Goal: Task Accomplishment & Management: Complete application form

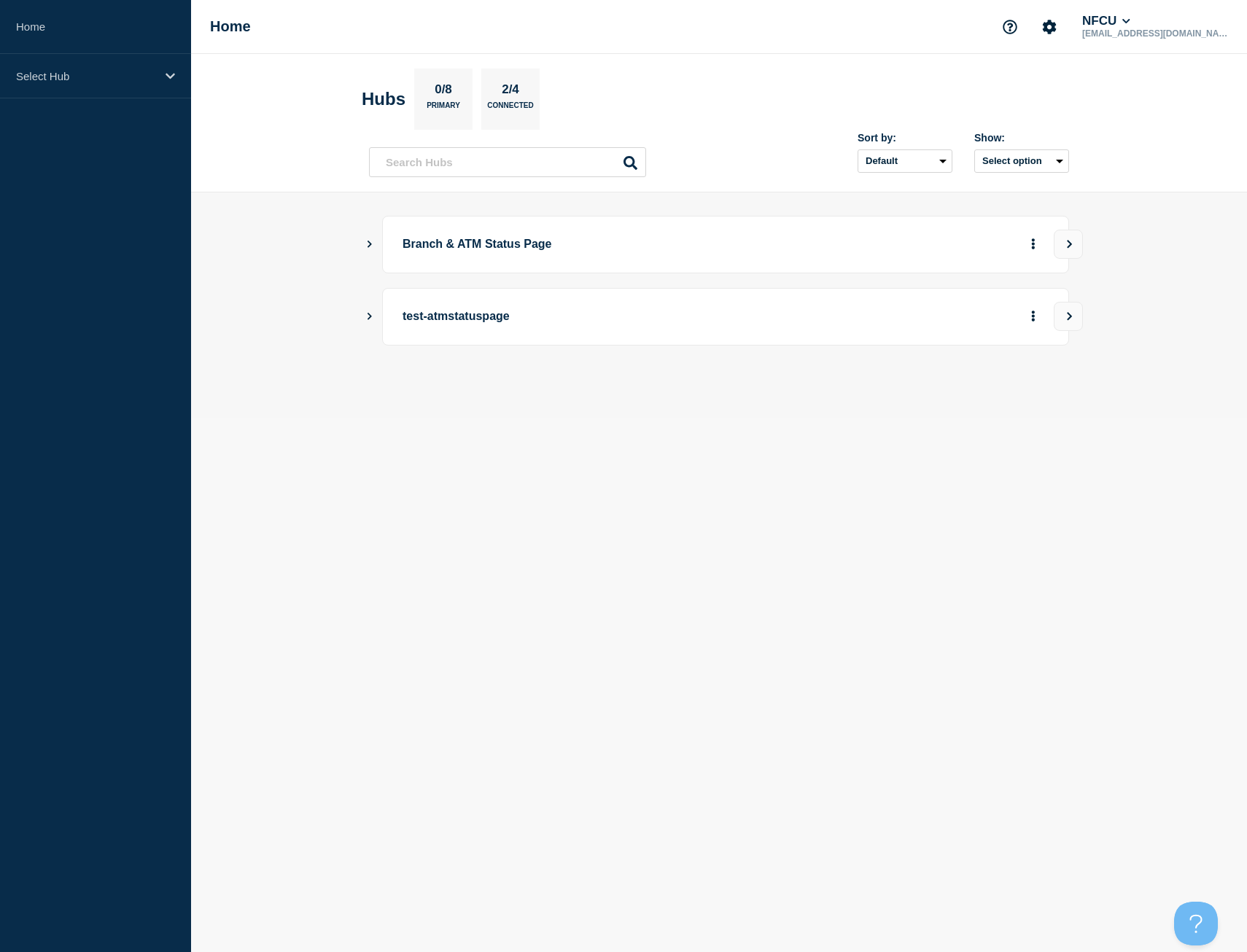
click at [367, 242] on icon "Show Connected Hubs" at bounding box center [369, 243] width 10 height 7
click at [368, 246] on icon "Show Connected Hubs" at bounding box center [369, 243] width 10 height 7
click at [990, 323] on button "See overview" at bounding box center [982, 318] width 77 height 29
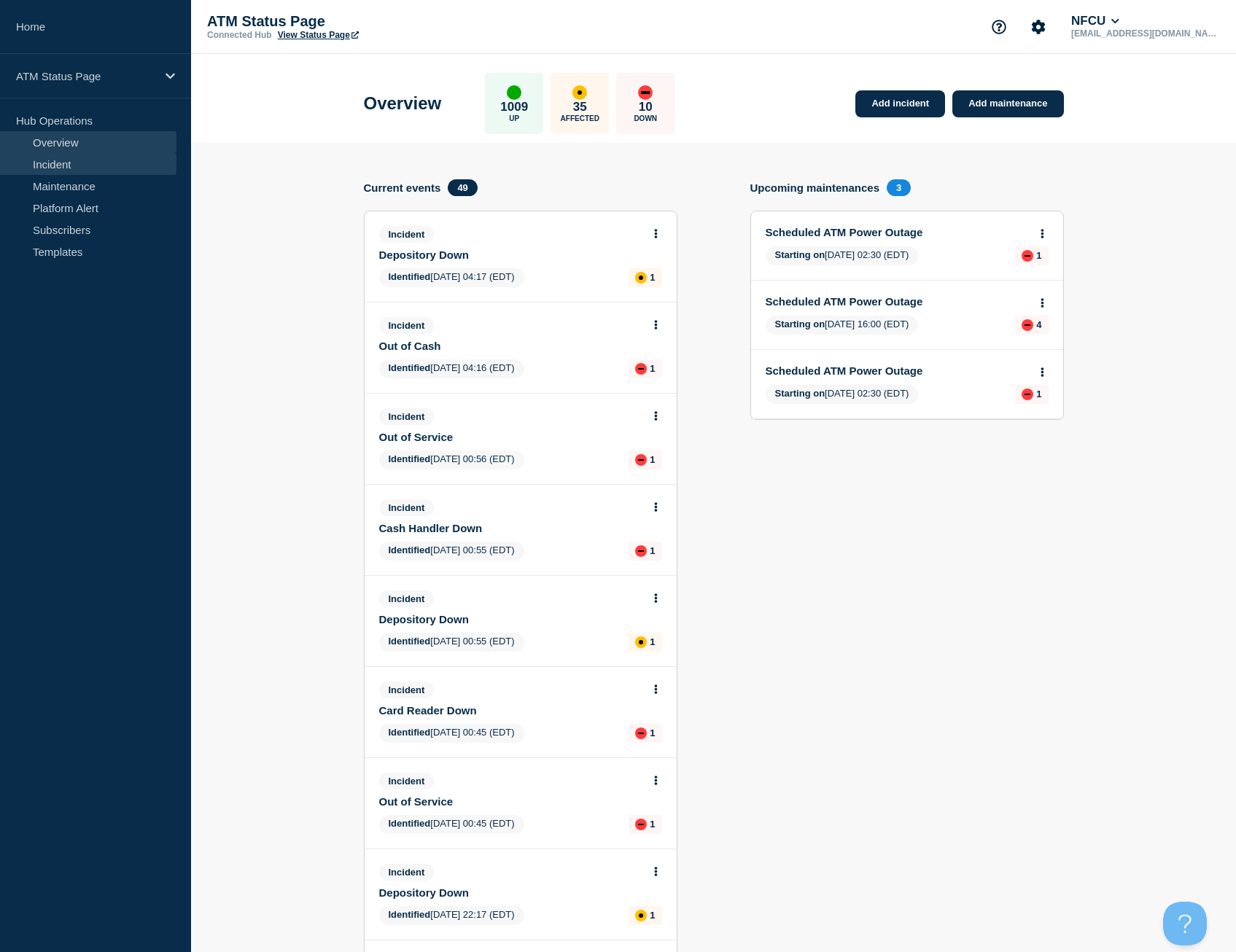
click at [92, 162] on link "Incident" at bounding box center [88, 164] width 176 height 22
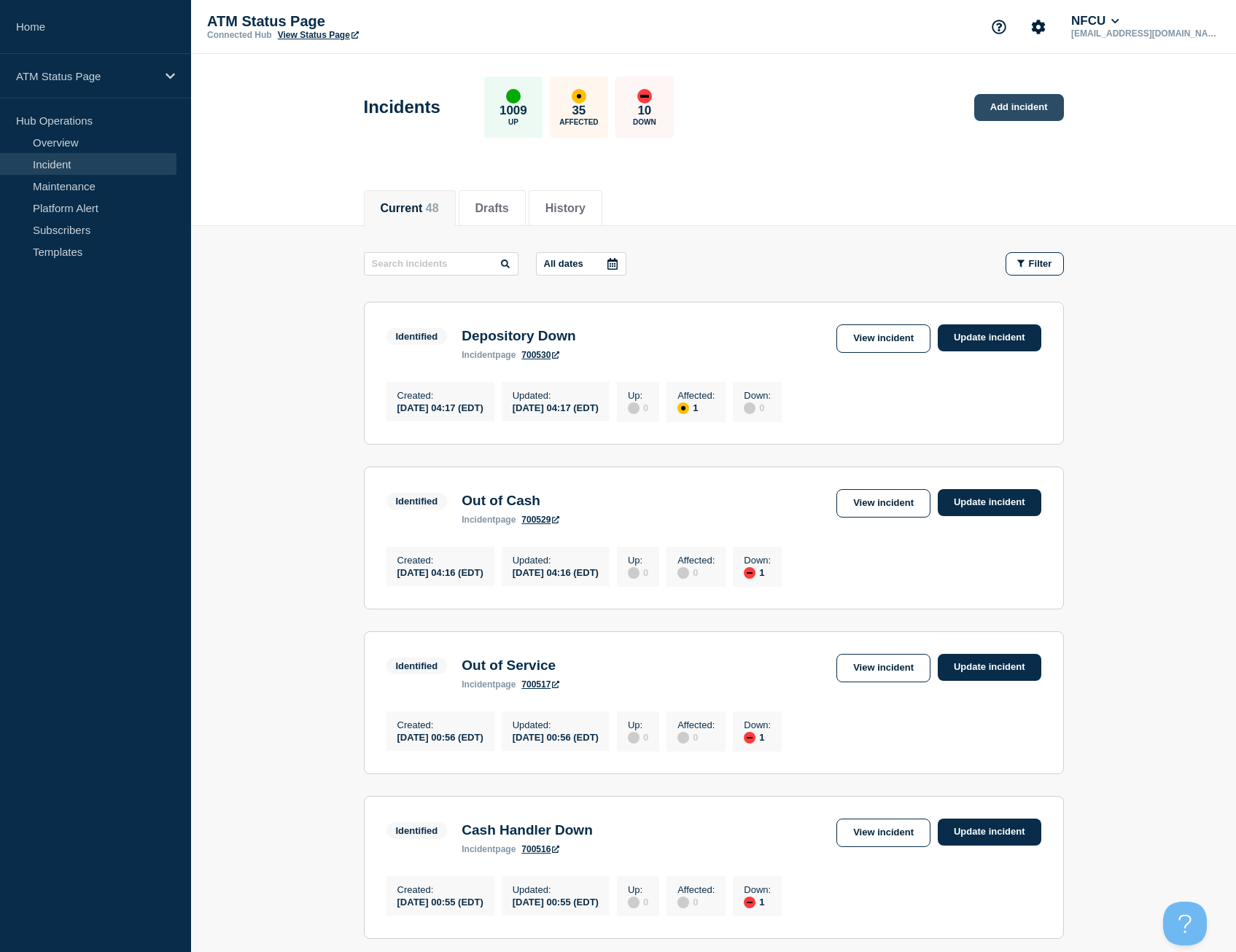
click at [1020, 116] on link "Add incident" at bounding box center [1019, 107] width 90 height 27
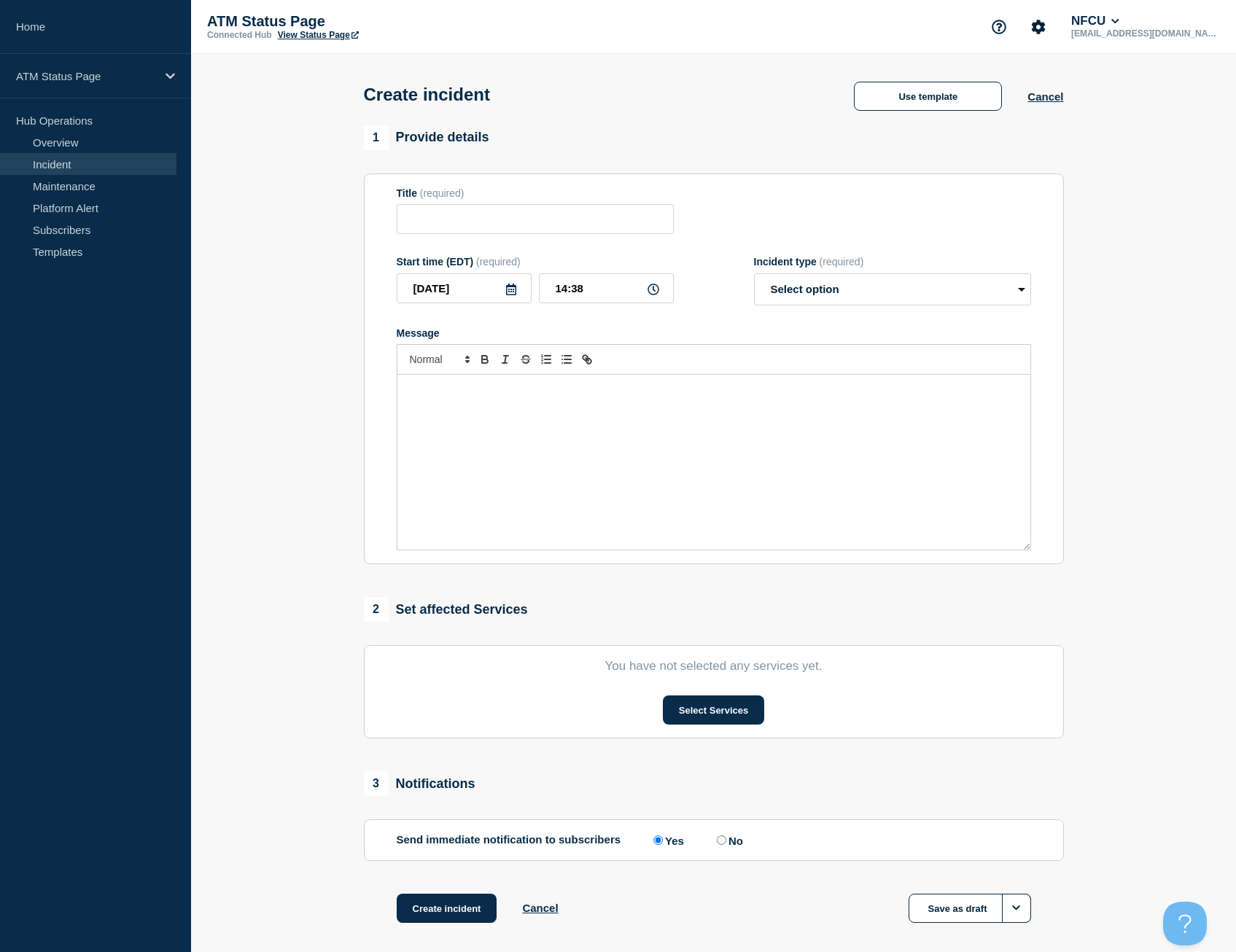
click at [891, 118] on div "Create incident Use template Cancel" at bounding box center [713, 89] width 733 height 71
click at [928, 85] on button "Use template" at bounding box center [927, 96] width 148 height 29
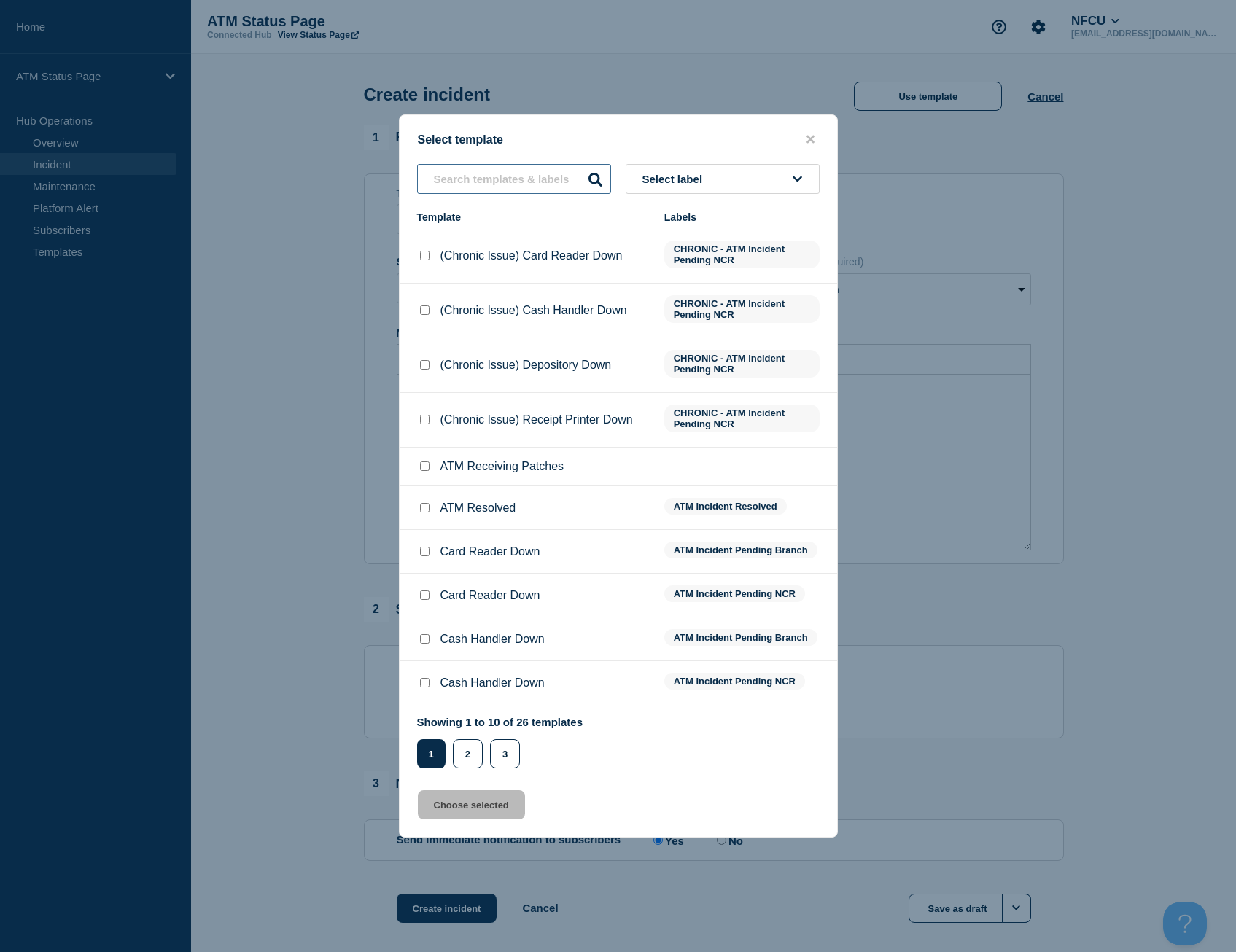
click at [502, 170] on input "text" at bounding box center [514, 179] width 194 height 30
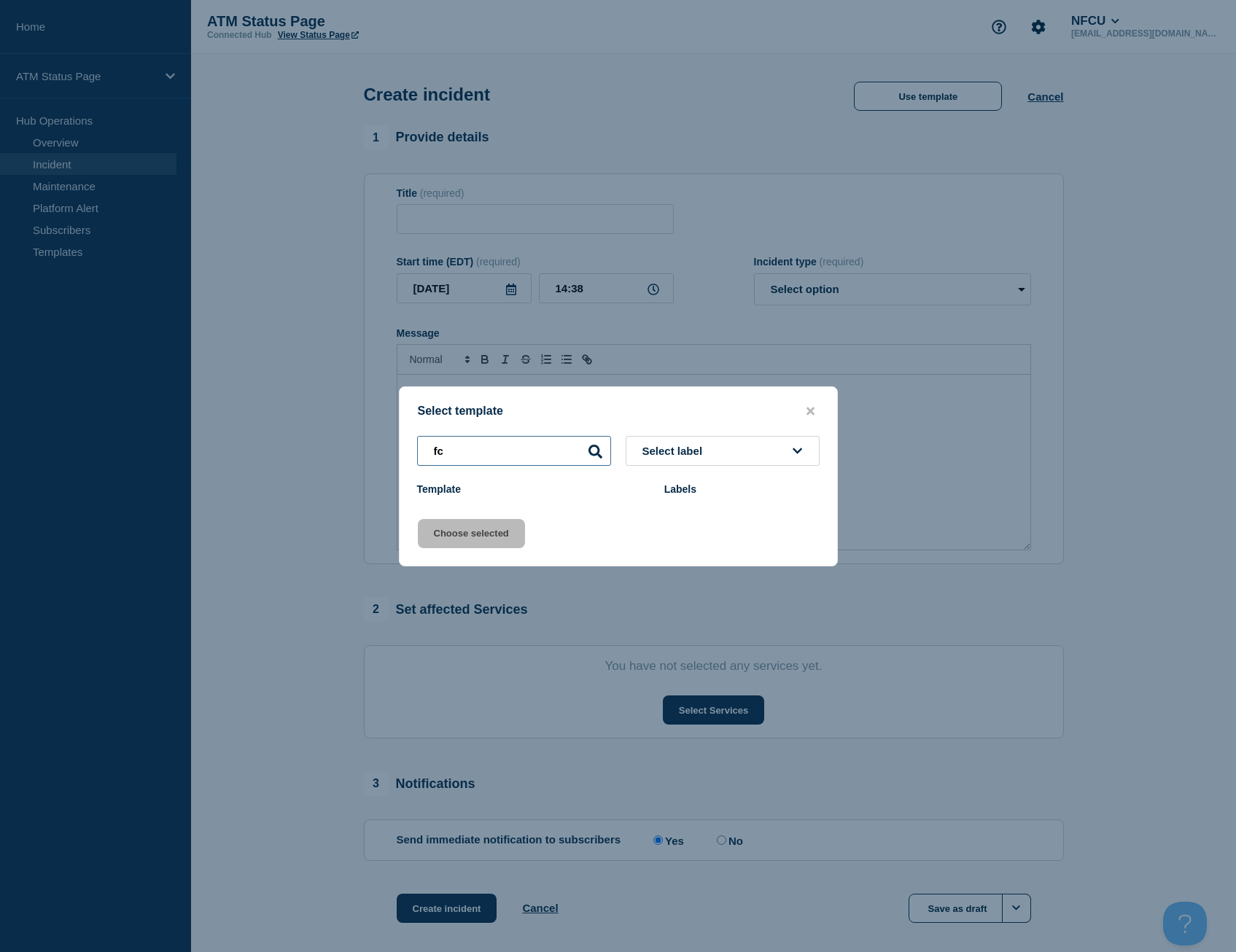
type input "f"
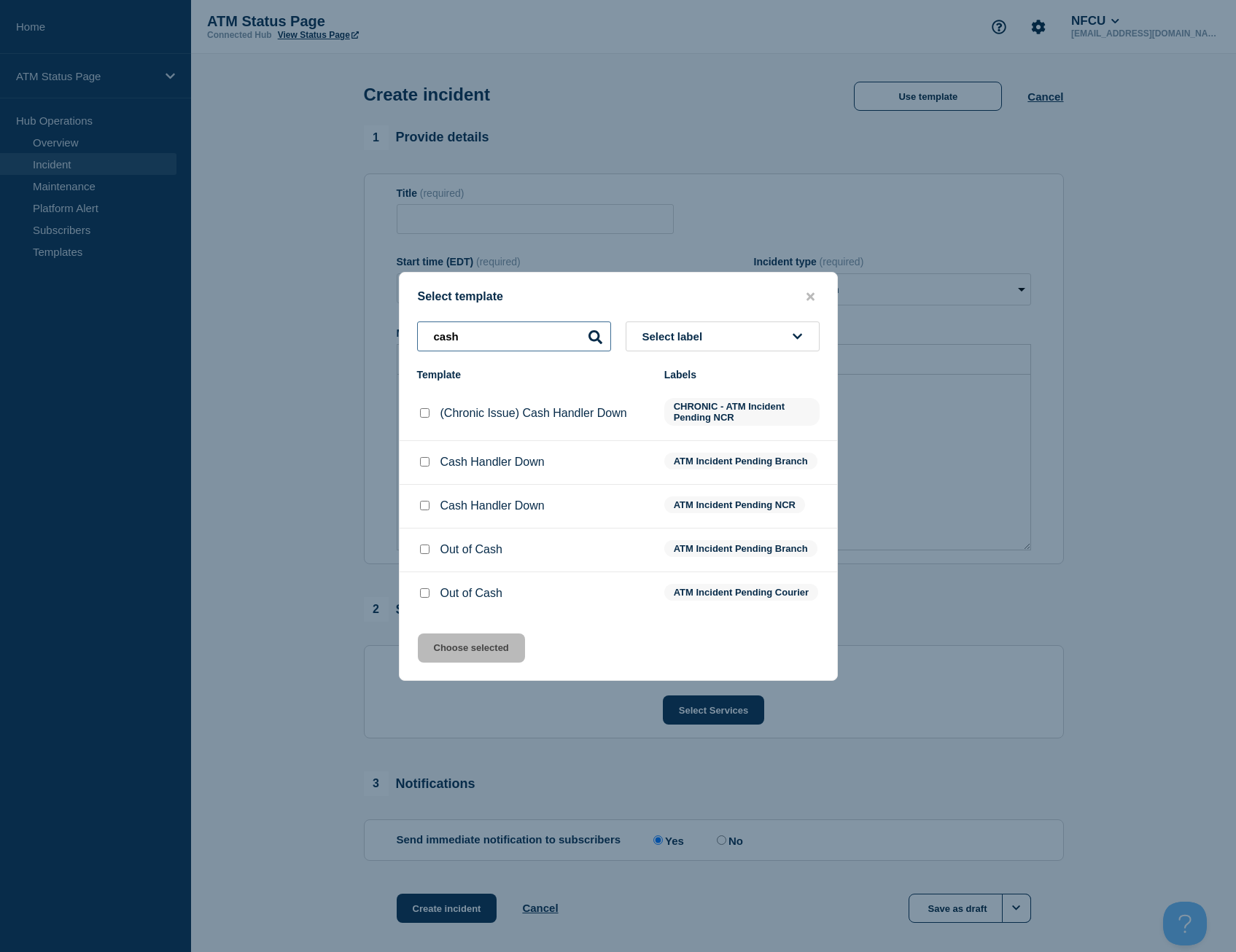
type input "cash"
click at [429, 504] on div at bounding box center [424, 506] width 15 height 15
click at [426, 504] on input "Cash Handler Down checkbox" at bounding box center [424, 505] width 10 height 10
checkbox input "true"
click at [465, 648] on button "Choose selected" at bounding box center [471, 648] width 107 height 29
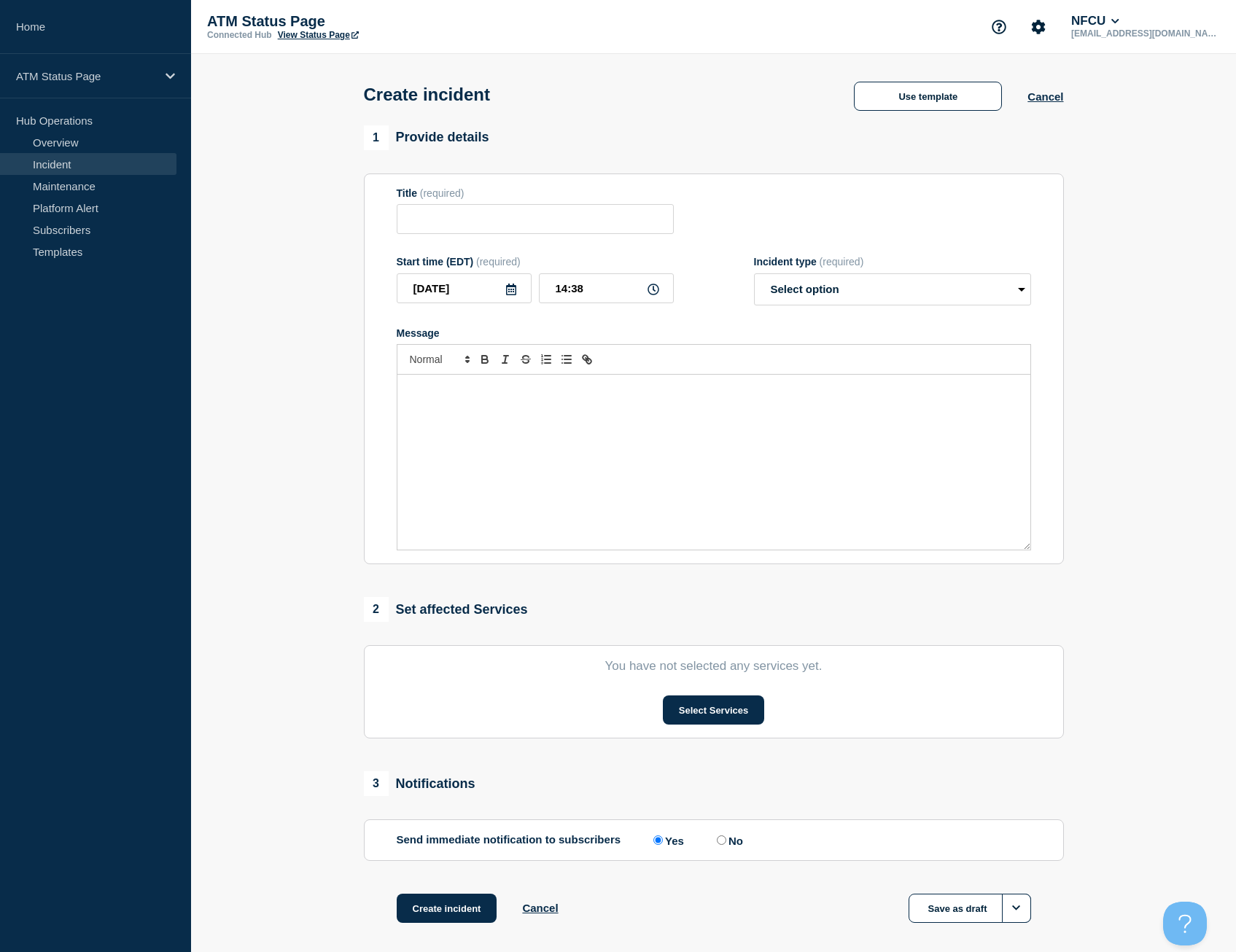
type input "Cash Handler Down"
select select "identified"
click at [696, 698] on section "You have not selected any services yet. Select Services" at bounding box center [714, 692] width 700 height 93
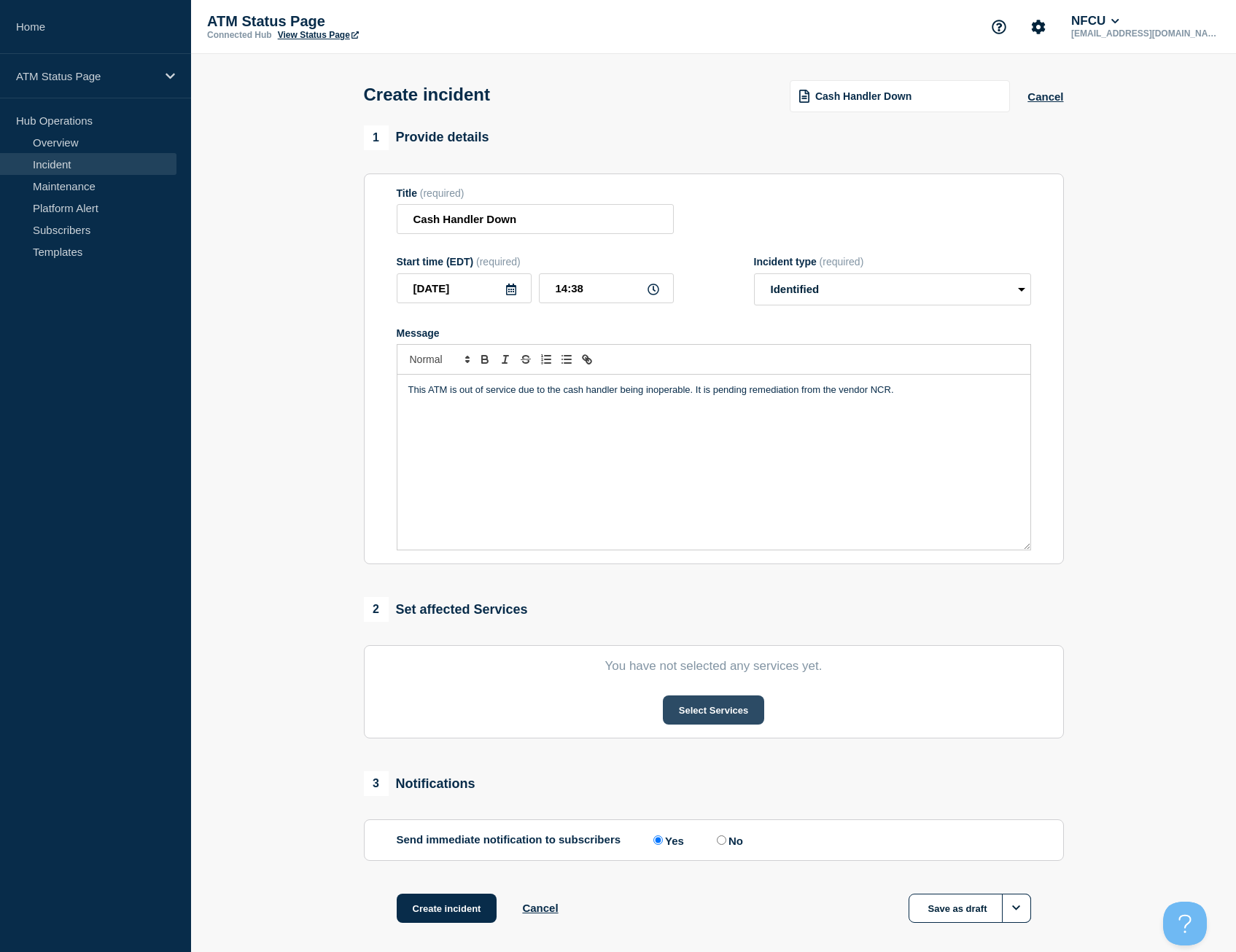
click at [690, 722] on button "Select Services" at bounding box center [714, 710] width 101 height 29
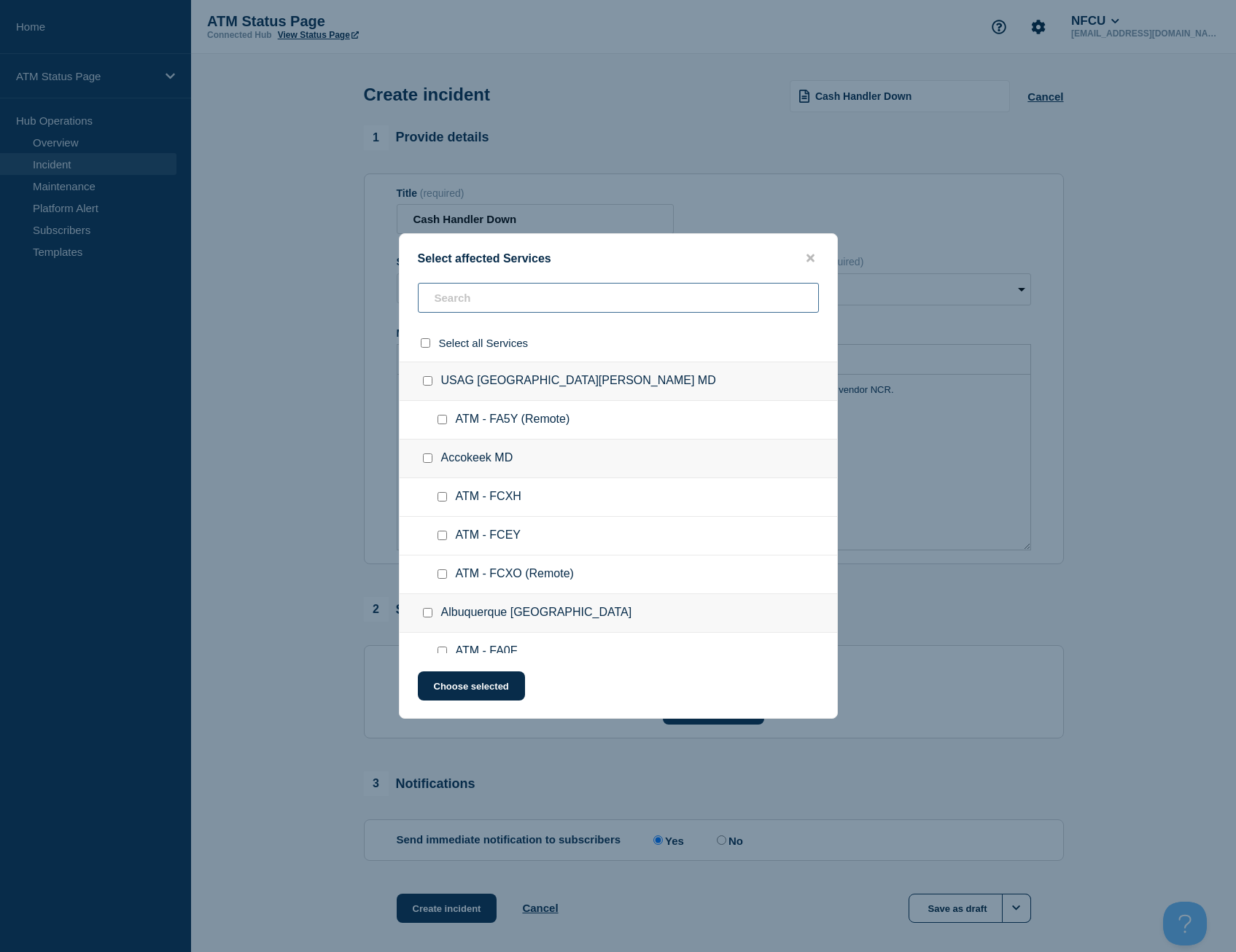
click at [460, 312] on input "text" at bounding box center [618, 298] width 401 height 30
click at [463, 308] on input "text" at bounding box center [618, 298] width 401 height 30
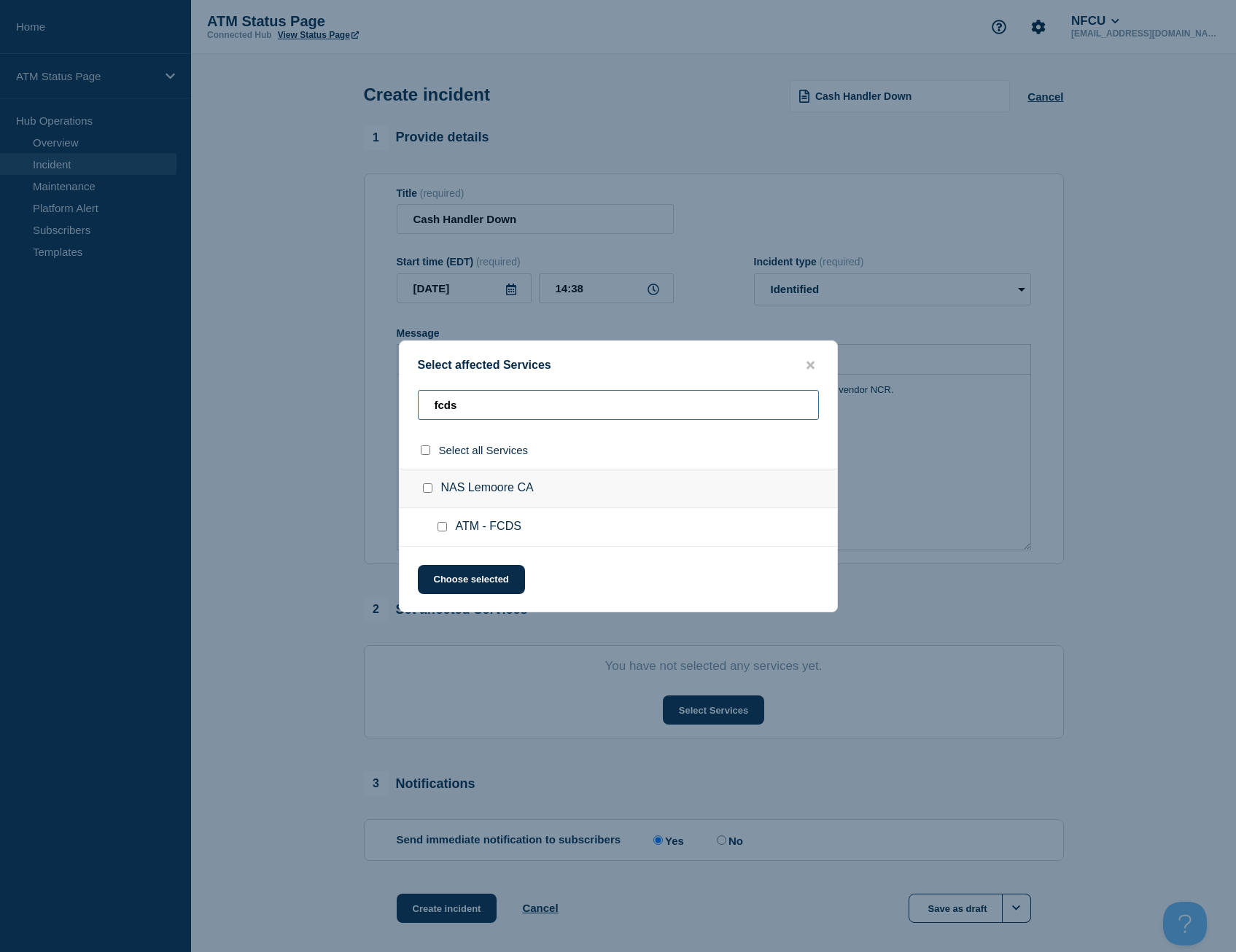
type input "fcds"
click at [428, 448] on input "select all checkbox" at bounding box center [425, 450] width 10 height 10
checkbox input "true"
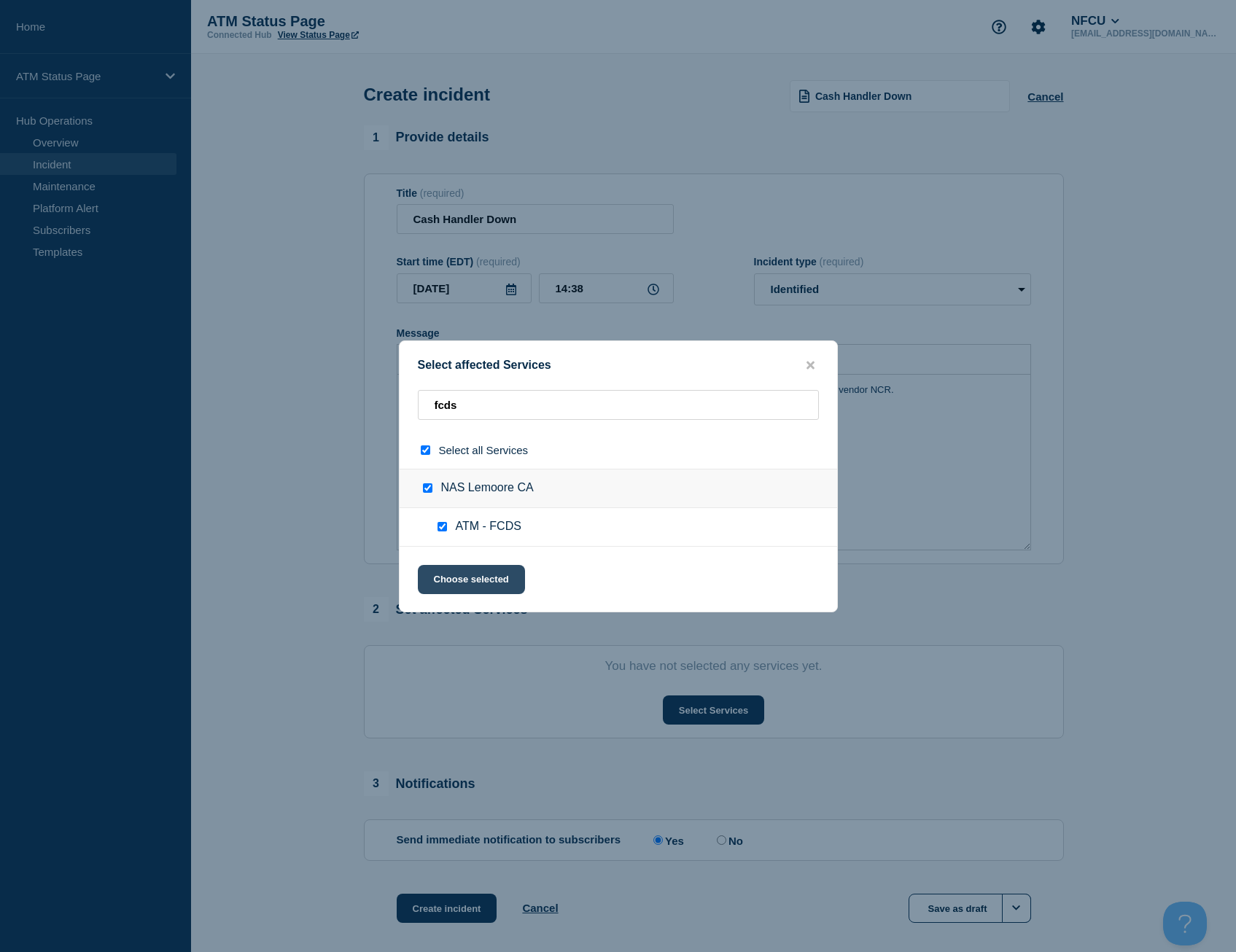
click at [454, 576] on button "Choose selected" at bounding box center [471, 580] width 107 height 29
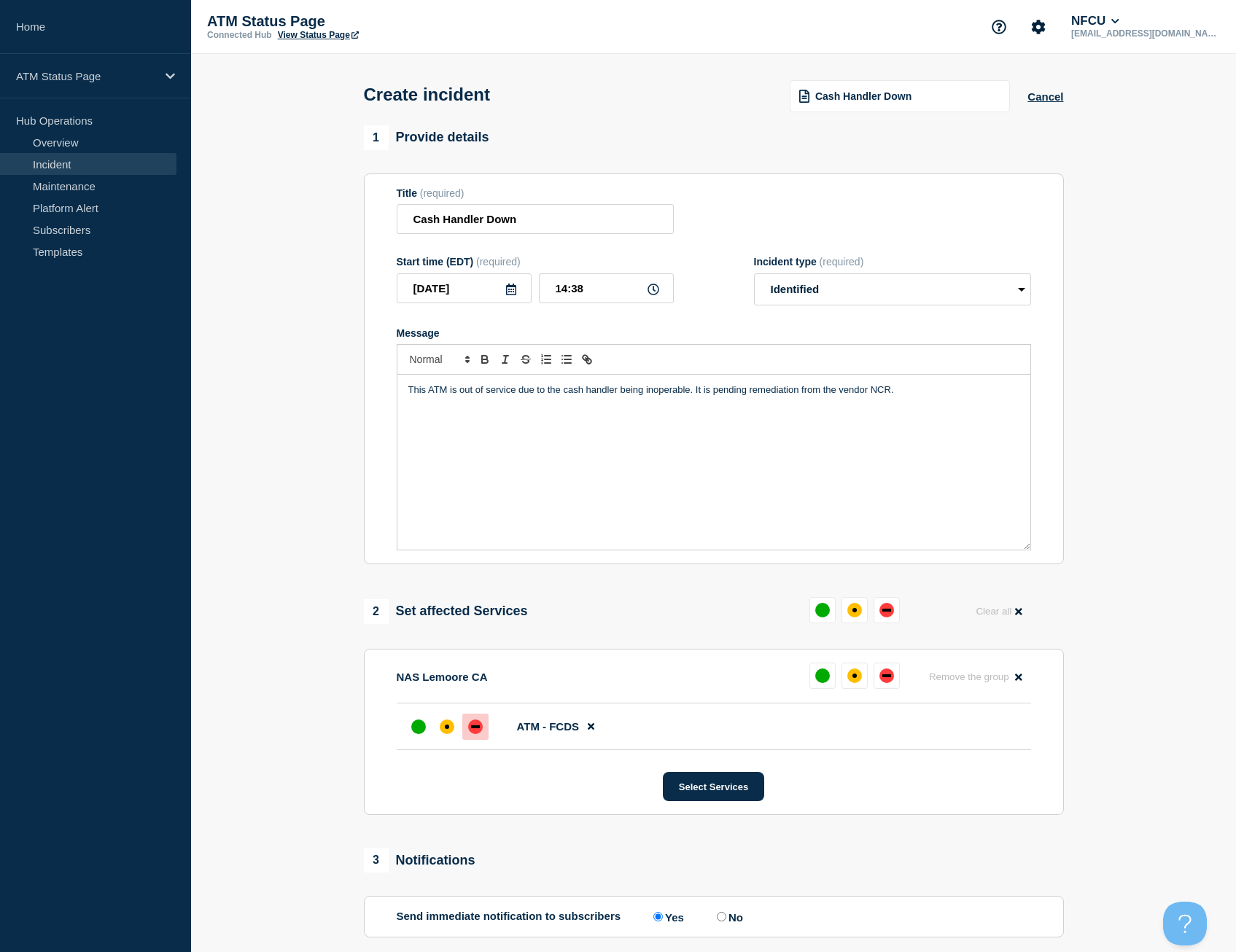
click at [470, 726] on div "down" at bounding box center [476, 727] width 15 height 15
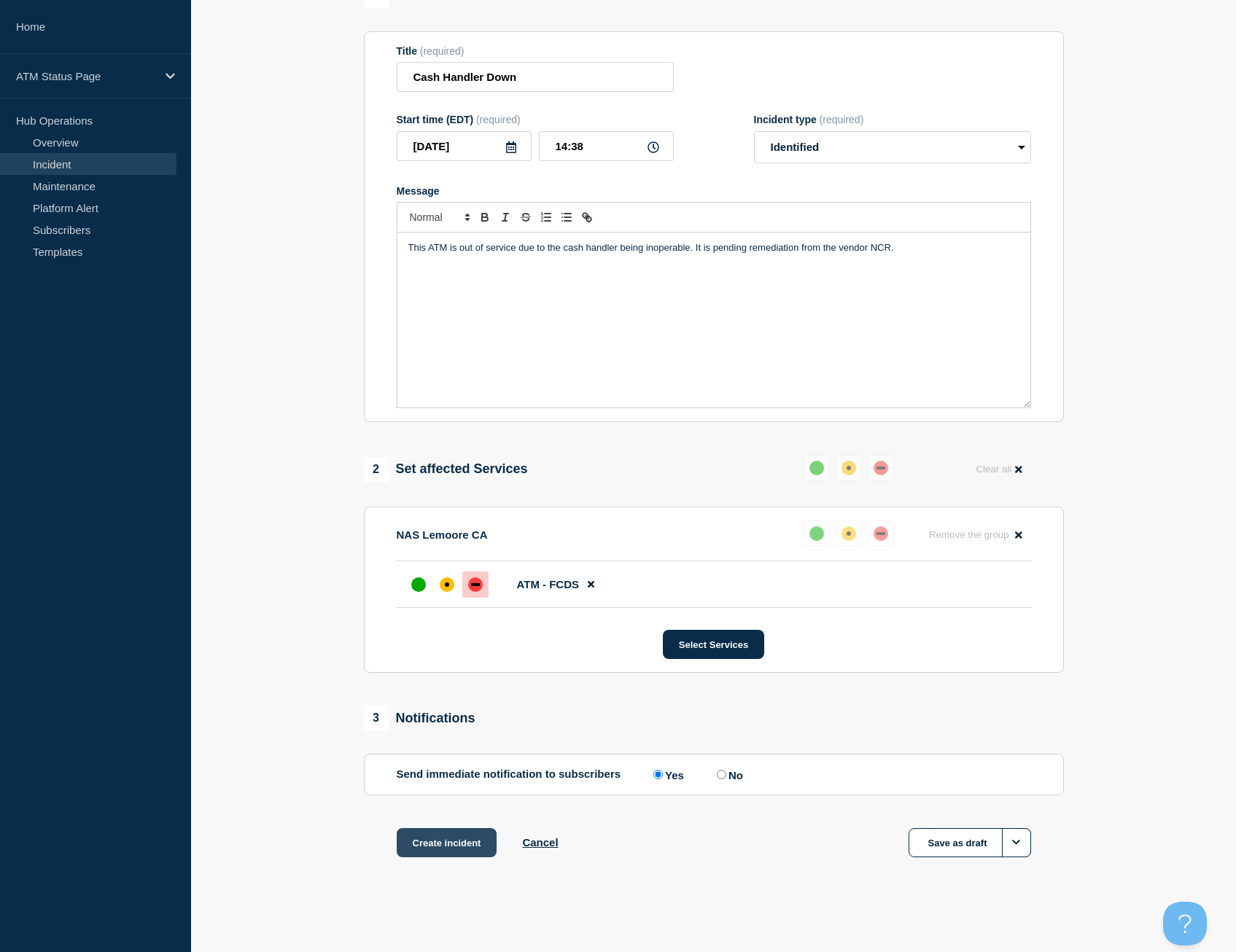
click at [464, 845] on button "Create incident" at bounding box center [447, 843] width 101 height 29
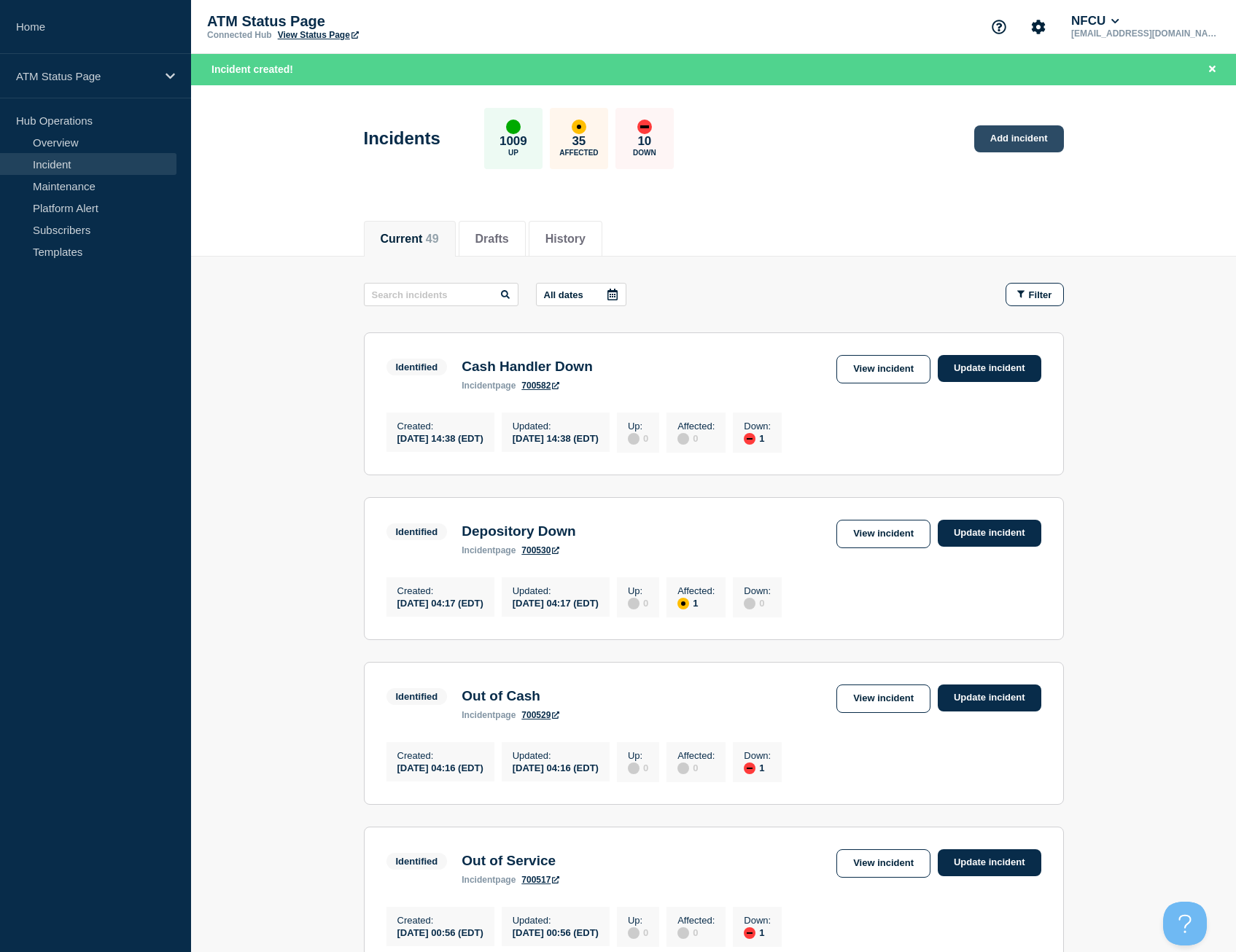
click at [1054, 146] on link "Add incident" at bounding box center [1019, 139] width 90 height 27
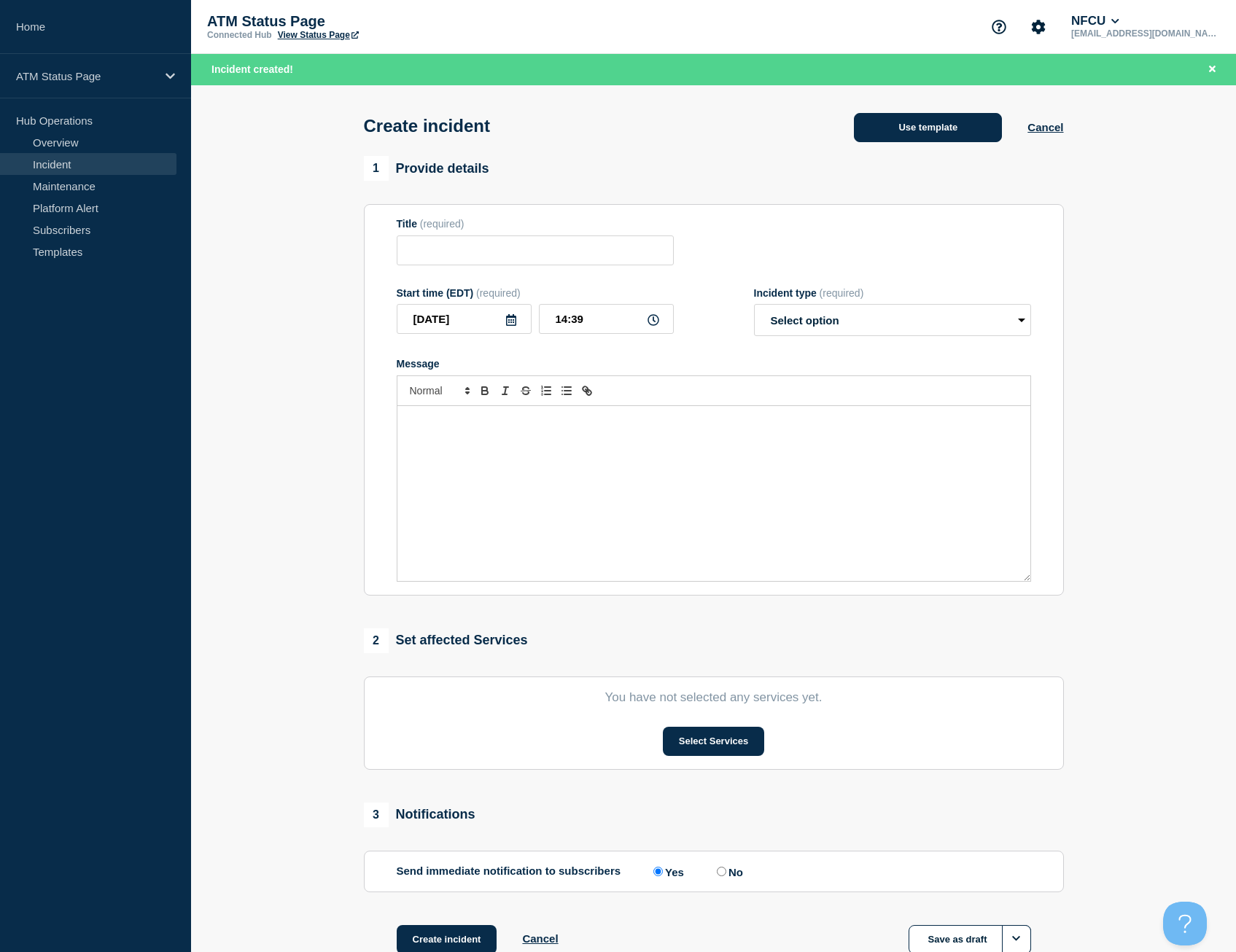
click at [888, 122] on button "Use template" at bounding box center [927, 128] width 148 height 29
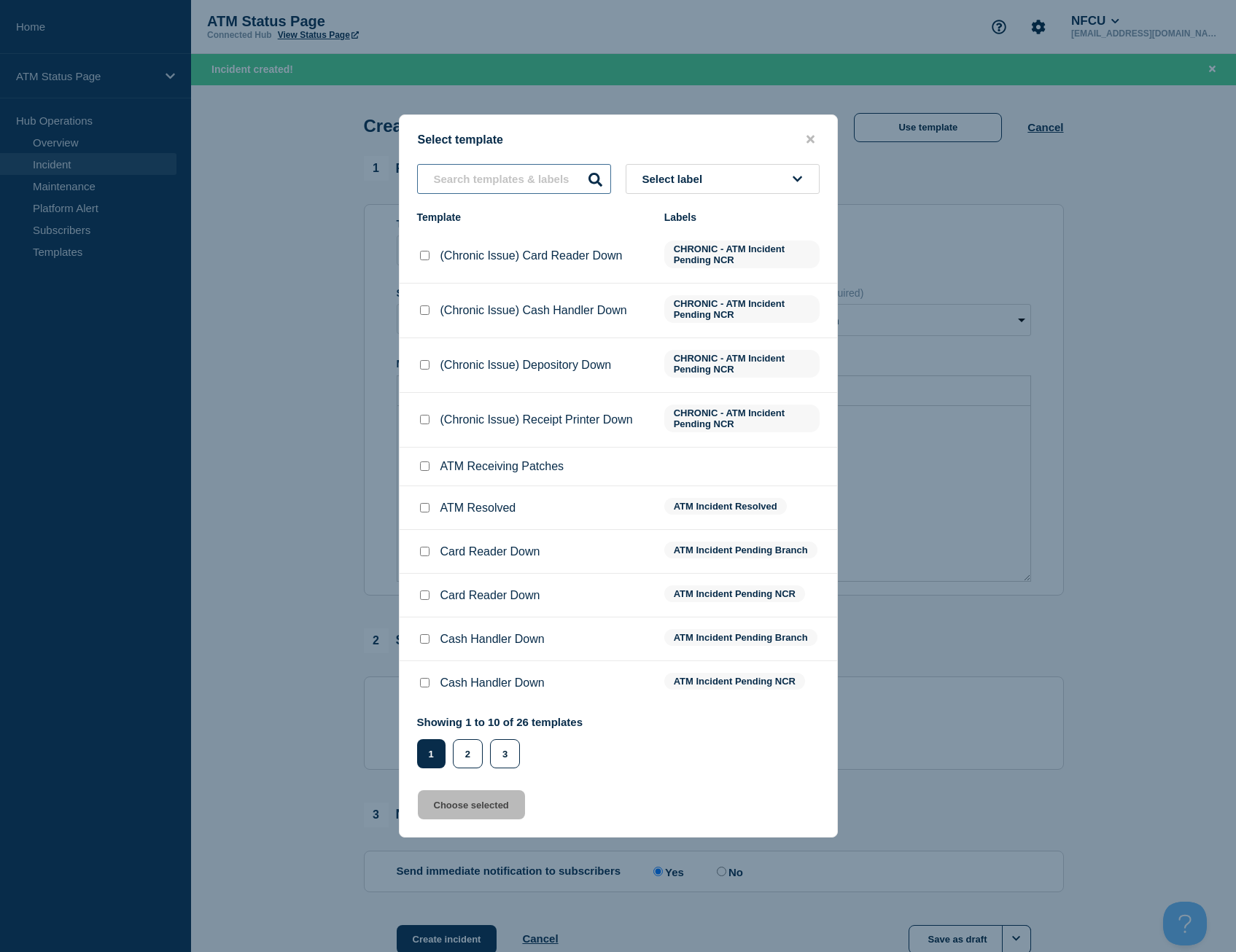
click at [504, 172] on input "text" at bounding box center [514, 179] width 194 height 30
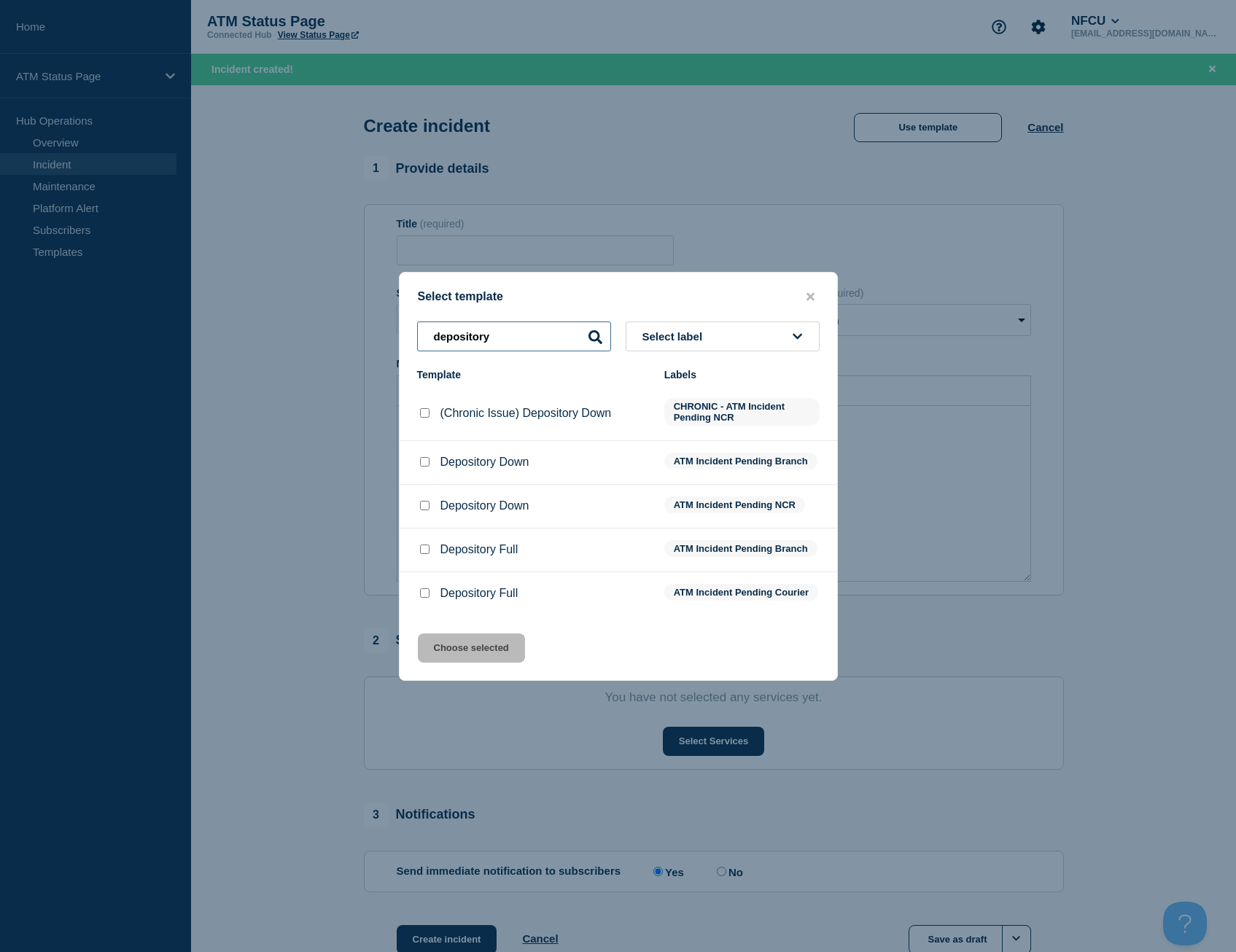
type input "depository"
click at [425, 459] on input "Depository Down checkbox" at bounding box center [424, 462] width 10 height 10
checkbox input "true"
click at [457, 655] on button "Choose selected" at bounding box center [471, 648] width 107 height 29
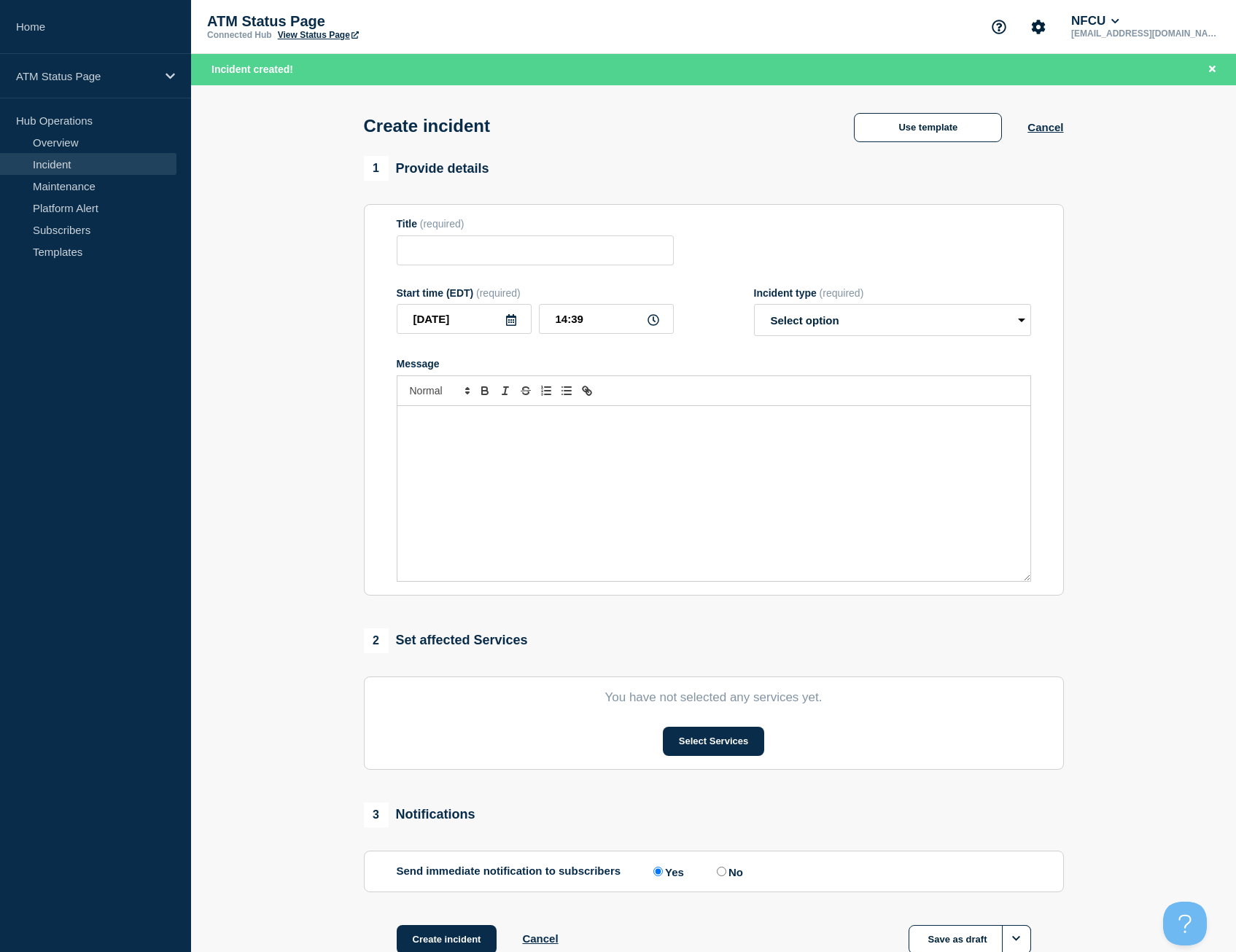
type input "Depository Down"
select select "identified"
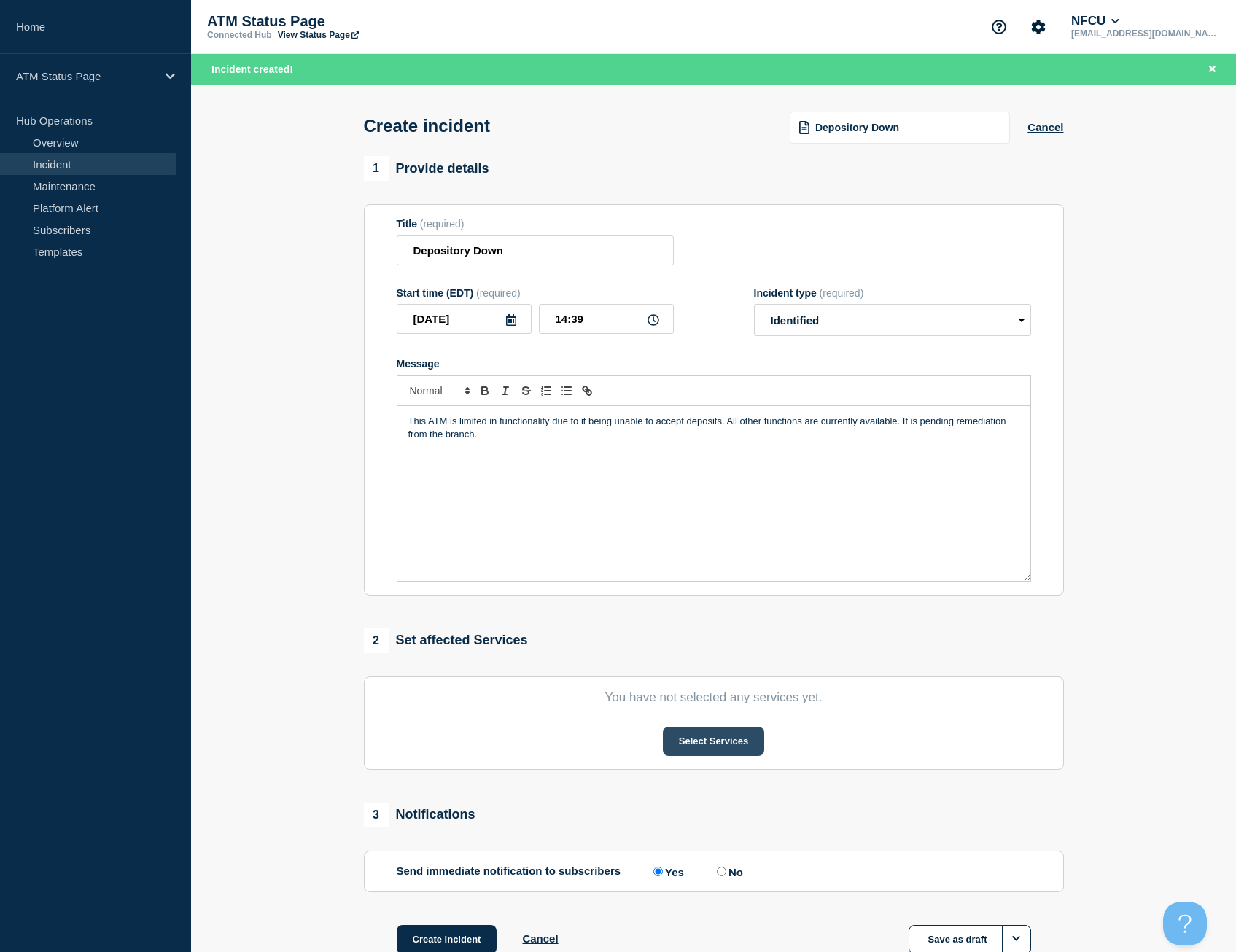
click at [731, 750] on button "Select Services" at bounding box center [714, 742] width 101 height 29
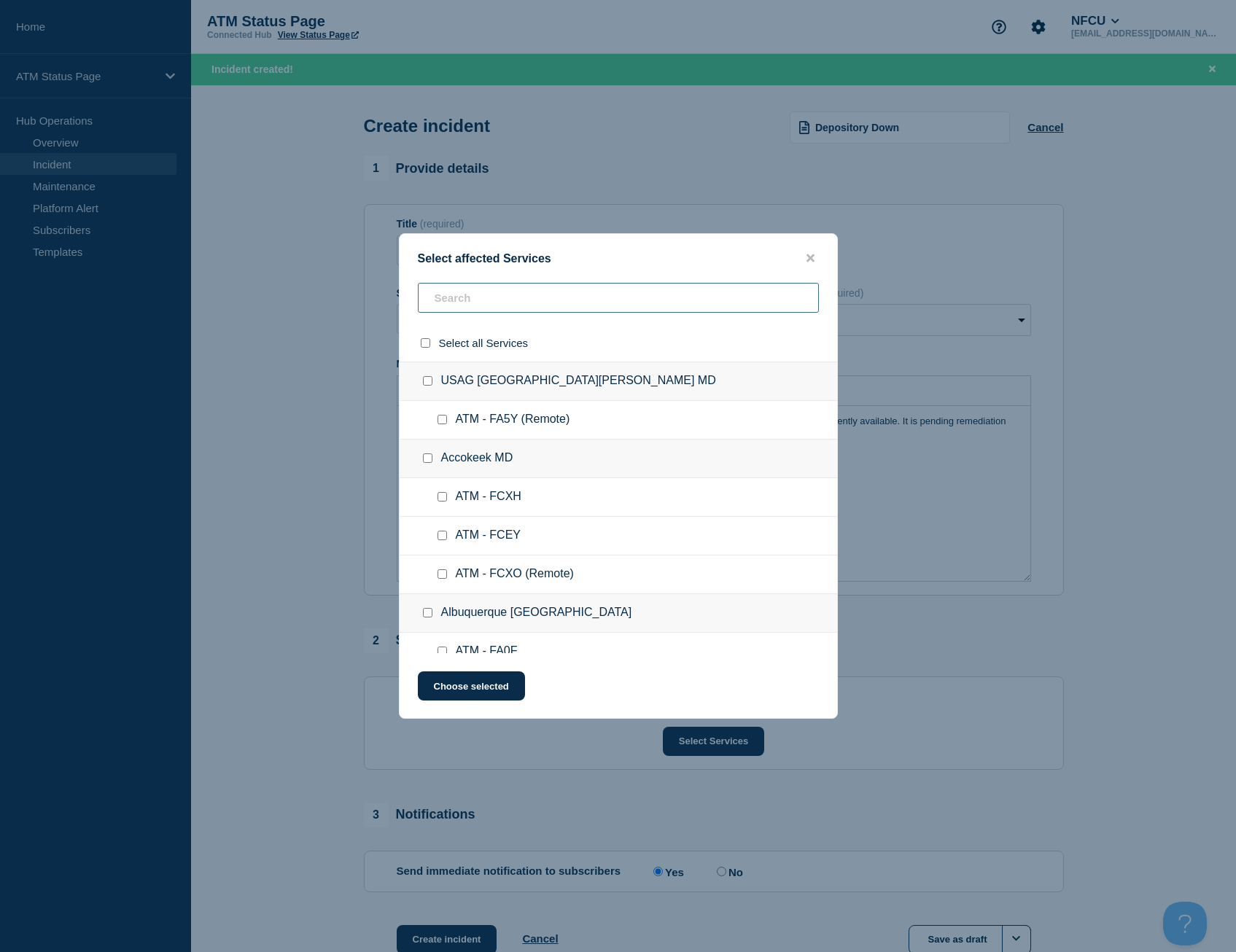
click at [485, 296] on input "text" at bounding box center [618, 298] width 401 height 30
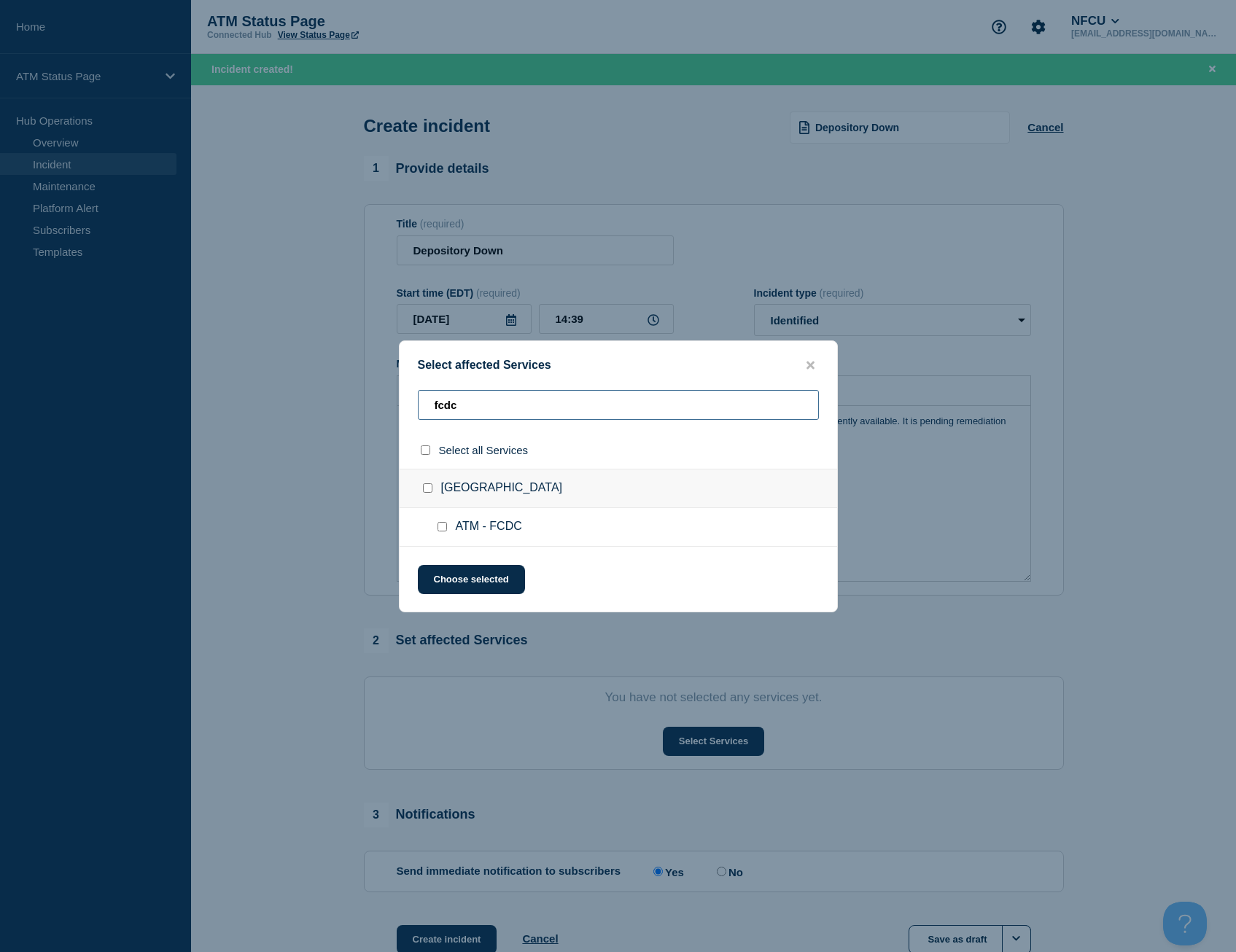
type input "fcdc"
click at [426, 459] on div "Select all Services" at bounding box center [618, 450] width 437 height 37
click at [421, 444] on div at bounding box center [428, 450] width 21 height 14
click at [432, 448] on div at bounding box center [428, 450] width 21 height 14
click at [426, 448] on input "select all checkbox" at bounding box center [425, 450] width 10 height 10
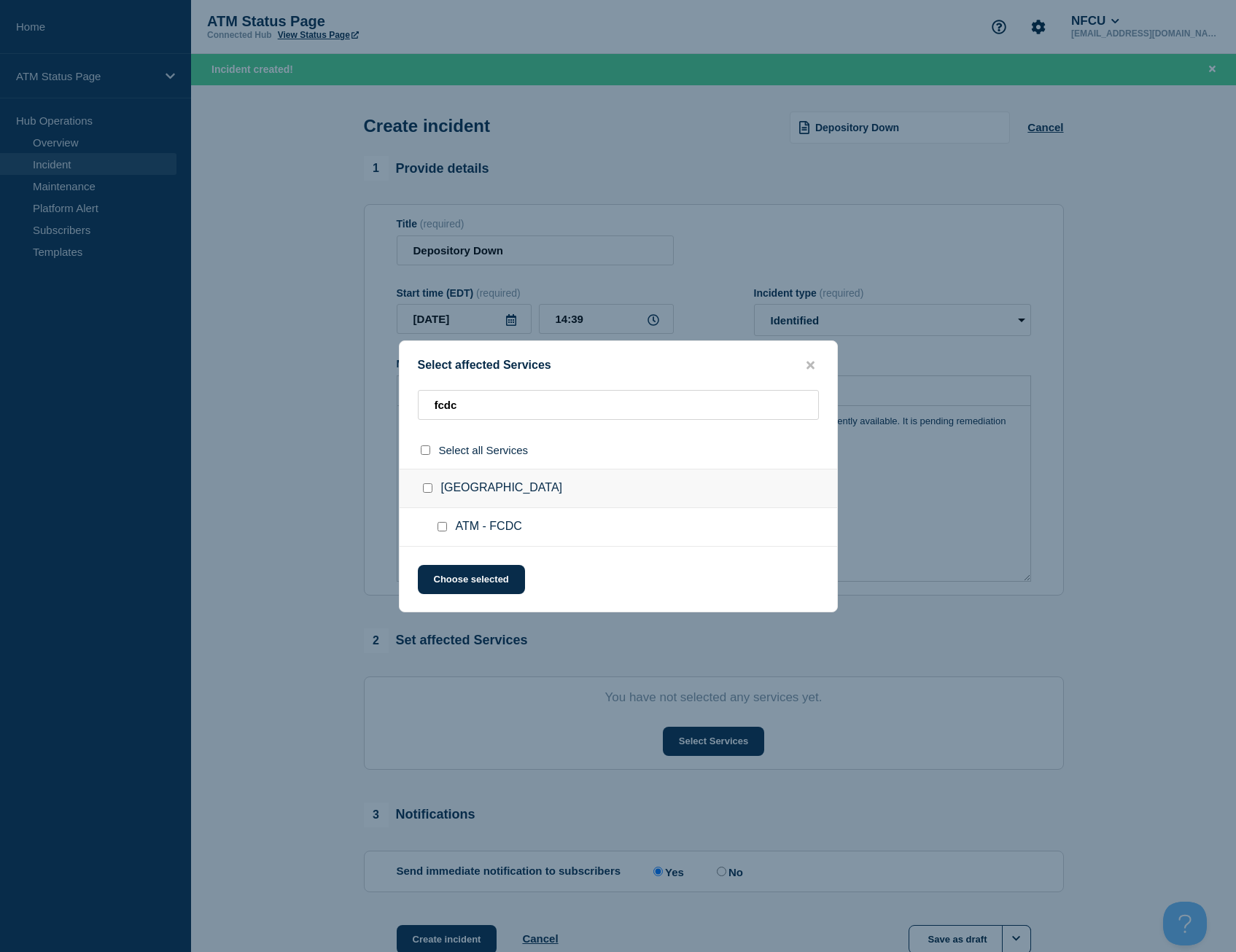
checkbox input "true"
click at [453, 584] on button "Choose selected" at bounding box center [471, 580] width 107 height 29
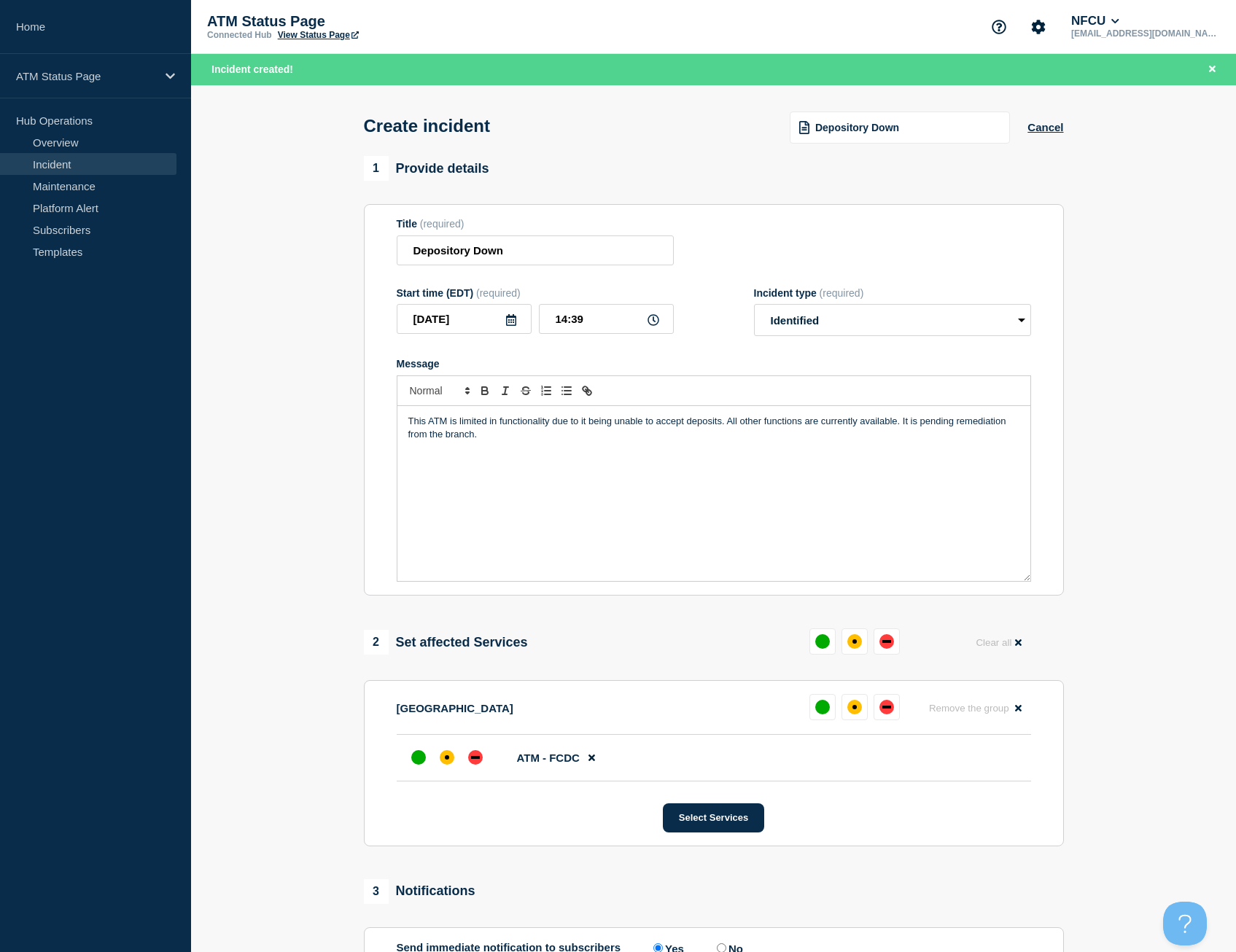
scroll to position [146, 0]
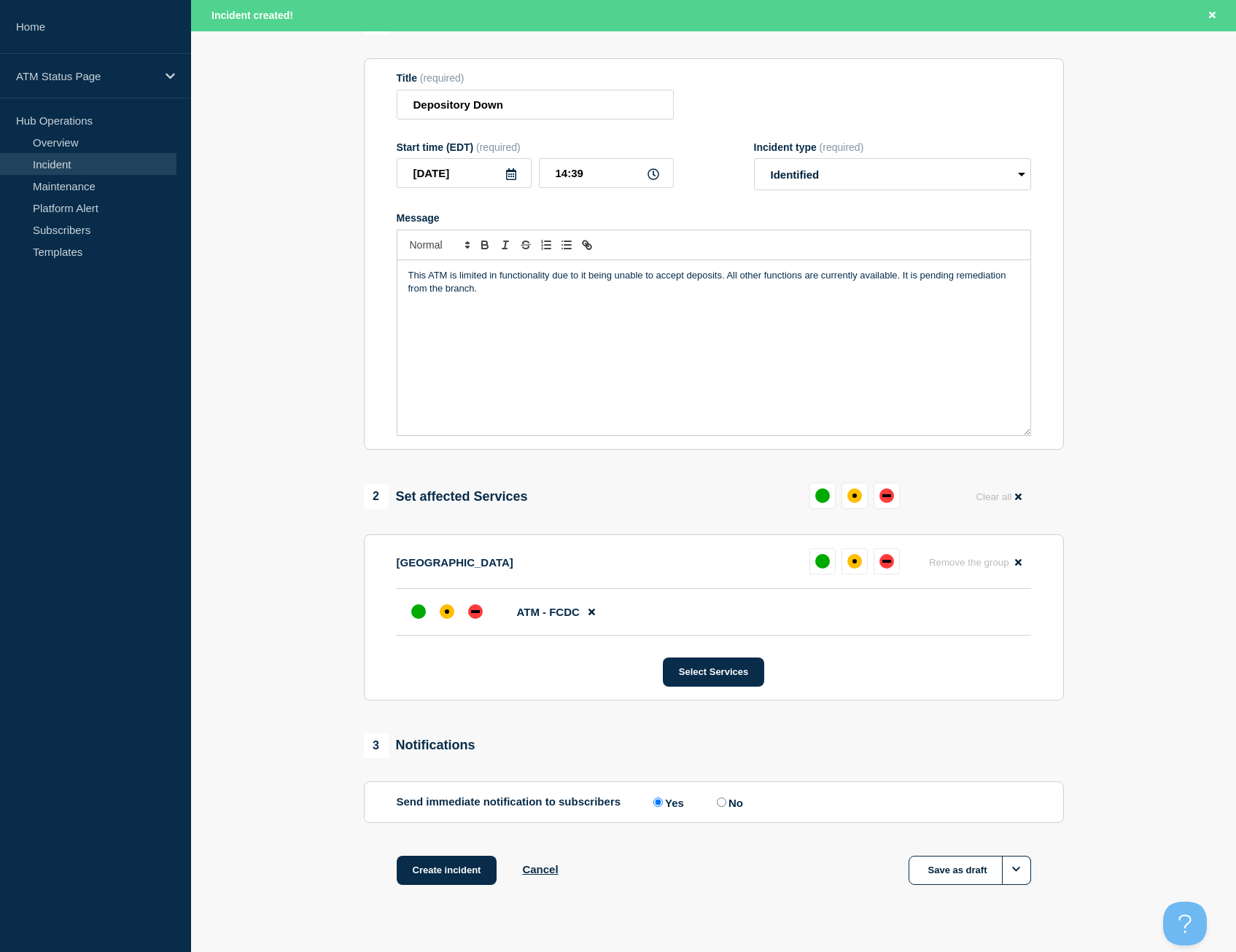
click at [451, 630] on li "ATM - FCDC" at bounding box center [714, 612] width 635 height 46
click at [454, 612] on div "affected" at bounding box center [447, 612] width 15 height 15
click at [467, 853] on div "1 Provide details Title (required) Depository Down Start time (EDT) (required) …" at bounding box center [713, 466] width 717 height 912
click at [466, 868] on button "Create incident" at bounding box center [447, 870] width 101 height 29
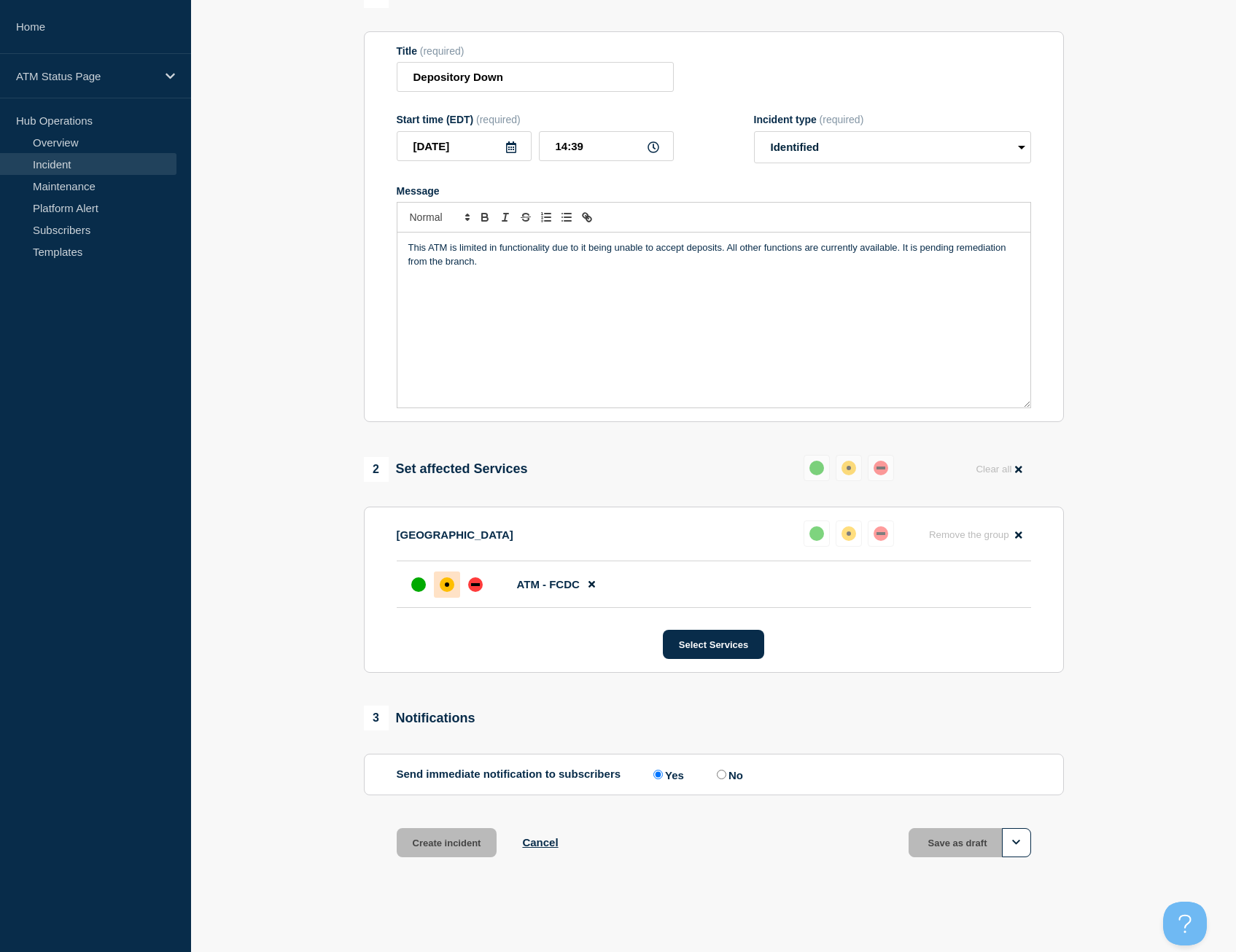
scroll to position [115, 0]
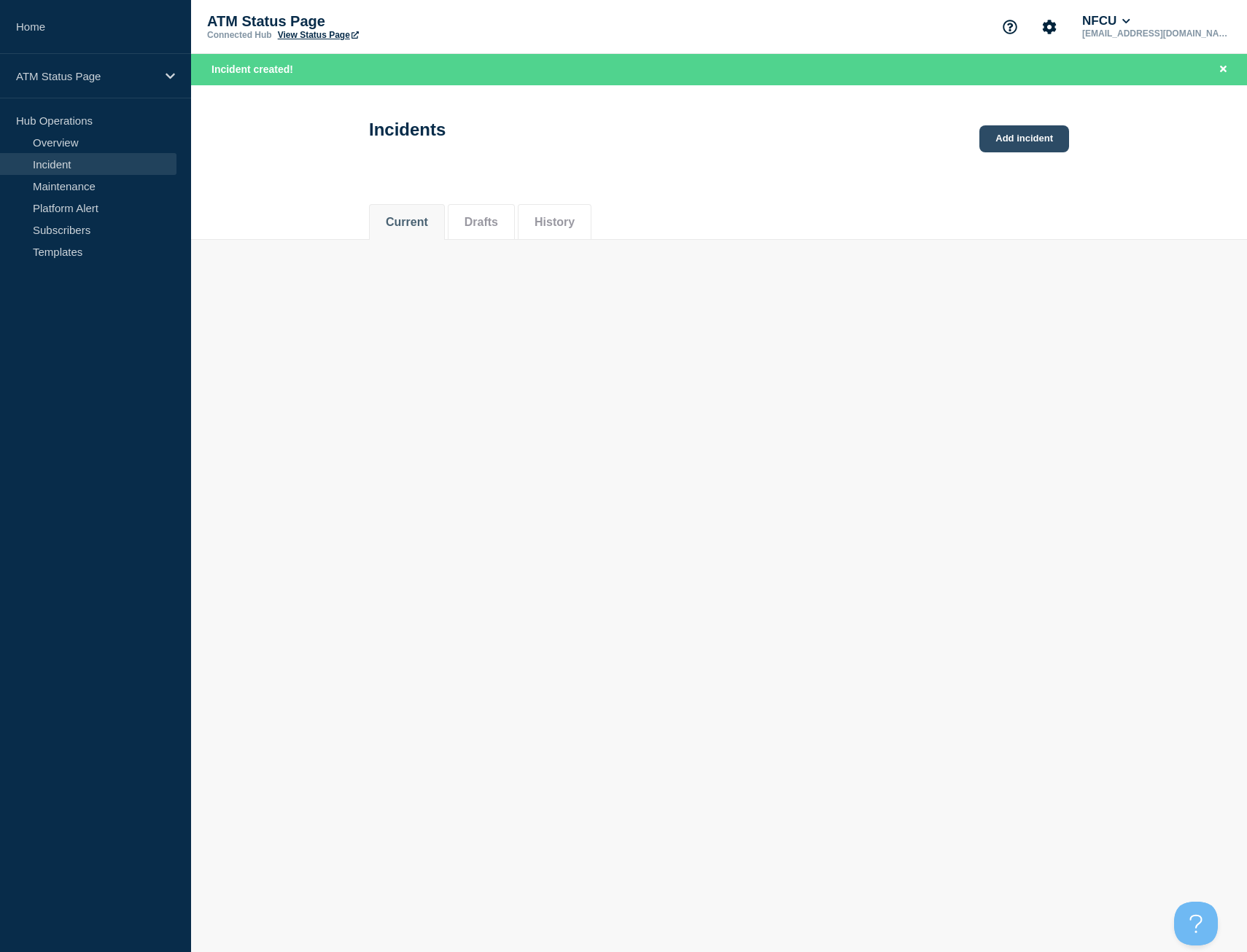
click at [995, 146] on link "Add incident" at bounding box center [1024, 139] width 90 height 27
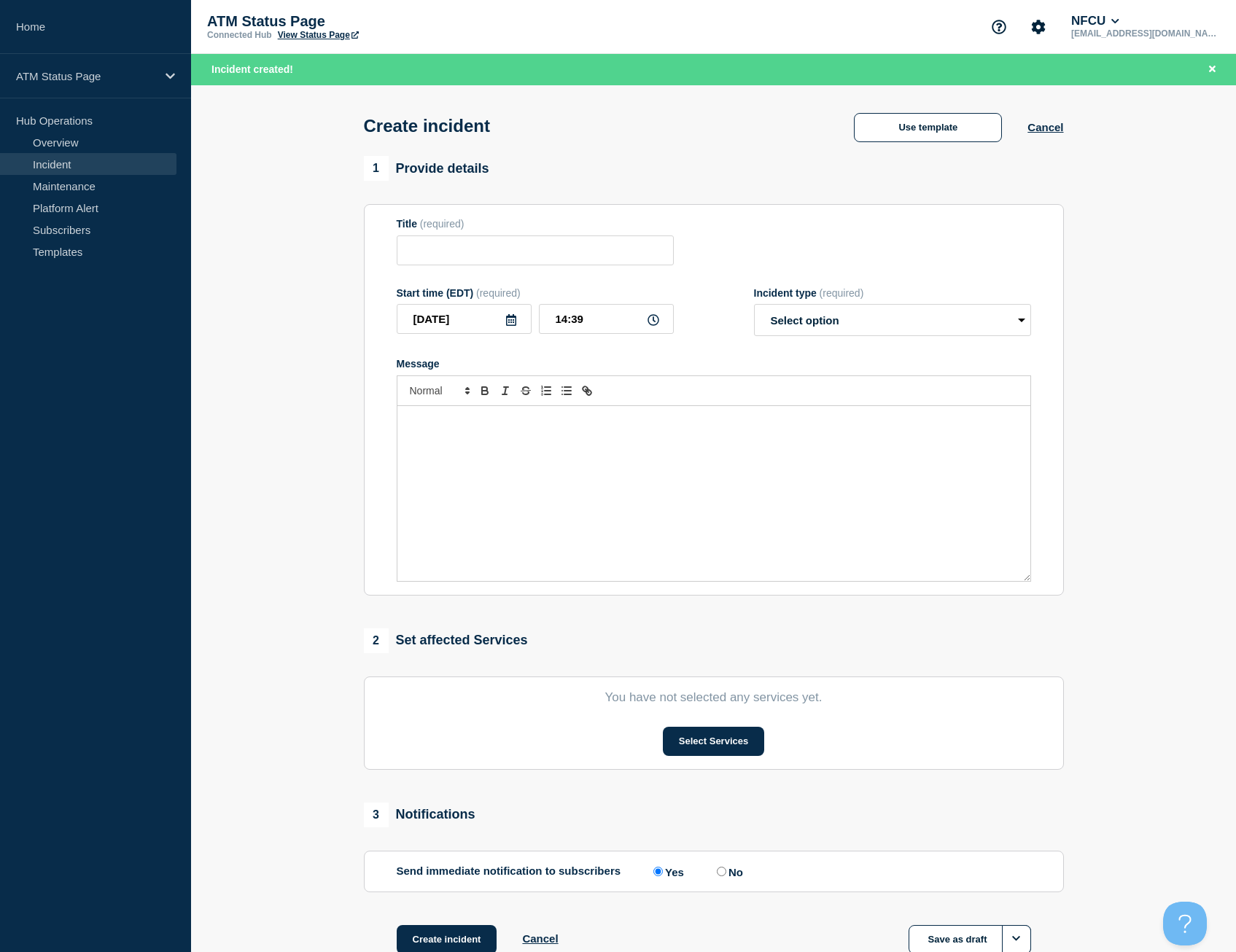
click at [949, 100] on div "Create incident Use template Cancel" at bounding box center [713, 121] width 733 height 71
click at [914, 136] on button "Use template" at bounding box center [927, 128] width 148 height 29
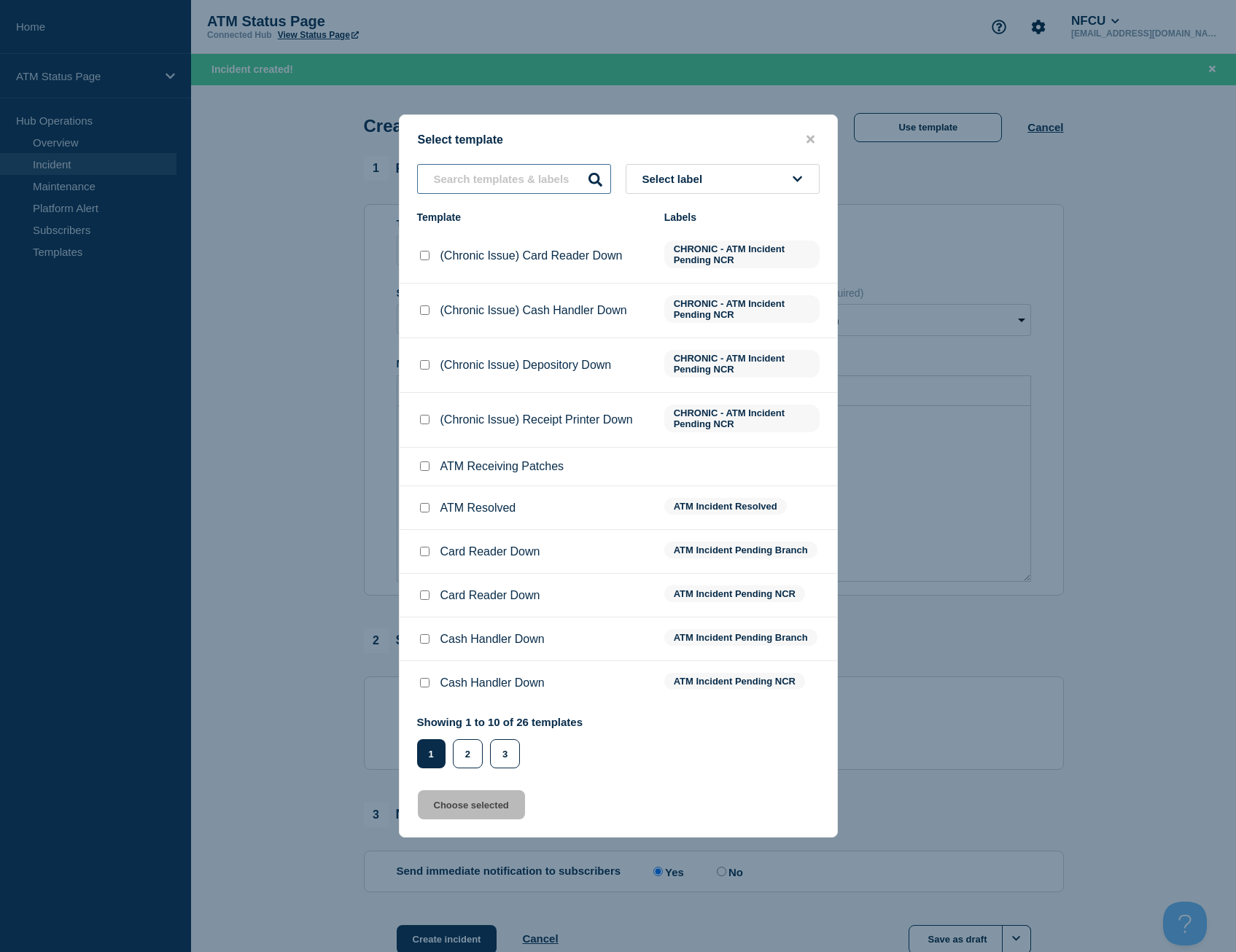
click at [521, 191] on input "text" at bounding box center [514, 179] width 194 height 30
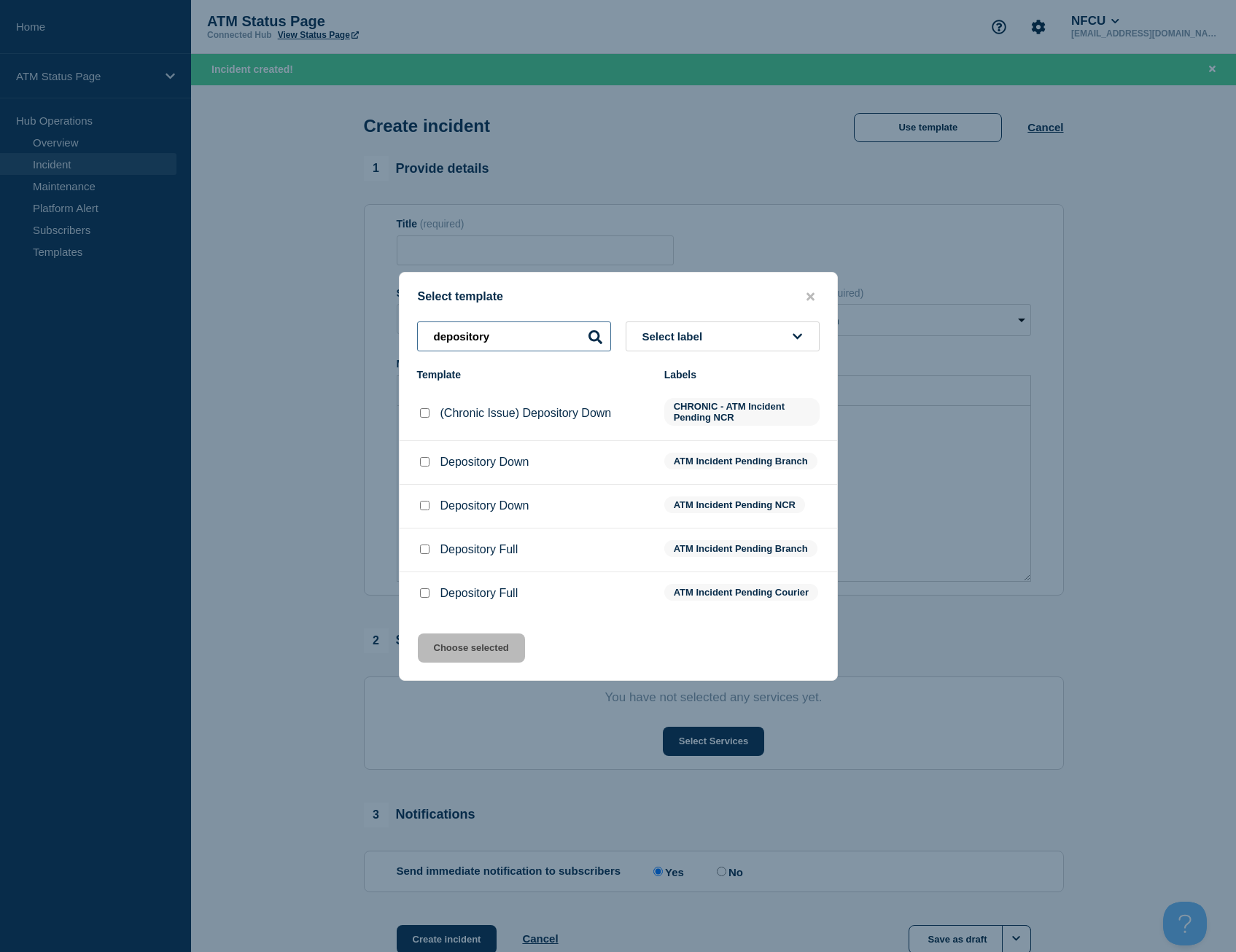
type input "depository"
click at [425, 459] on input "Depository Down checkbox" at bounding box center [424, 462] width 10 height 10
checkbox input "true"
click at [504, 662] on button "Choose selected" at bounding box center [471, 648] width 107 height 29
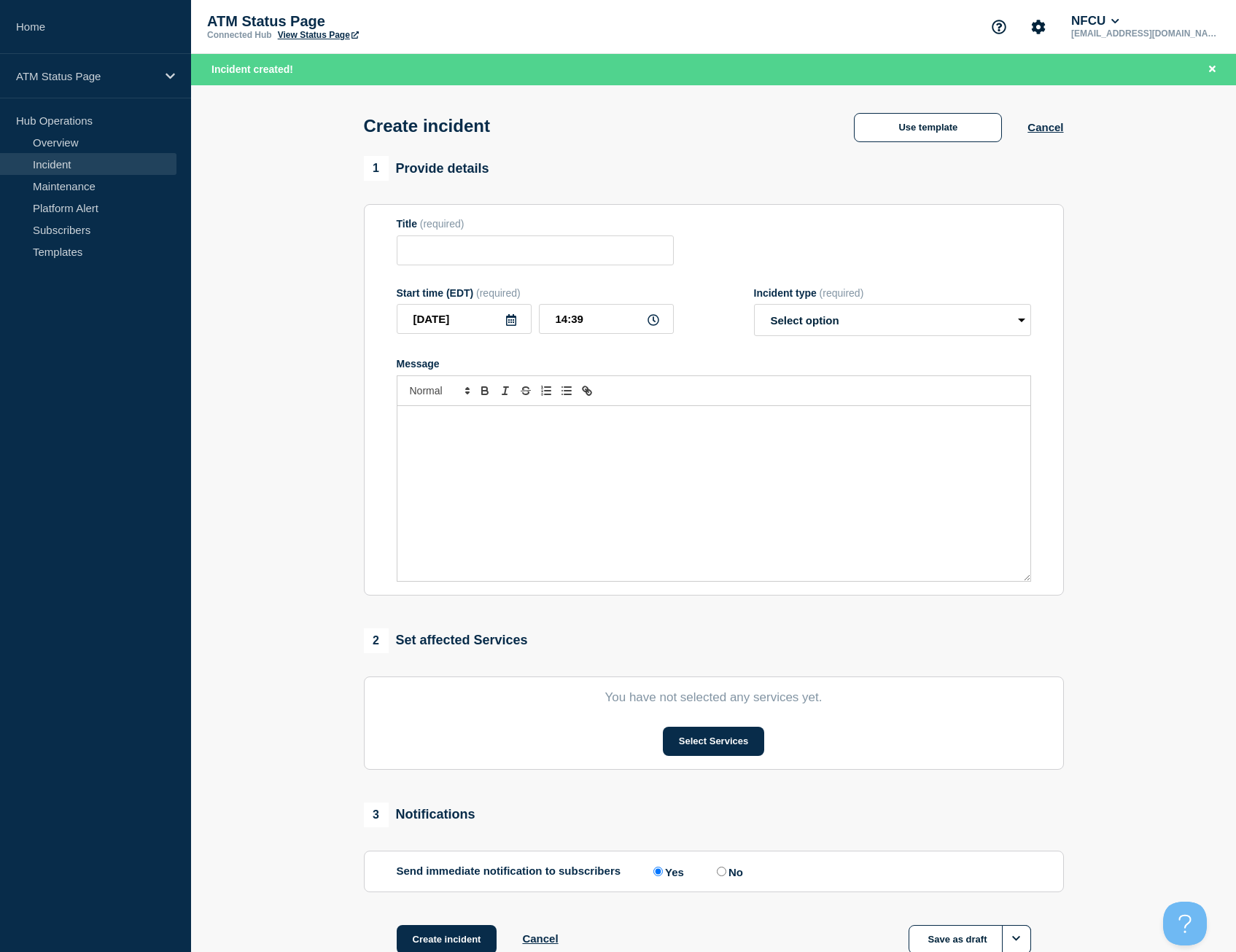
type input "Depository Down"
select select "identified"
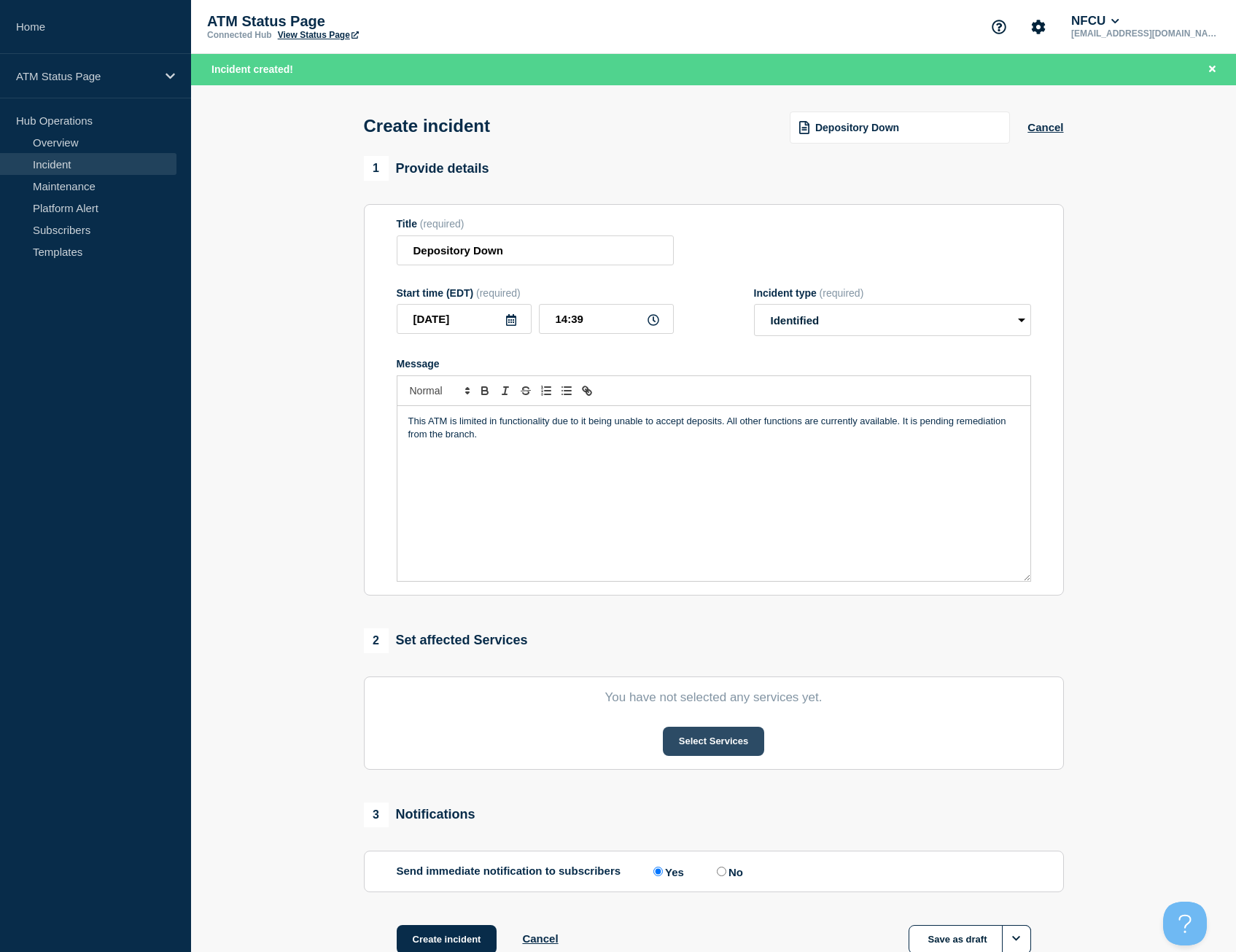
click at [715, 738] on button "Select Services" at bounding box center [714, 742] width 101 height 29
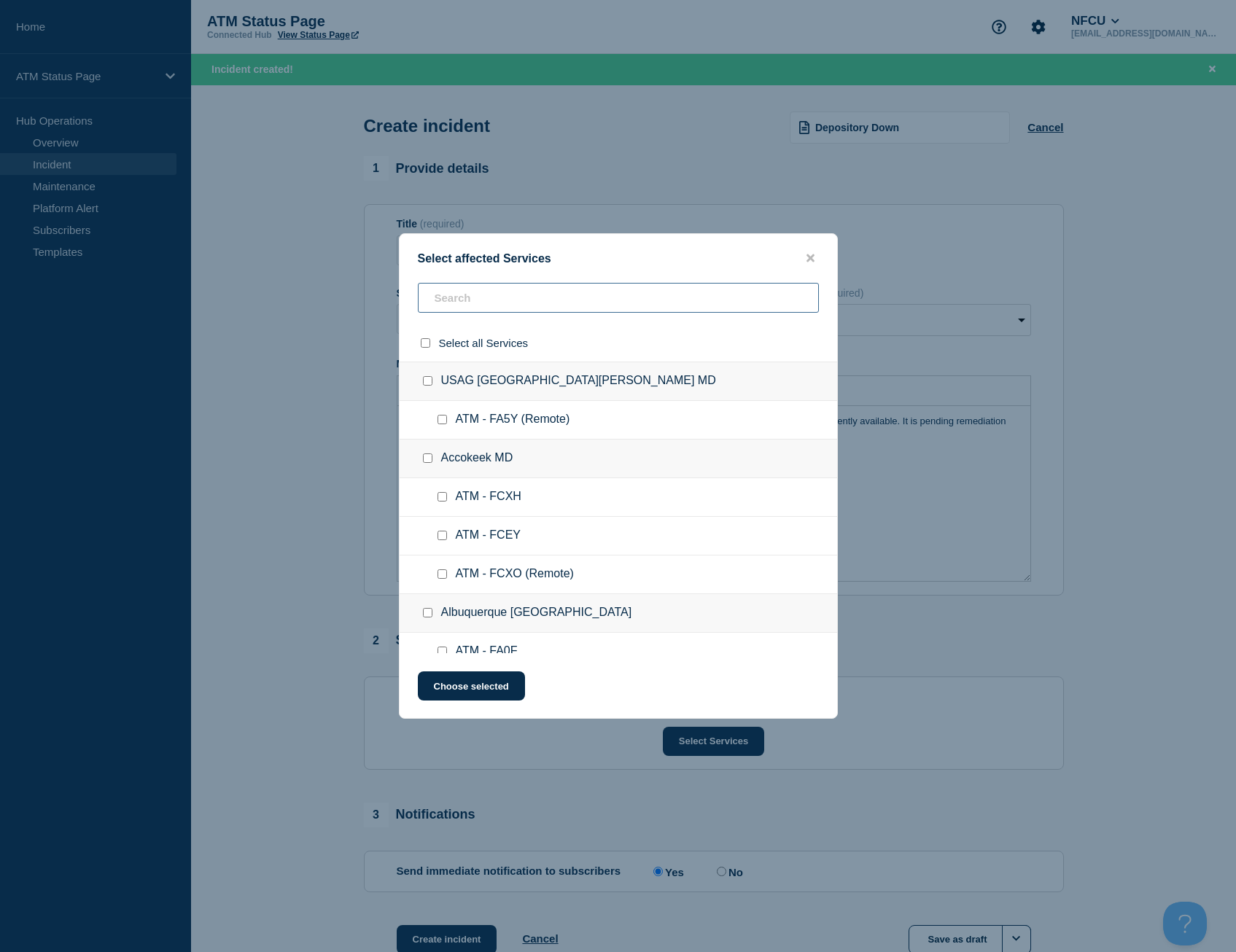
click at [465, 298] on input "text" at bounding box center [618, 298] width 401 height 30
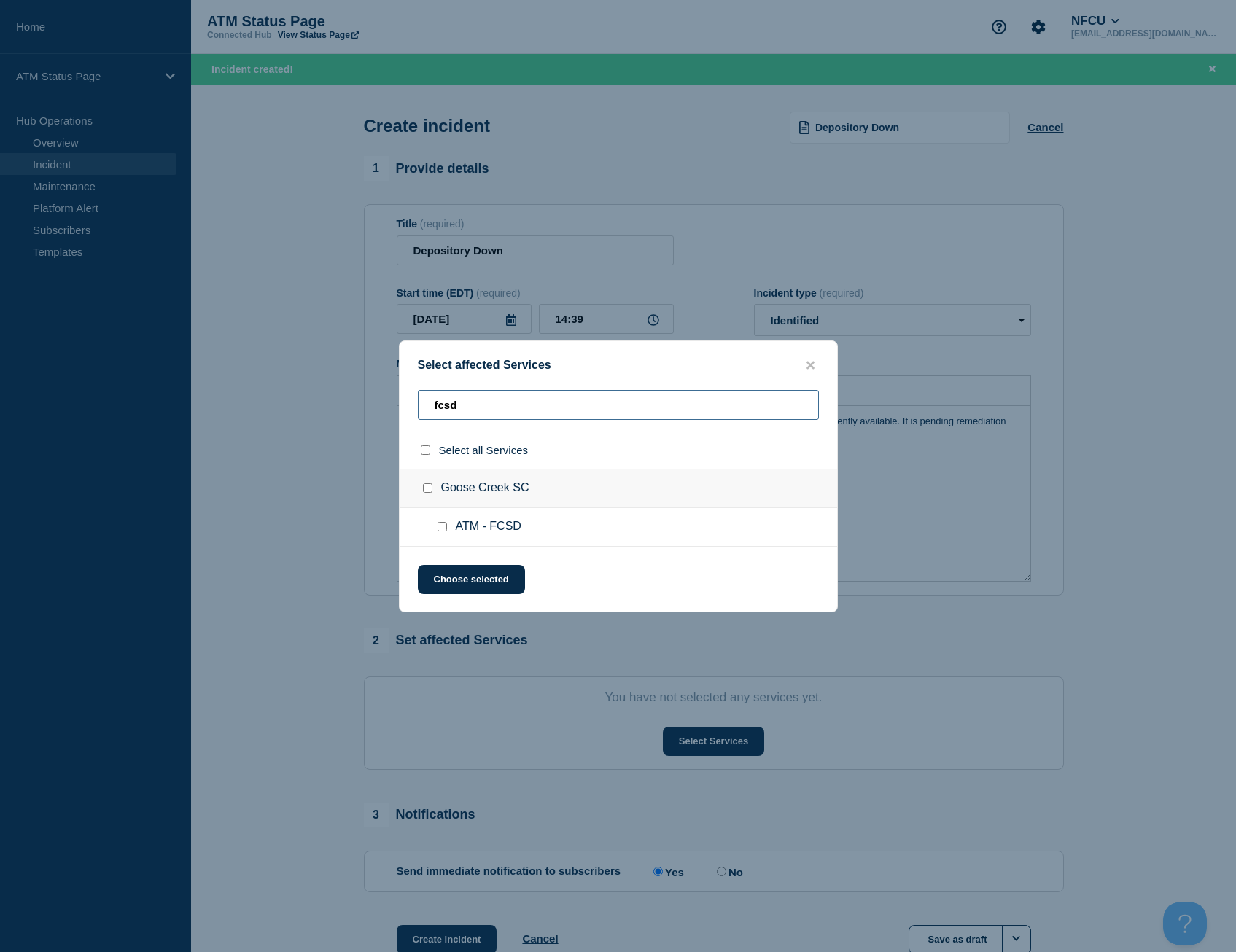
type input "fcsd"
click at [415, 457] on div "Select all Services" at bounding box center [618, 450] width 437 height 37
click at [423, 454] on input "select all checkbox" at bounding box center [425, 450] width 10 height 10
checkbox input "true"
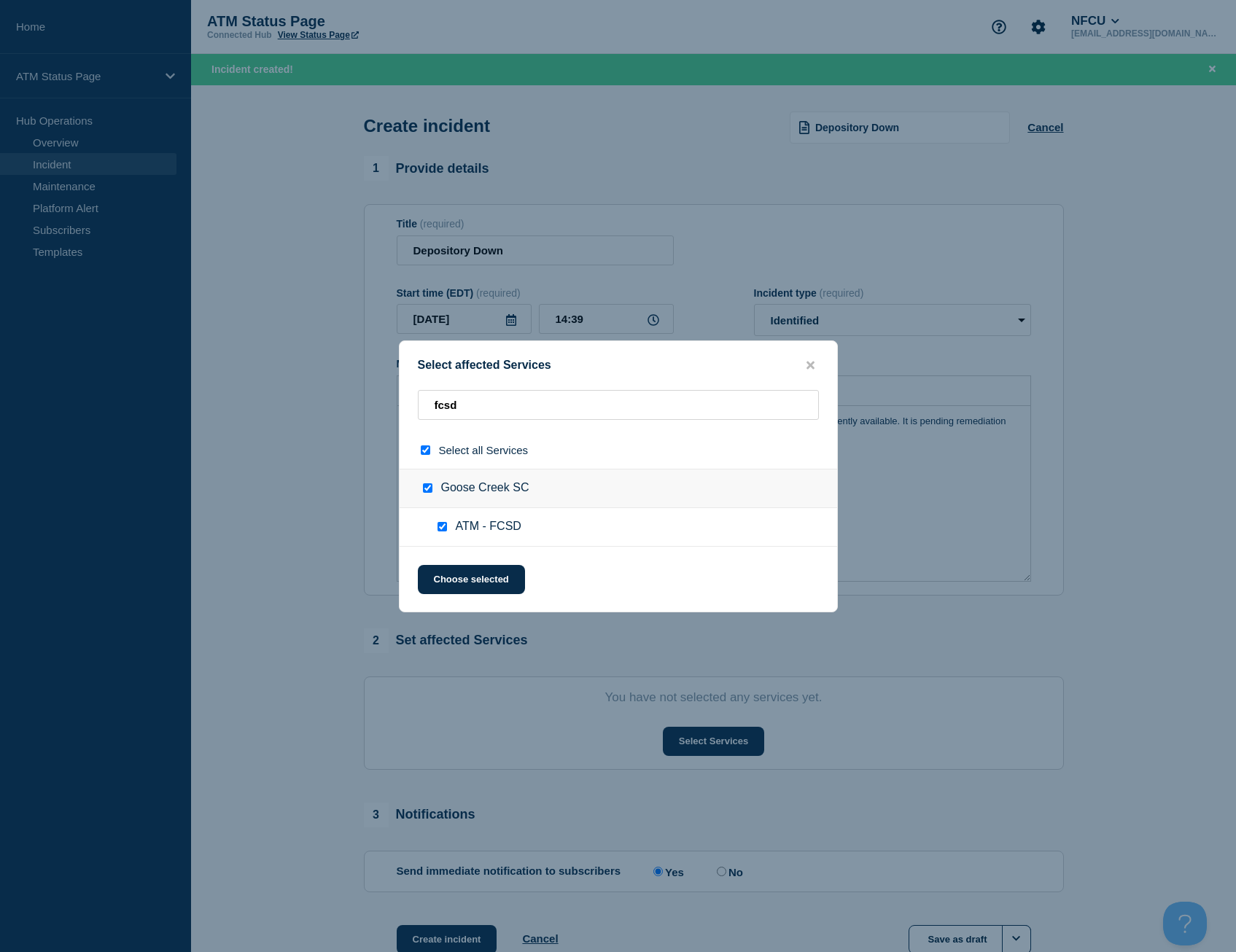
checkbox input "true"
click at [474, 585] on button "Choose selected" at bounding box center [471, 580] width 107 height 29
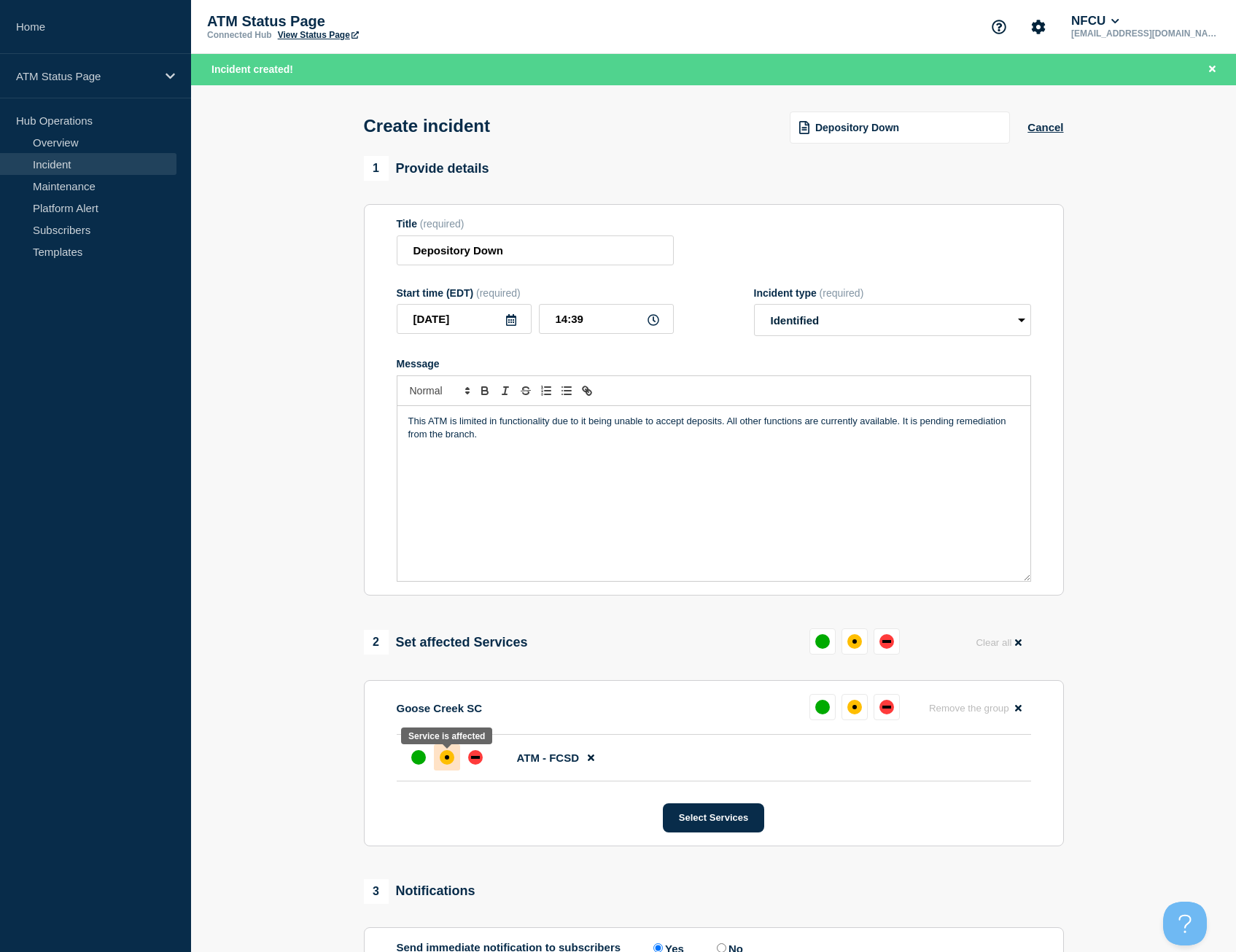
click at [456, 757] on div at bounding box center [447, 758] width 26 height 26
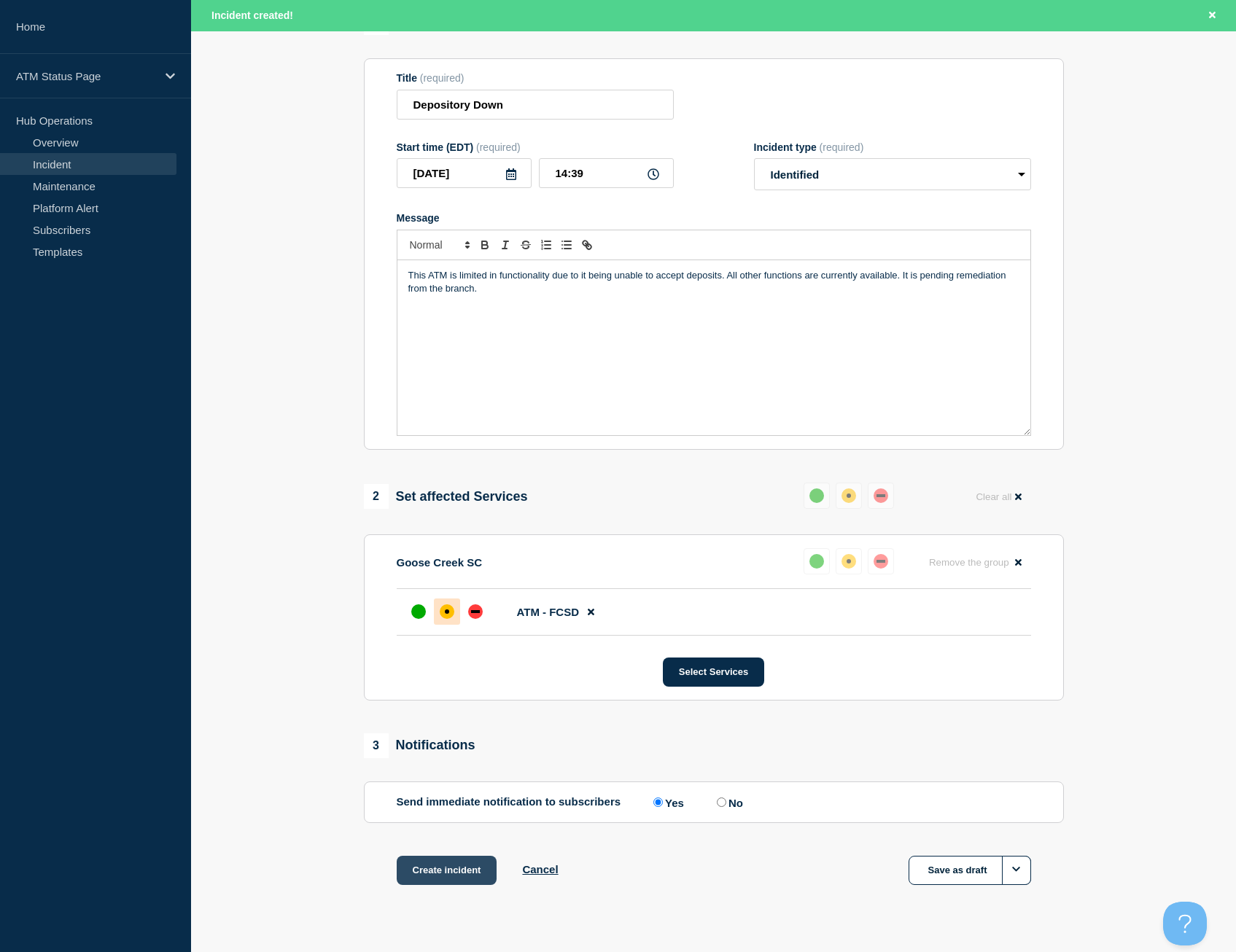
click at [467, 860] on button "Create incident" at bounding box center [447, 870] width 101 height 29
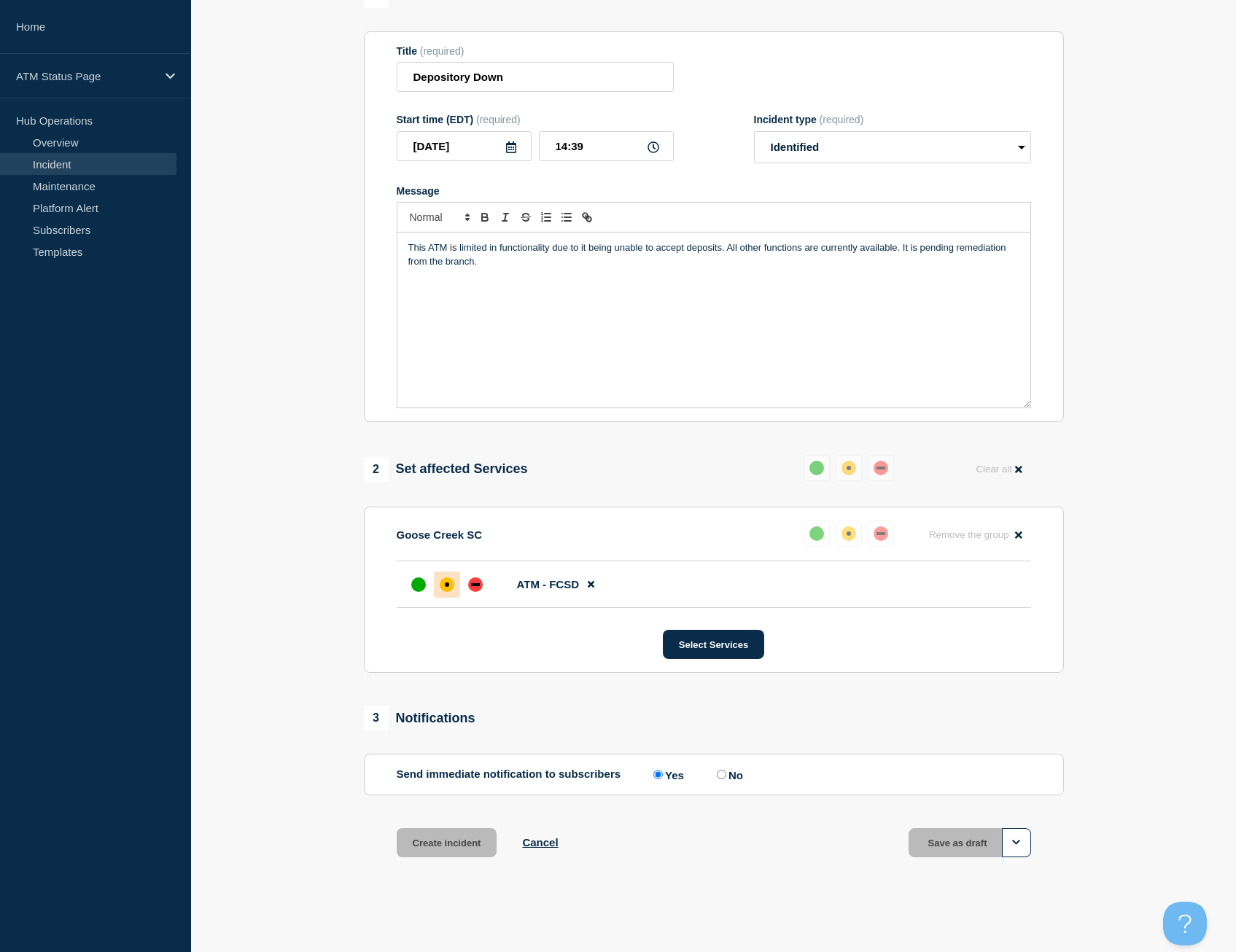
scroll to position [115, 0]
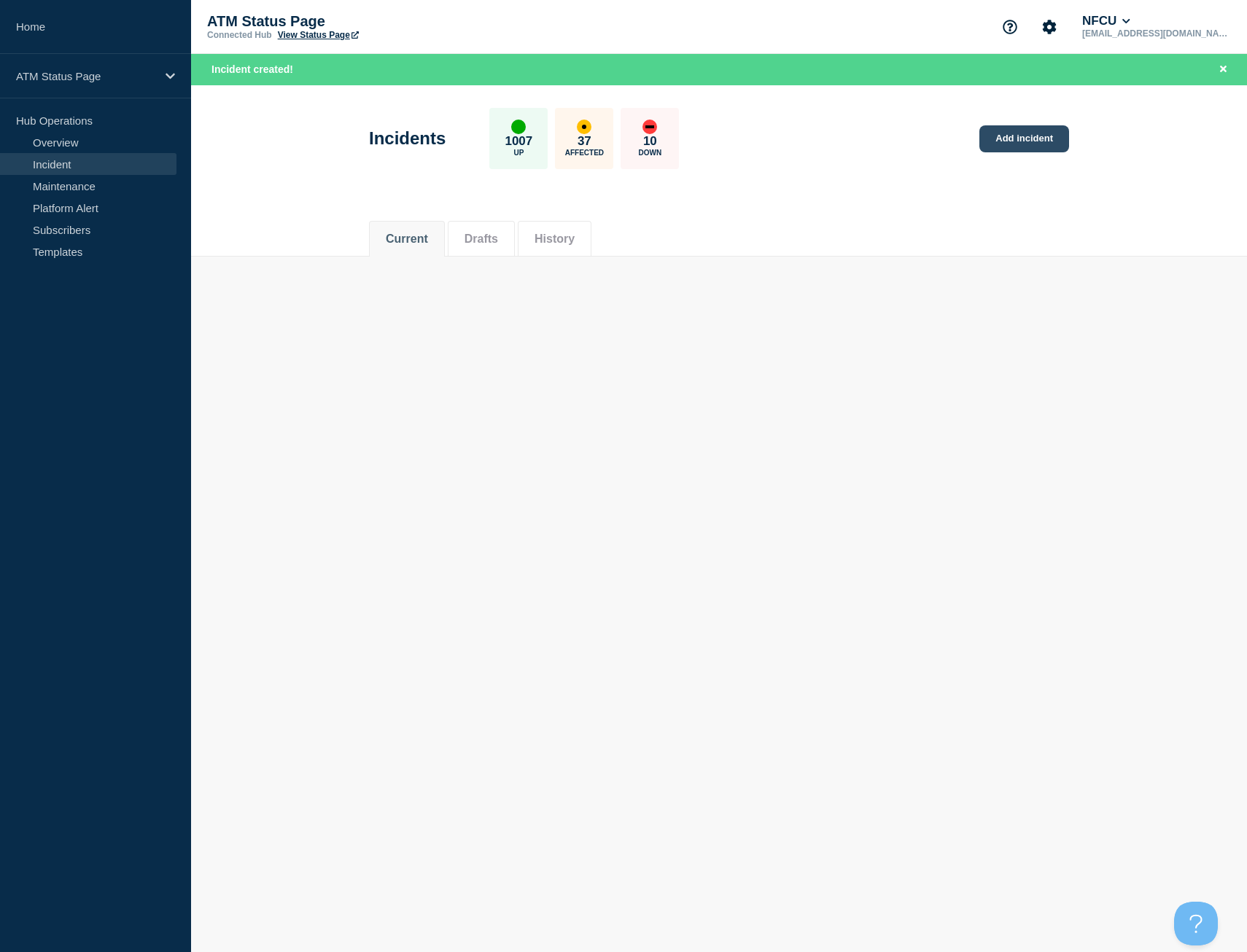
click at [999, 134] on link "Add incident" at bounding box center [1024, 139] width 90 height 27
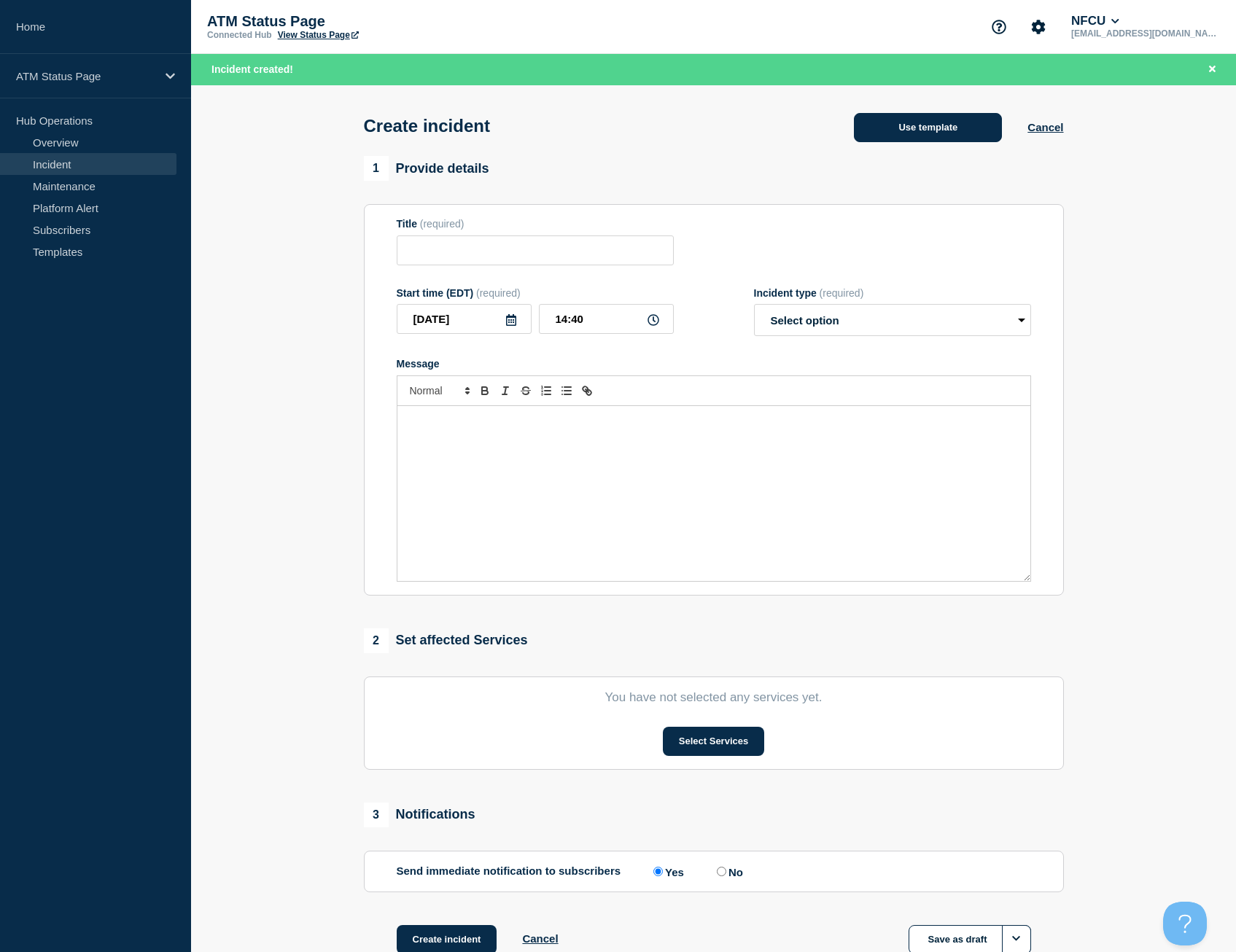
click at [915, 133] on button "Use template" at bounding box center [927, 128] width 148 height 29
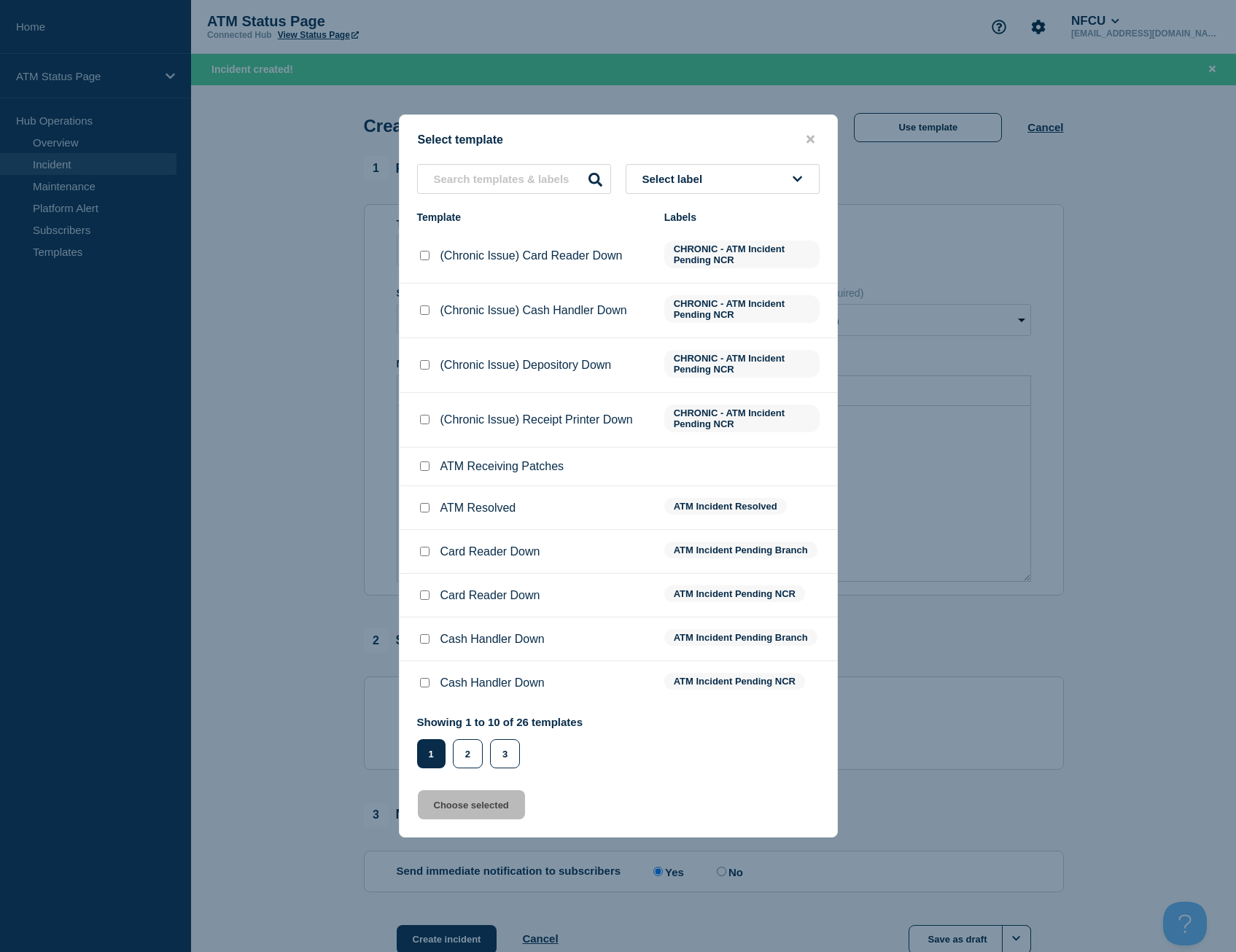
click at [505, 160] on div "Select template Select label Template Labels (Chronic Issue) Card Reader Down C…" at bounding box center [618, 476] width 439 height 723
click at [507, 182] on input "text" at bounding box center [514, 179] width 194 height 30
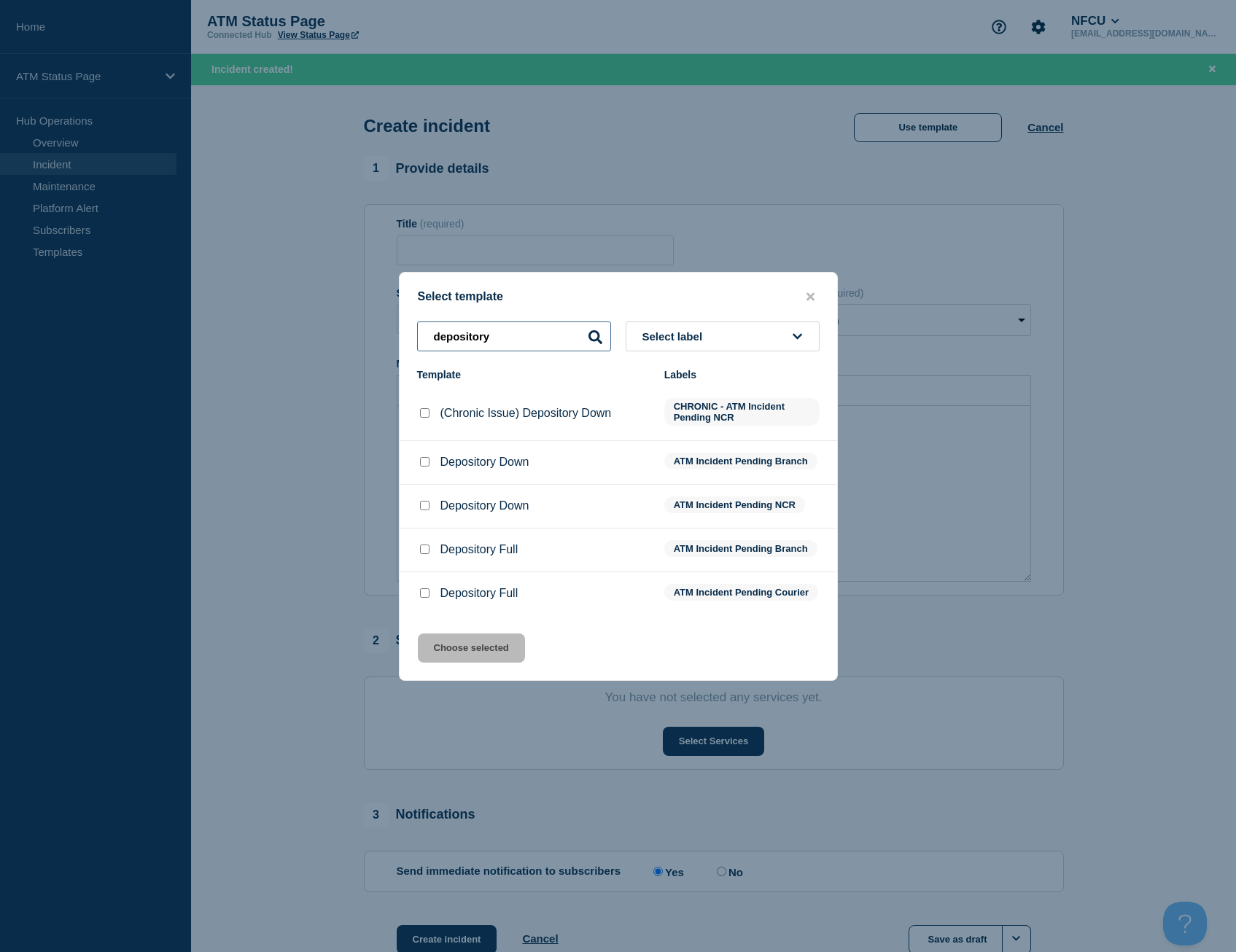
type input "depository"
click at [424, 459] on input "Depository Down checkbox" at bounding box center [424, 462] width 10 height 10
checkbox input "true"
click at [489, 659] on button "Choose selected" at bounding box center [471, 648] width 107 height 29
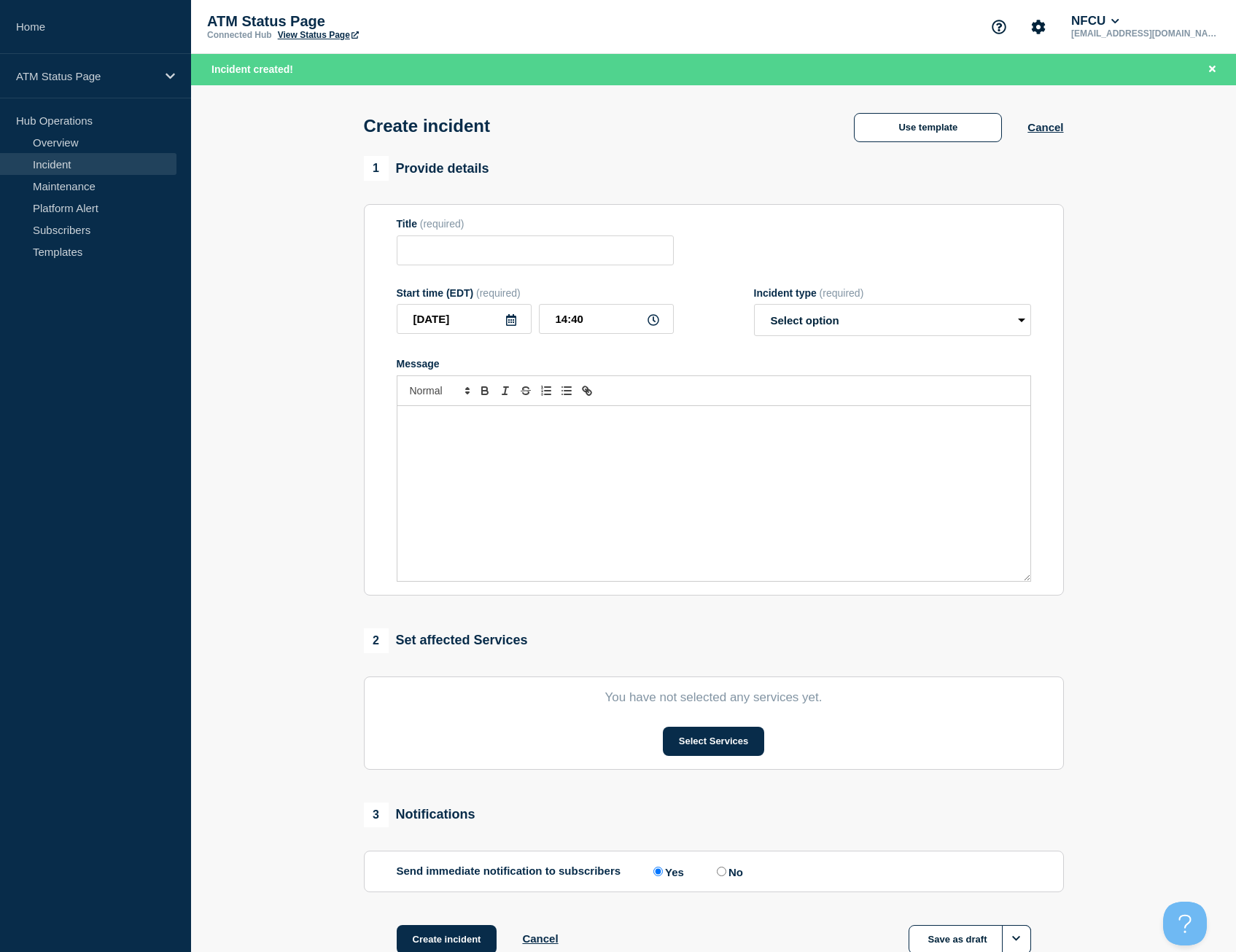
type input "Depository Down"
select select "identified"
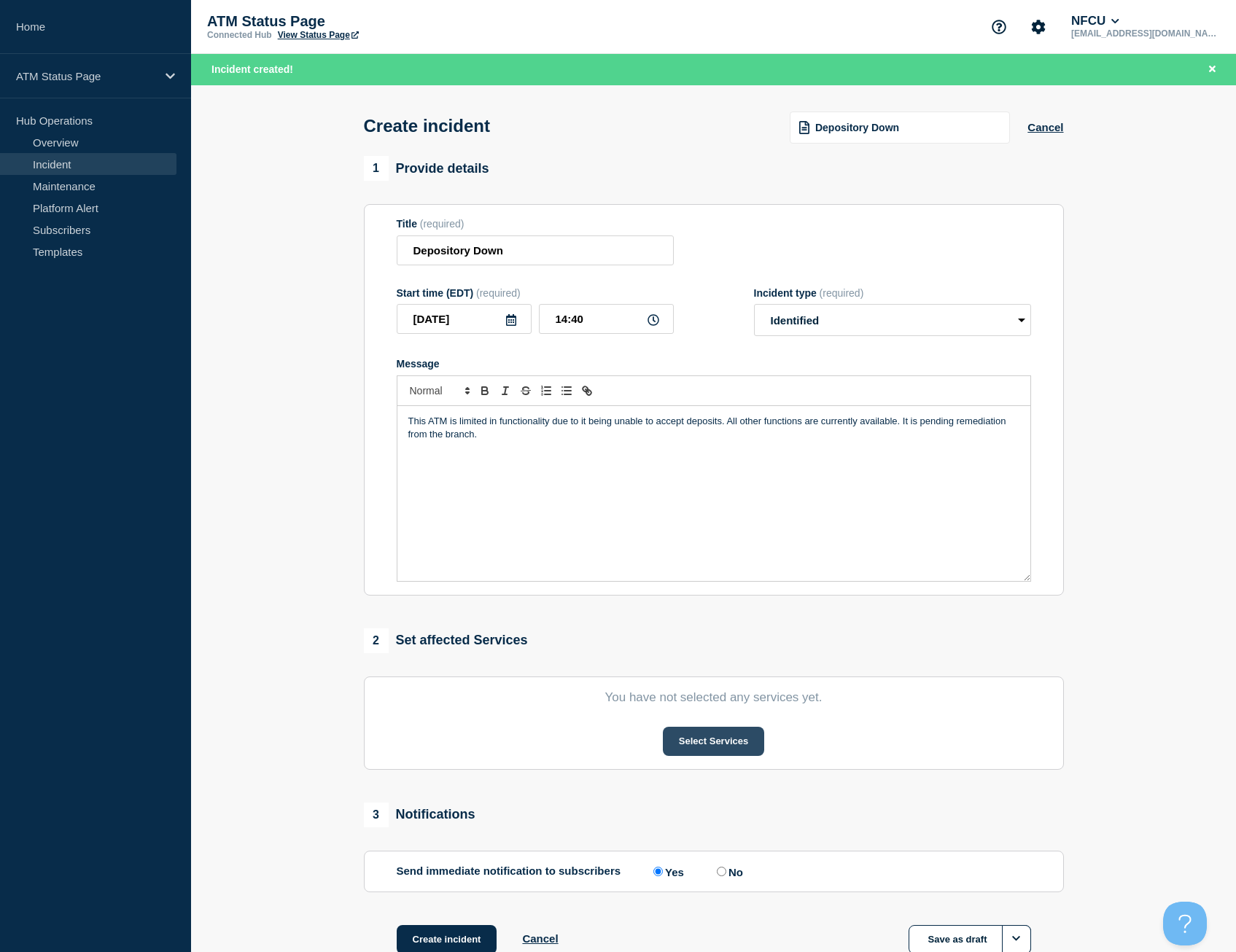
click at [676, 745] on button "Select Services" at bounding box center [714, 742] width 101 height 29
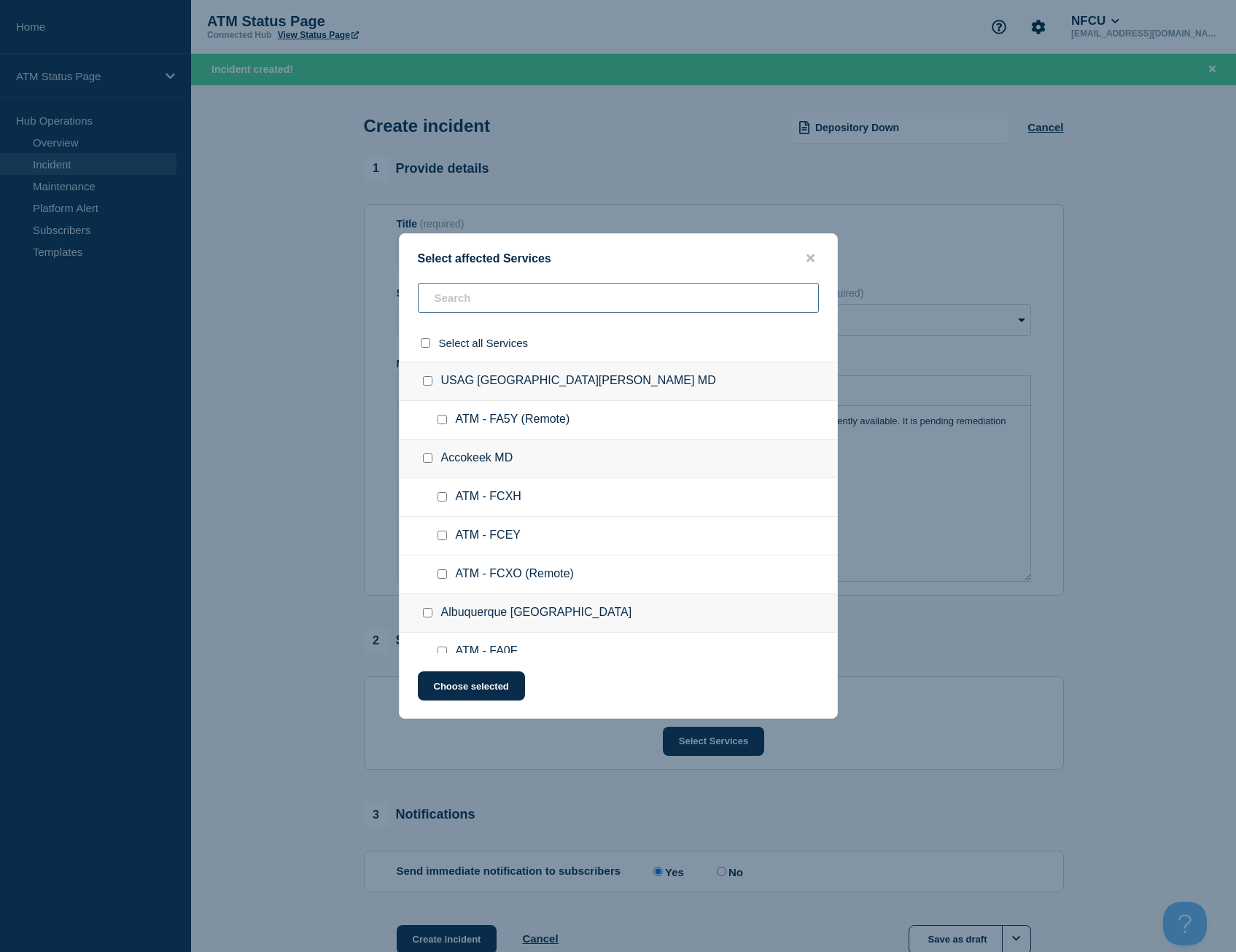
click at [465, 295] on input "text" at bounding box center [618, 298] width 401 height 30
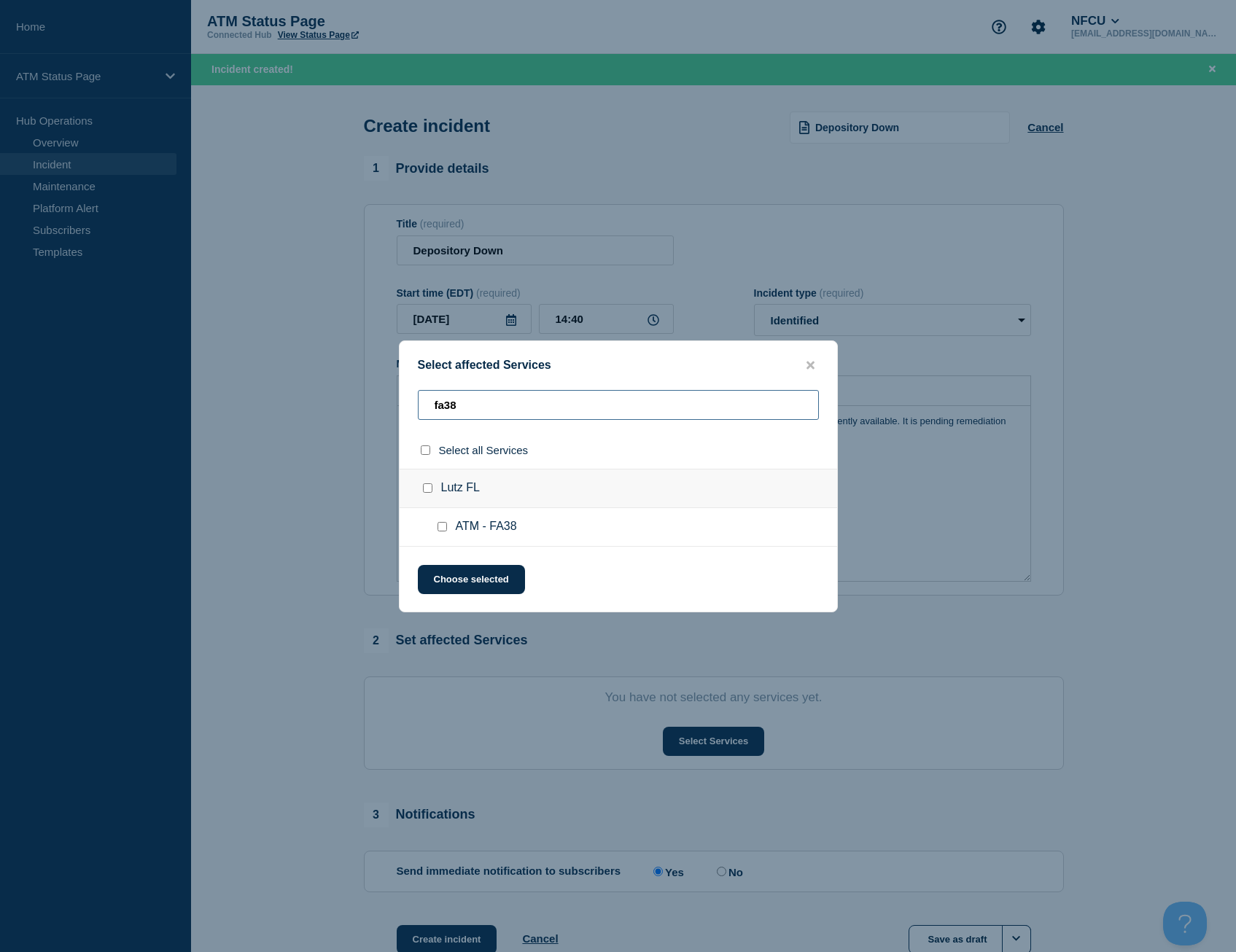
type input "fa38"
click at [422, 449] on input "select all checkbox" at bounding box center [425, 450] width 10 height 10
checkbox input "true"
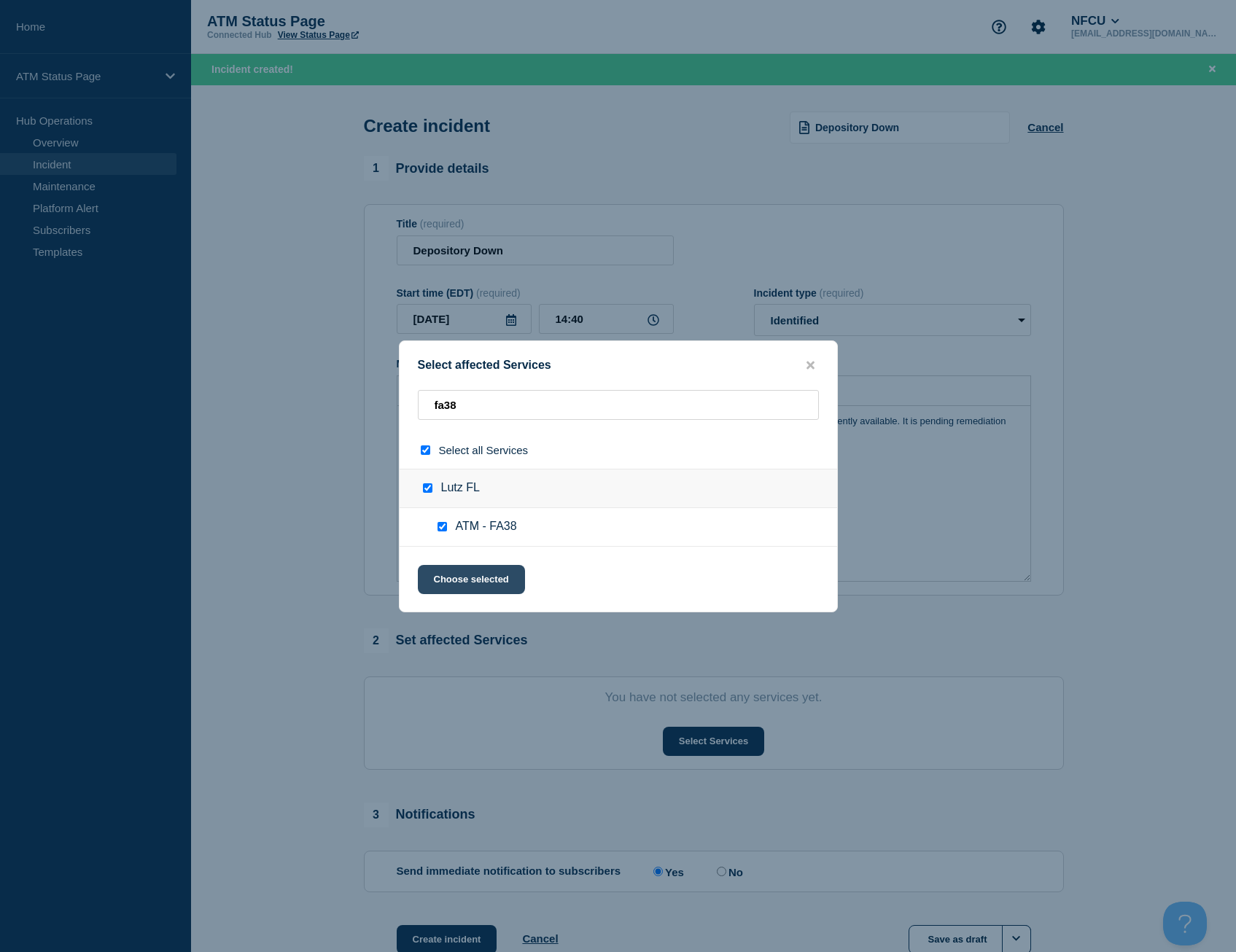
click at [460, 584] on button "Choose selected" at bounding box center [471, 580] width 107 height 29
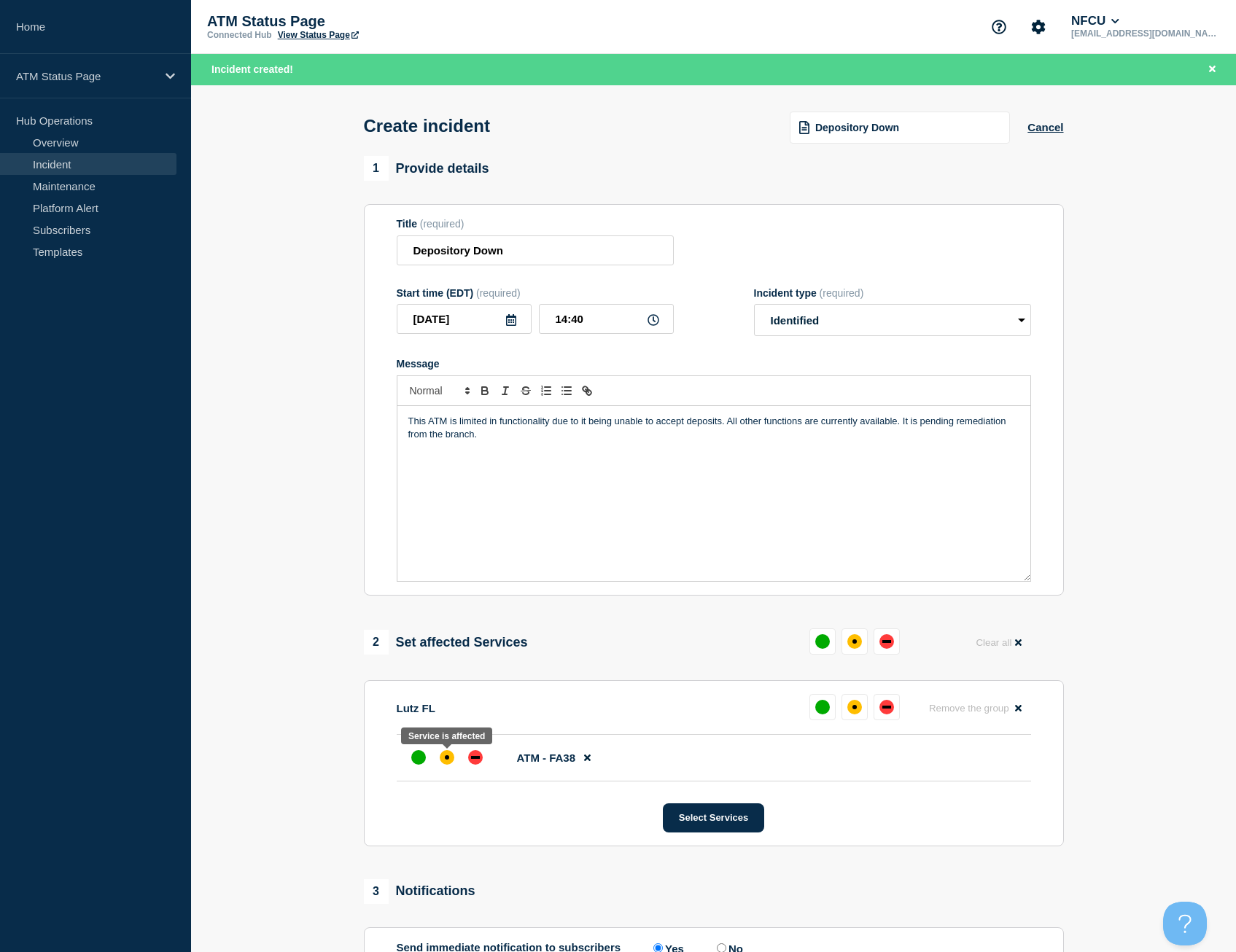
drag, startPoint x: 444, startPoint y: 761, endPoint x: 453, endPoint y: 742, distance: 21.0
click at [443, 762] on div "affected" at bounding box center [447, 758] width 15 height 15
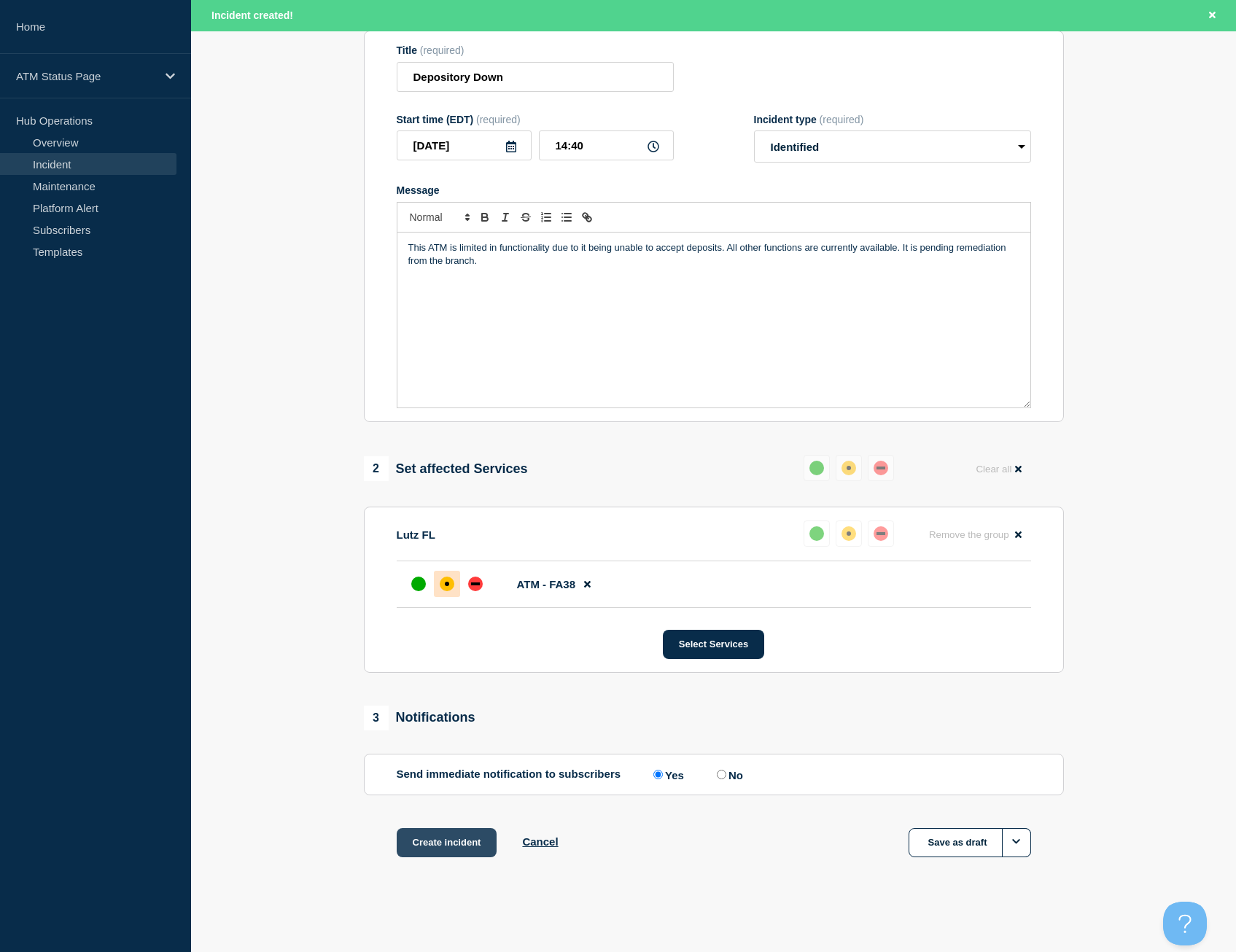
click at [442, 832] on button "Create incident" at bounding box center [447, 843] width 101 height 29
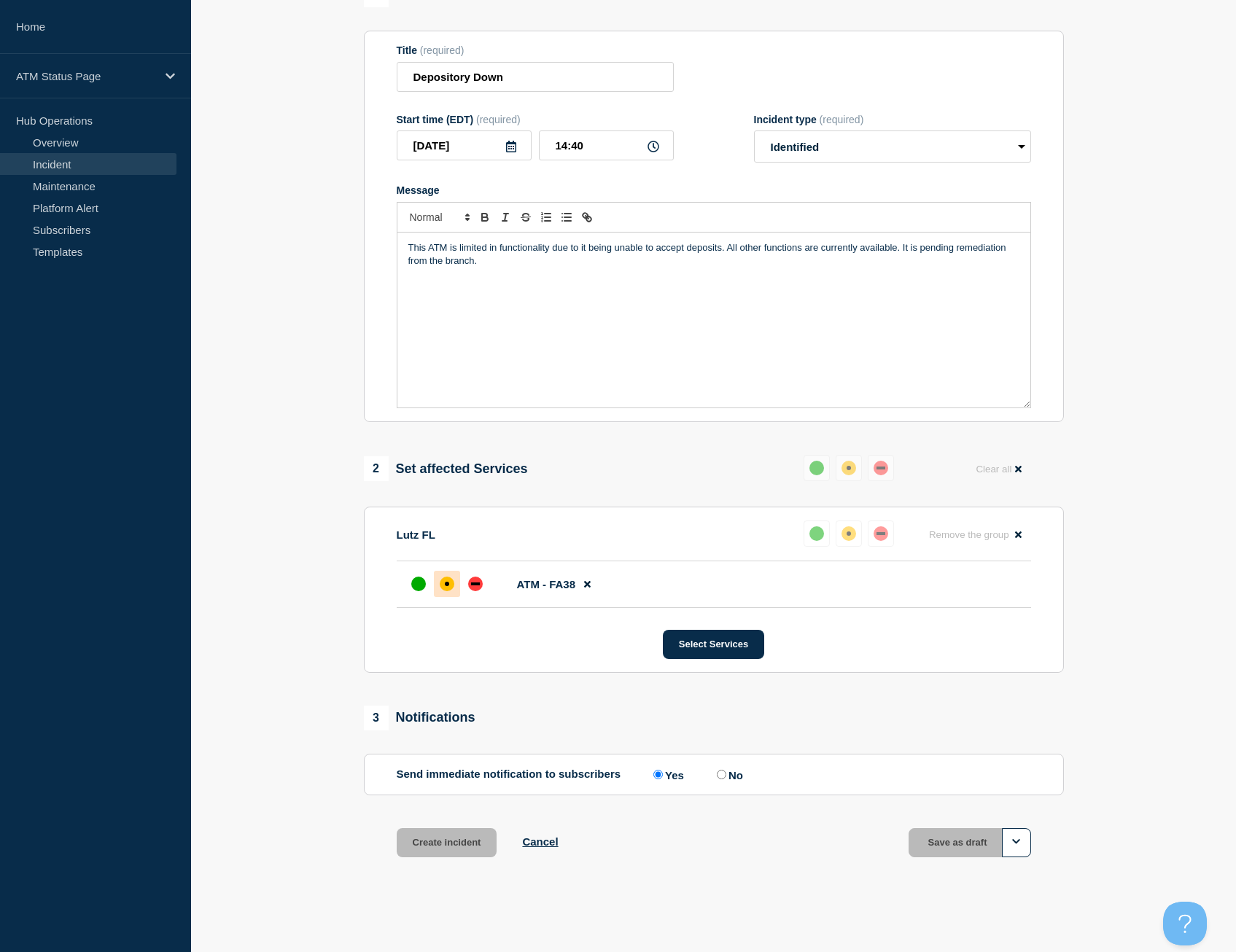
scroll to position [146, 0]
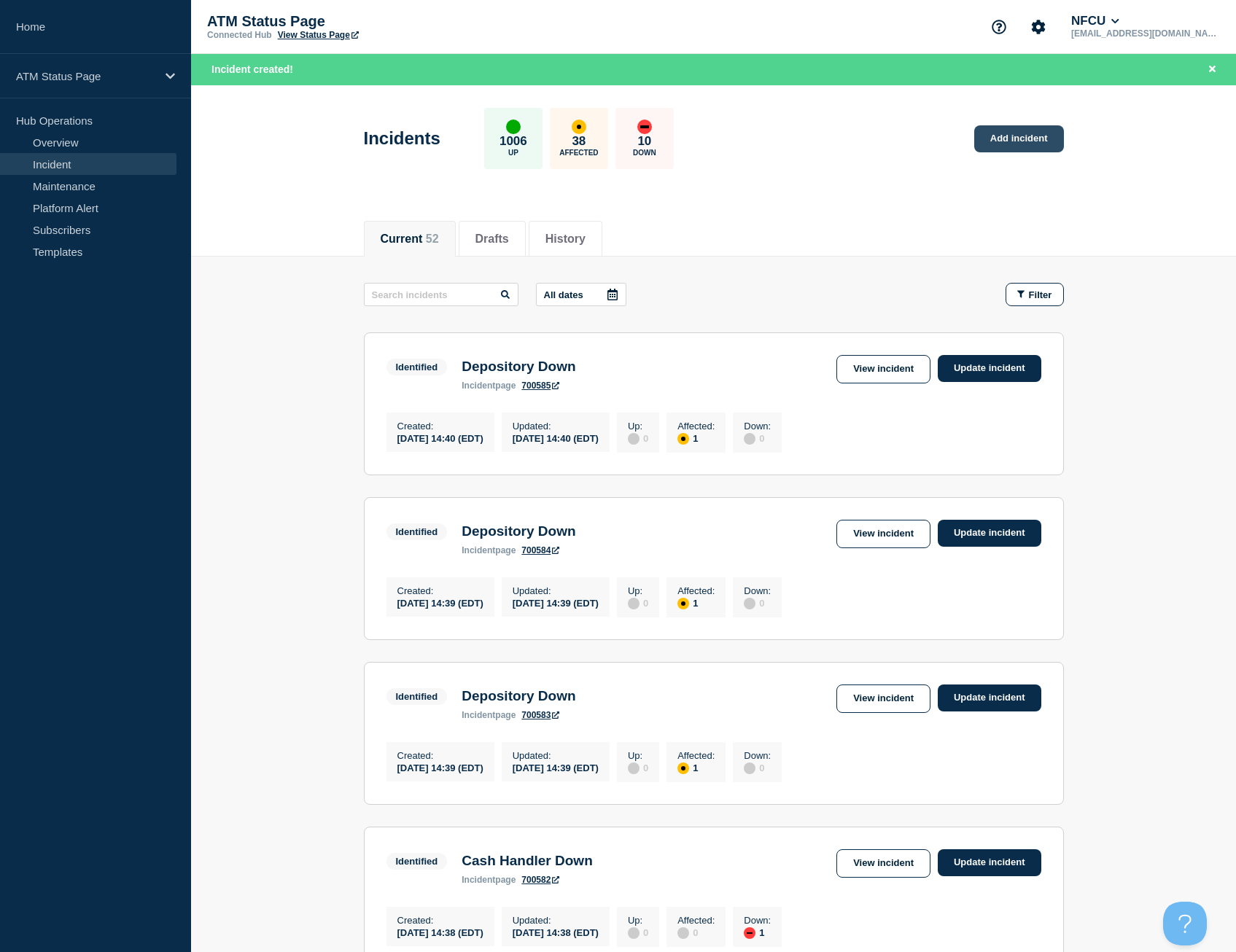
click at [1021, 143] on link "Add incident" at bounding box center [1019, 139] width 90 height 27
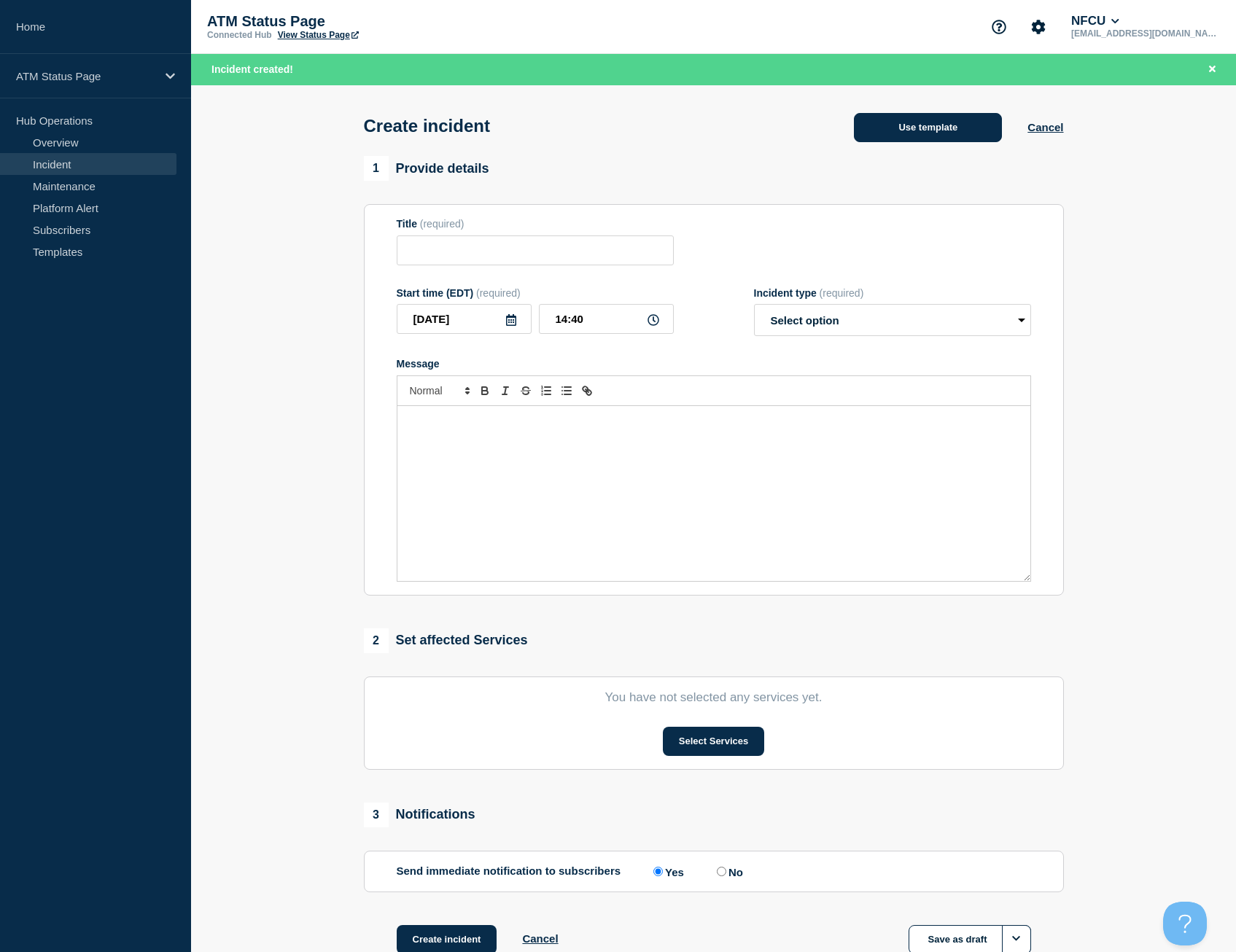
click at [955, 135] on button "Use template" at bounding box center [927, 128] width 148 height 29
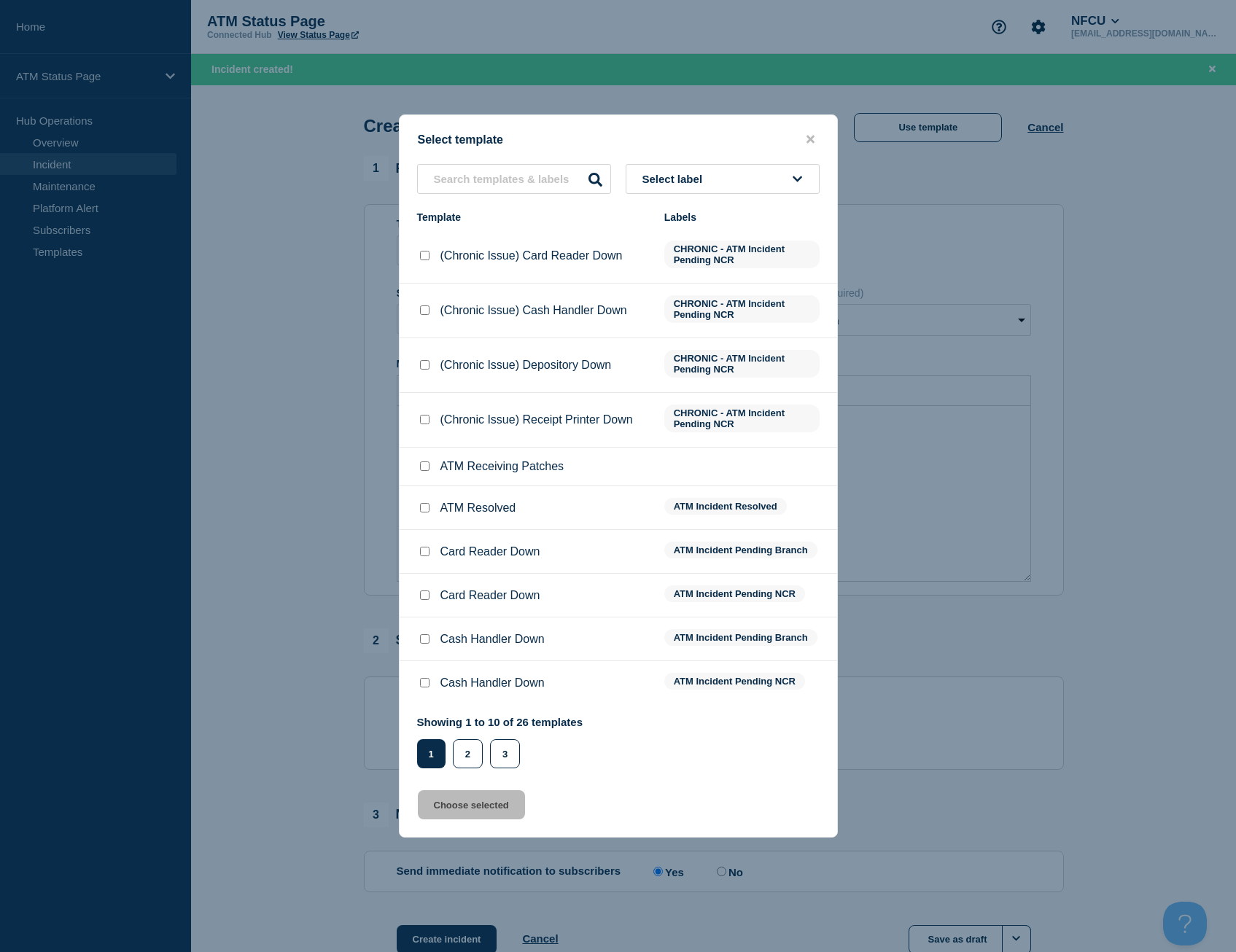
drag, startPoint x: 503, startPoint y: 201, endPoint x: 507, endPoint y: 194, distance: 8.1
click at [506, 195] on div "Select label Template Labels (Chronic Issue) Card Reader Down CHRONIC - ATM Inc…" at bounding box center [618, 466] width 437 height 604
click at [520, 174] on input "text" at bounding box center [514, 179] width 194 height 30
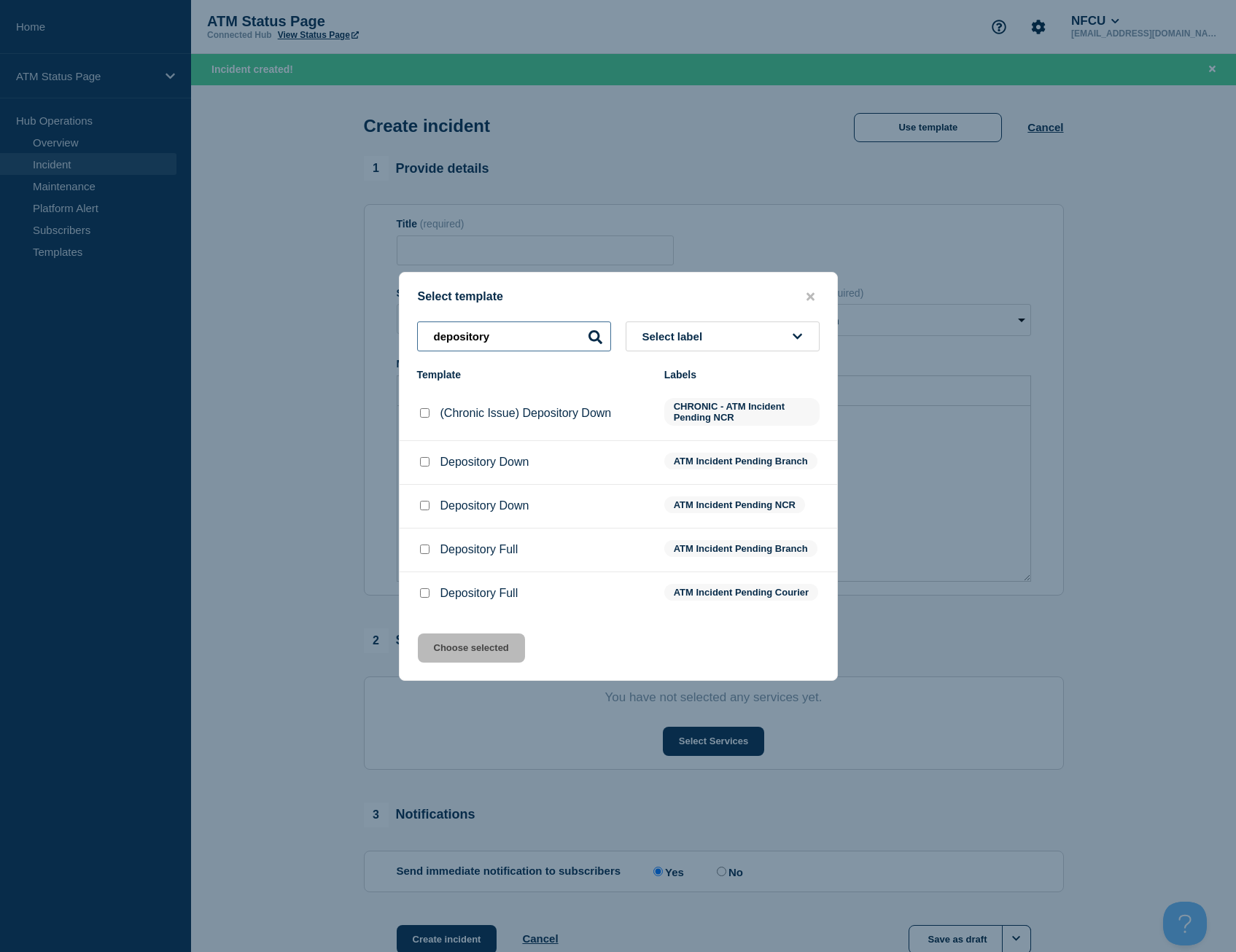
type input "depository"
click at [424, 458] on input "Depository Down checkbox" at bounding box center [424, 462] width 10 height 10
checkbox input "true"
click at [465, 645] on button "Choose selected" at bounding box center [471, 648] width 107 height 29
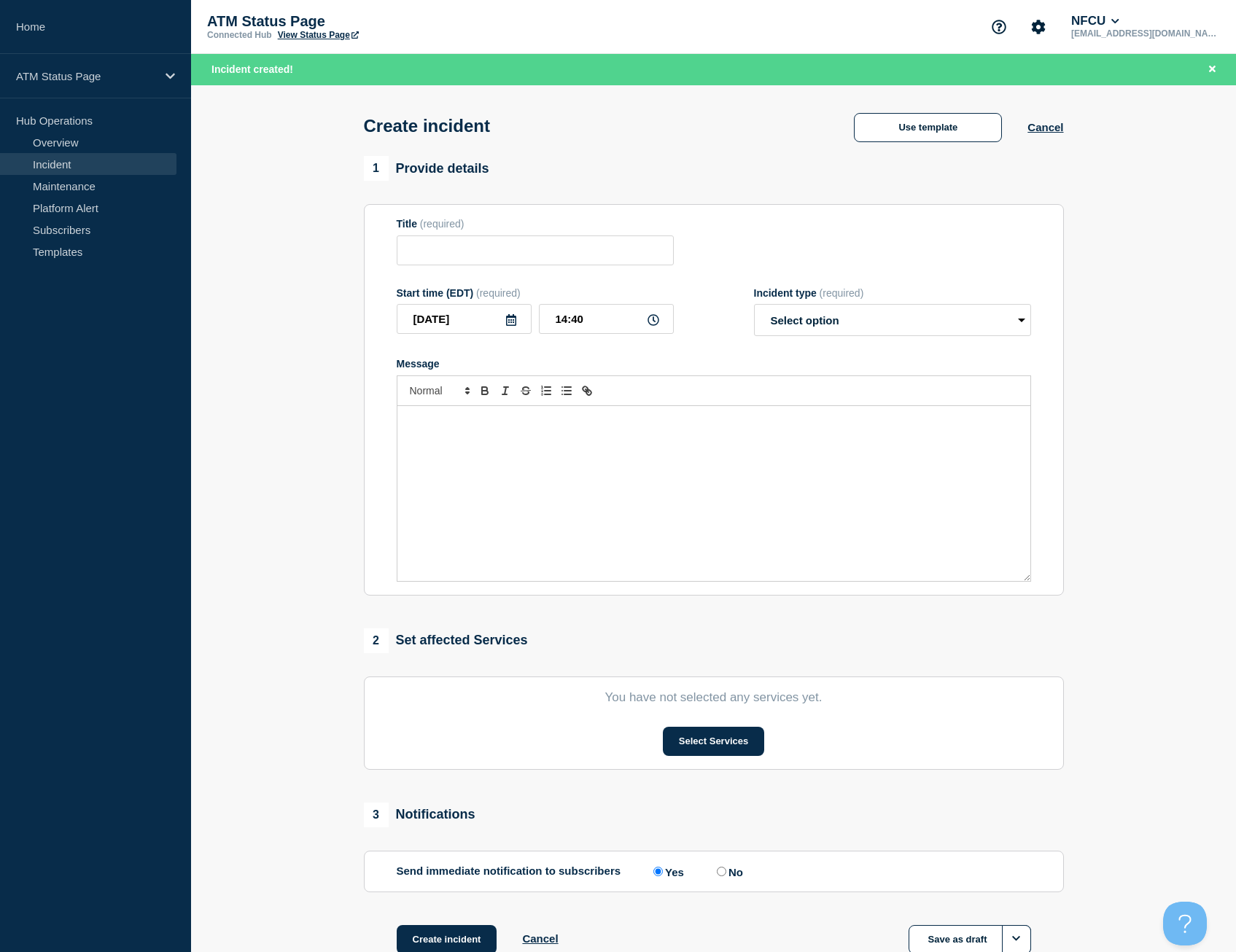
type input "Depository Down"
select select "identified"
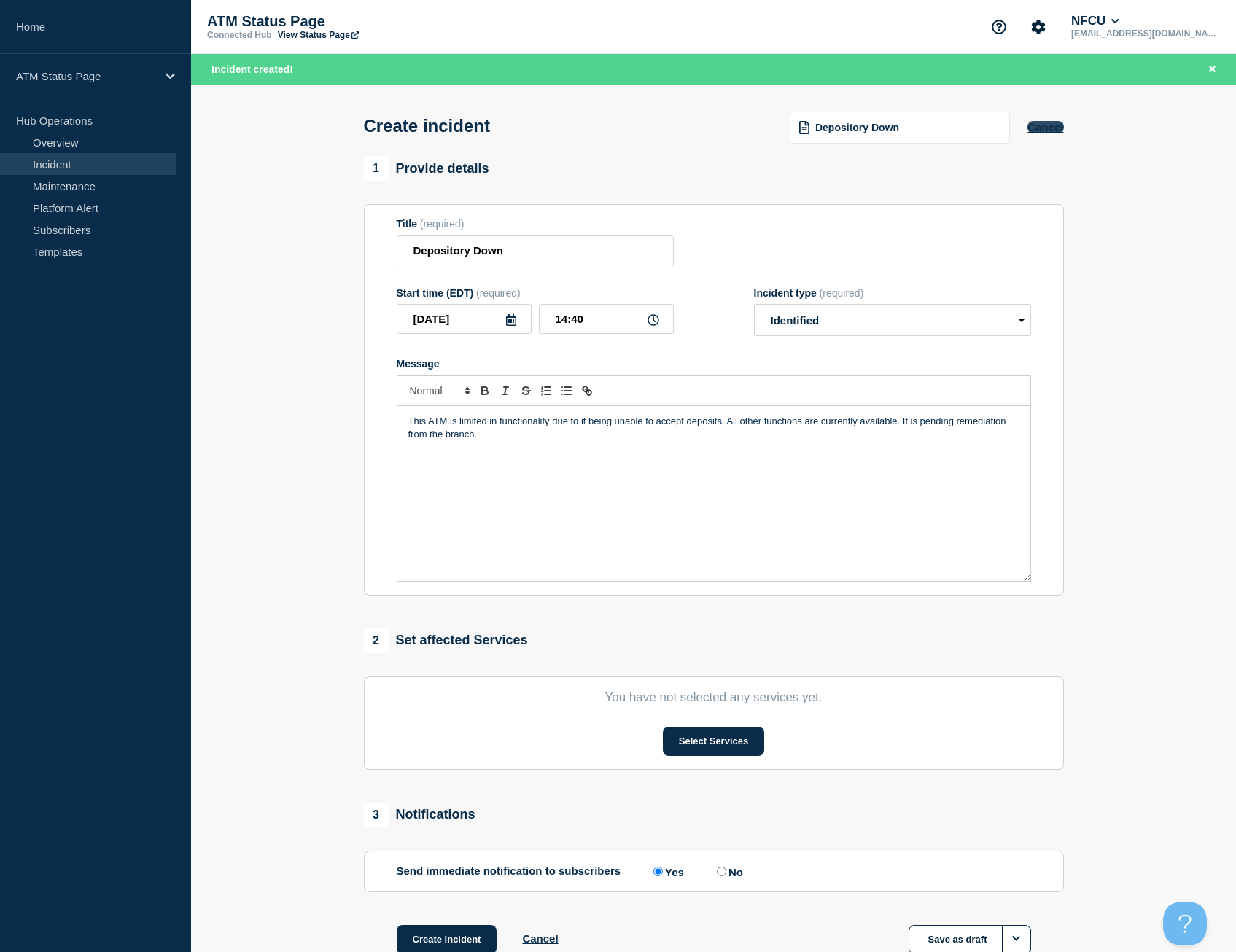
click at [1042, 127] on button "Cancel" at bounding box center [1046, 127] width 36 height 12
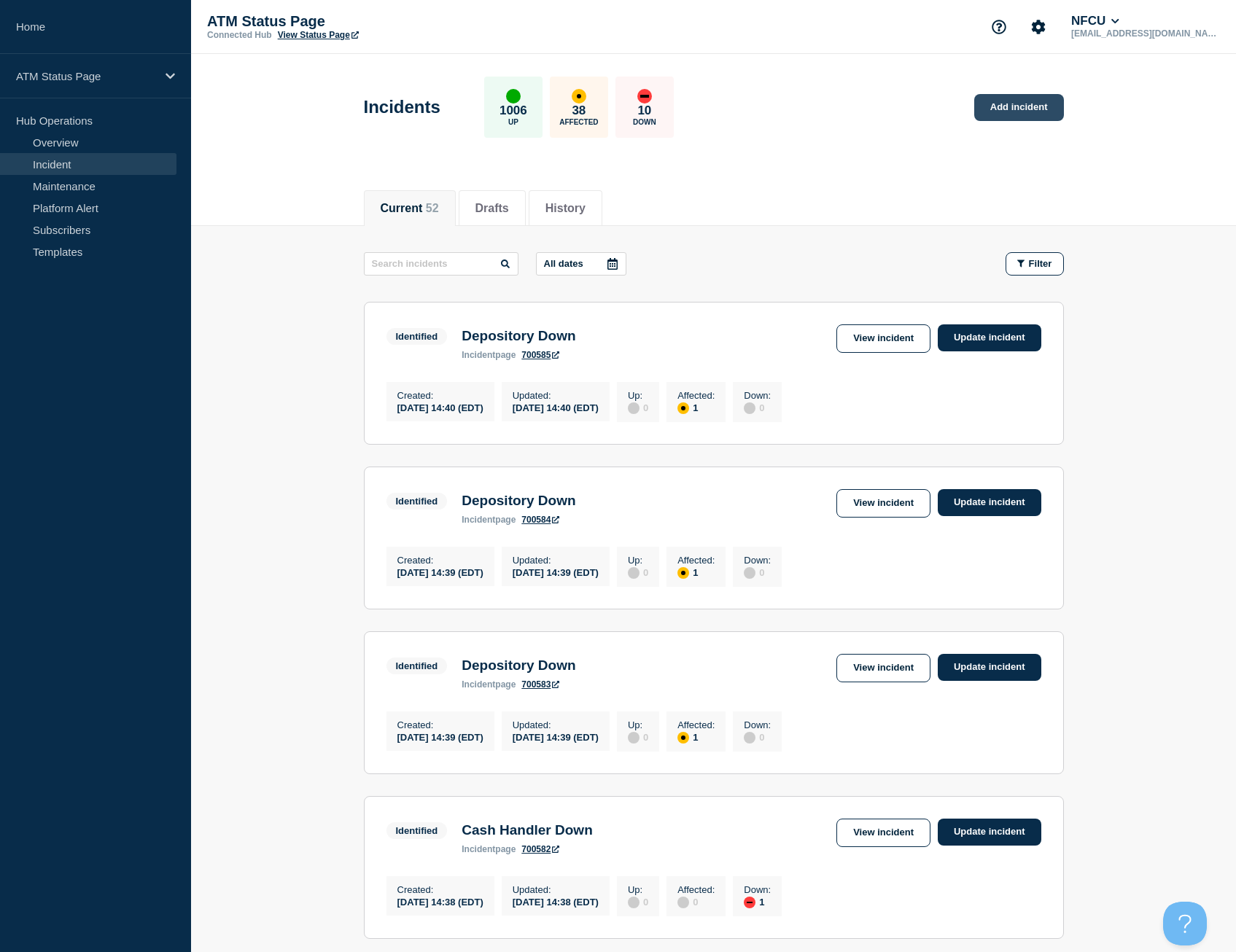
click at [1007, 115] on link "Add incident" at bounding box center [1019, 107] width 90 height 27
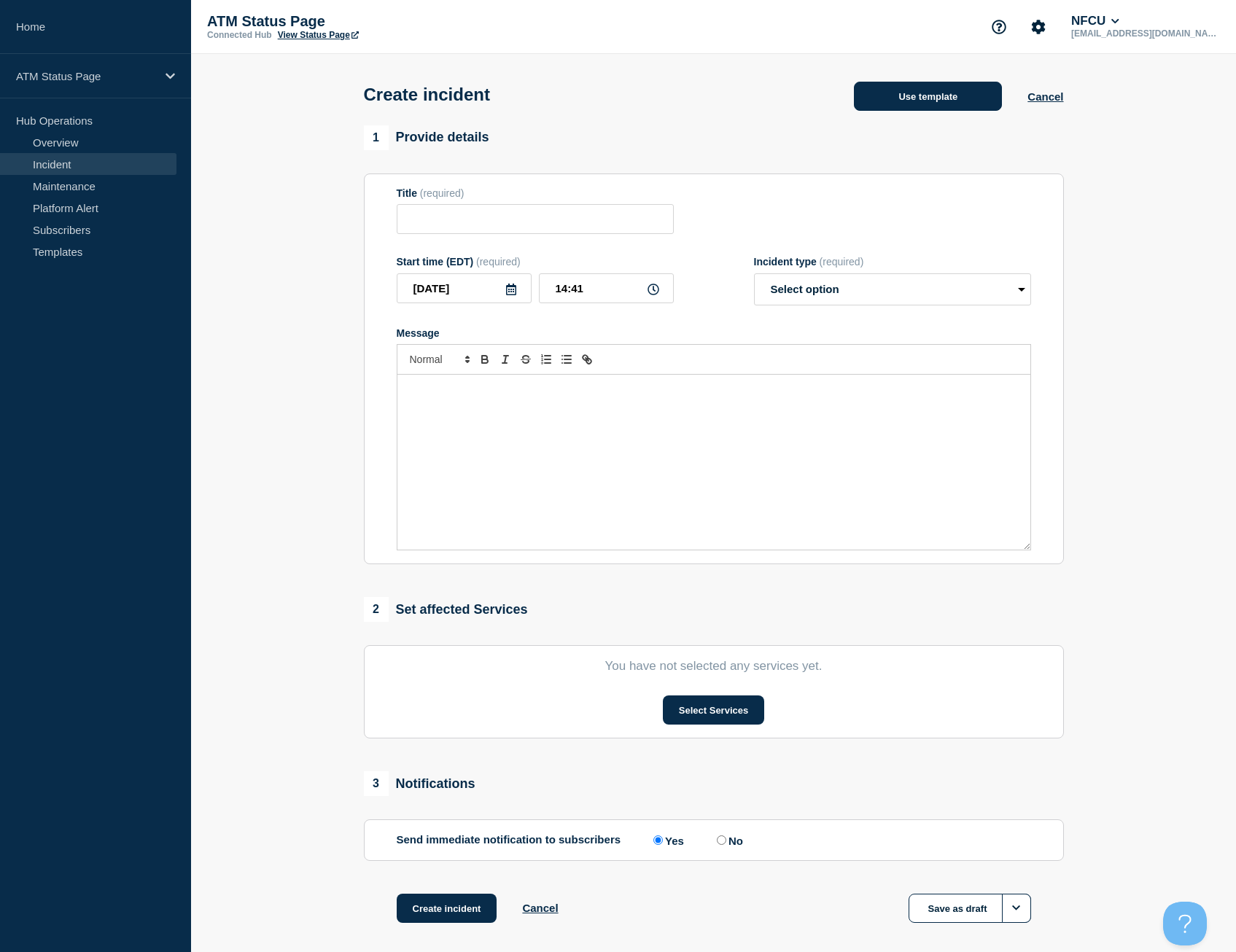
click at [911, 90] on button "Use template" at bounding box center [927, 96] width 148 height 29
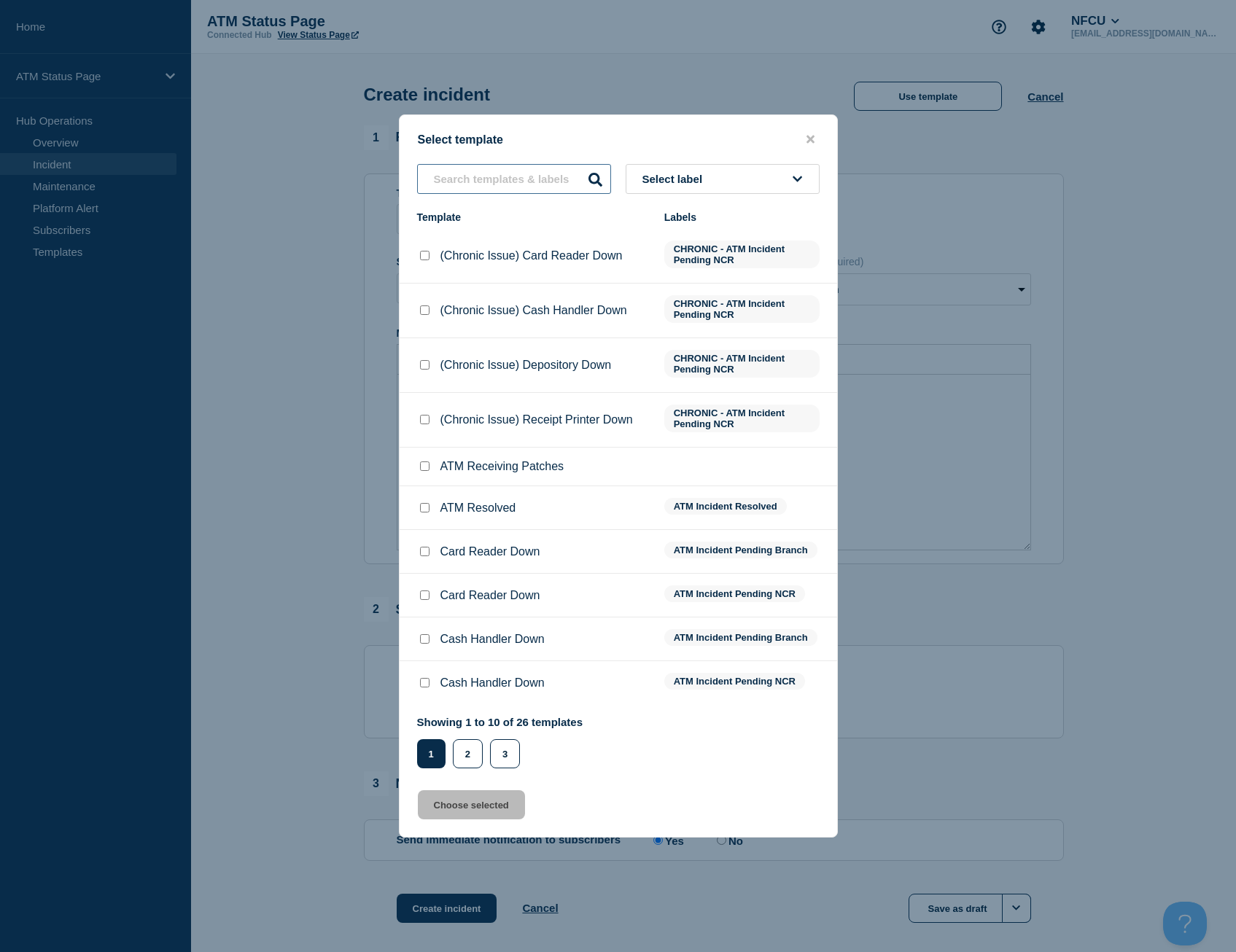
click at [528, 175] on input "text" at bounding box center [514, 179] width 194 height 30
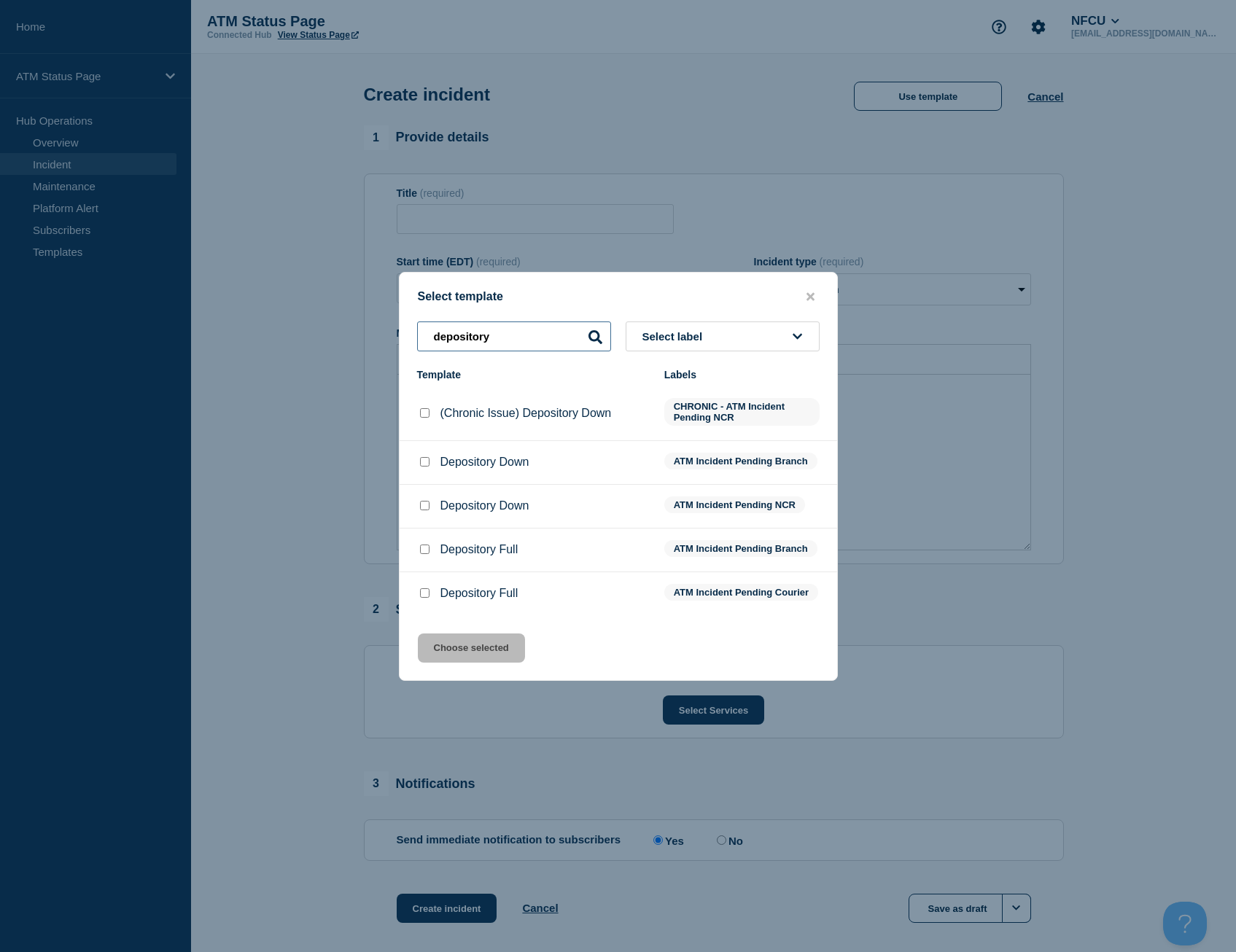
type input "depository"
click at [427, 501] on input "Depository Down checkbox" at bounding box center [424, 505] width 10 height 10
checkbox input "true"
click at [808, 293] on icon "close button" at bounding box center [810, 296] width 8 height 8
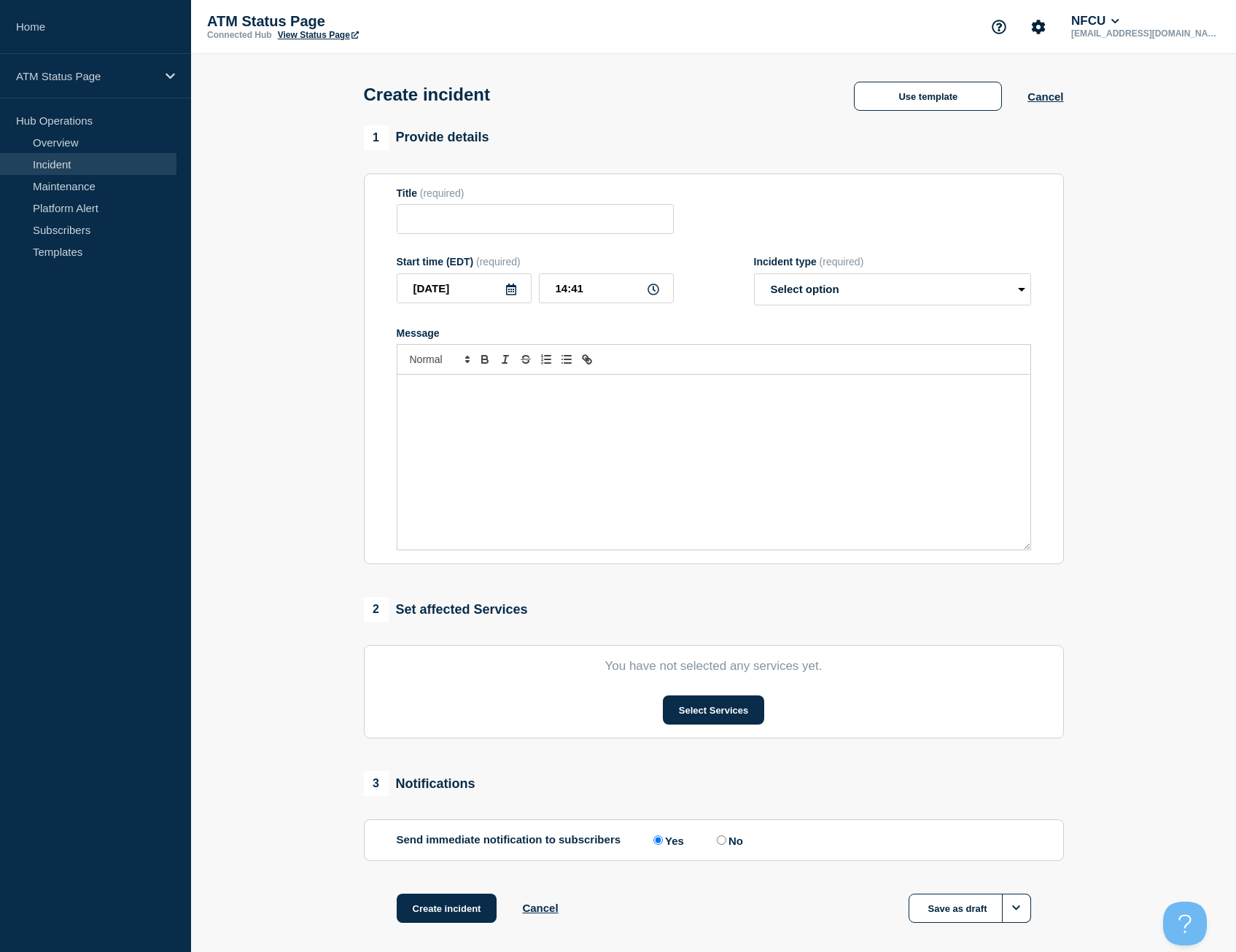
click at [604, 597] on div "1 Provide details Title (required) Start time (EDT) (required) [DATE] 14:41 Inc…" at bounding box center [714, 668] width 700 height 141
click at [932, 111] on button "Use template" at bounding box center [927, 96] width 148 height 29
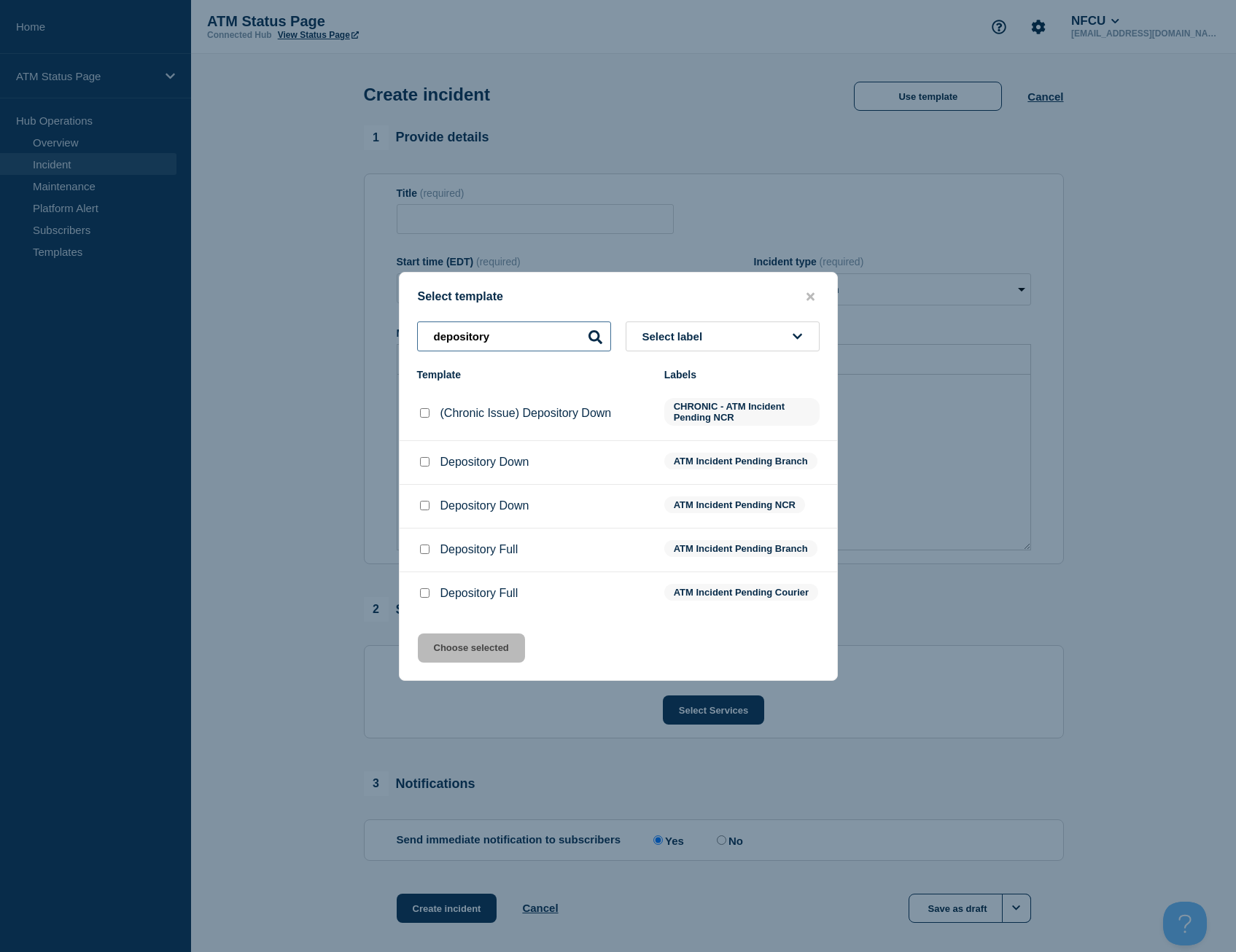
click at [494, 330] on input "depository" at bounding box center [514, 336] width 194 height 30
type input "fcnw"
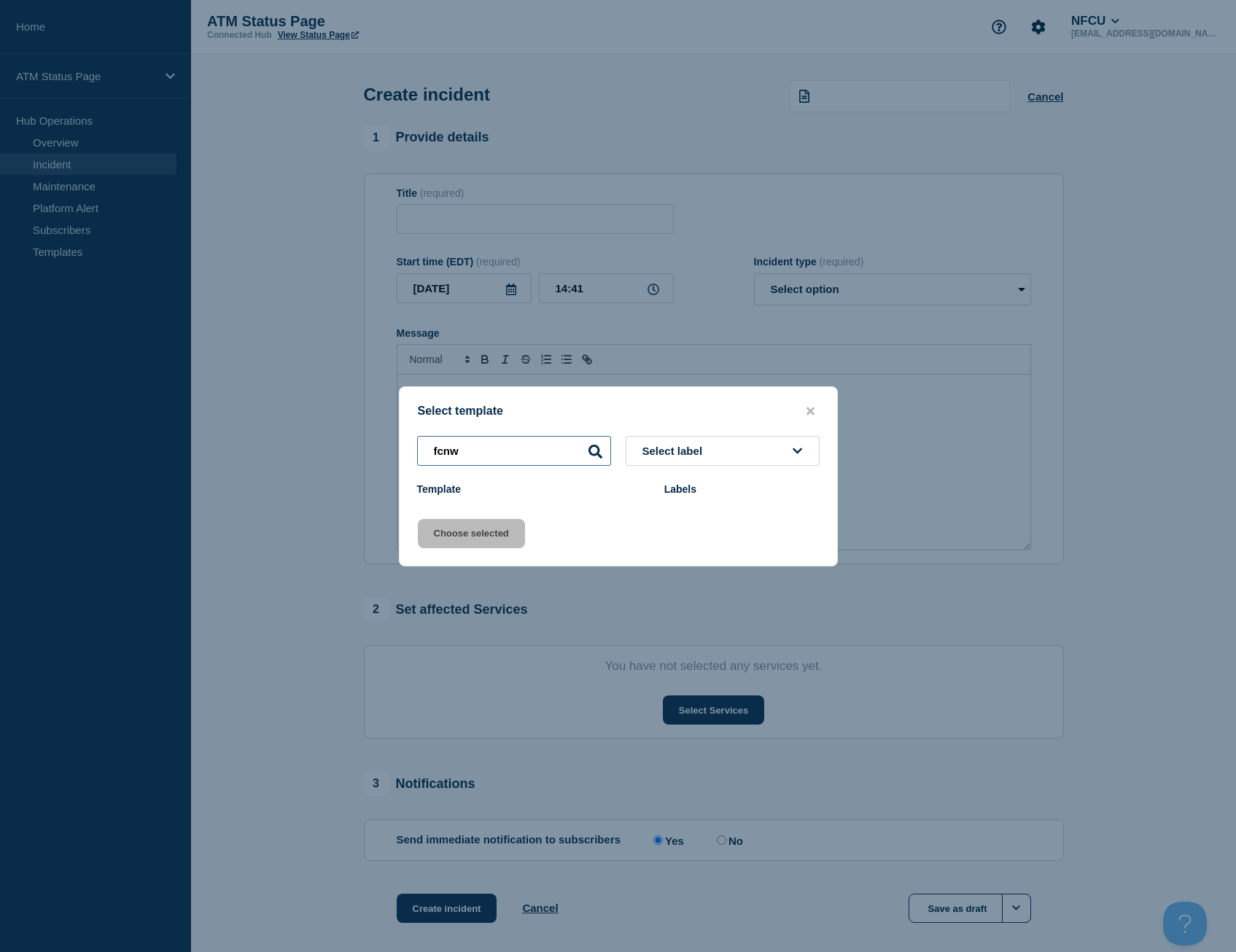
click at [492, 459] on input "fcnw" at bounding box center [514, 451] width 194 height 30
type input "depository"
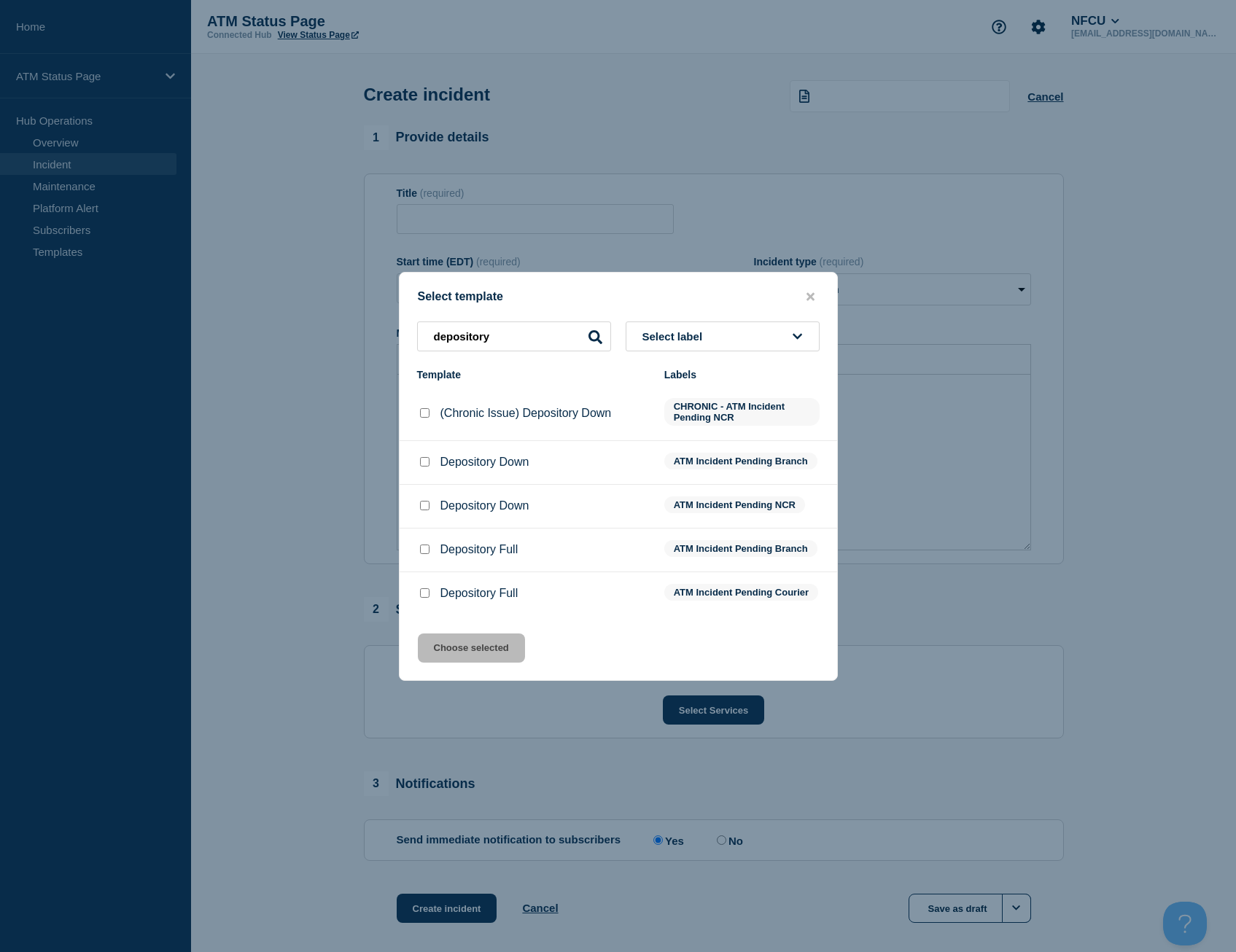
click at [424, 501] on input "Depository Down checkbox" at bounding box center [424, 505] width 10 height 10
checkbox input "true"
click at [507, 649] on button "Choose selected" at bounding box center [471, 648] width 107 height 29
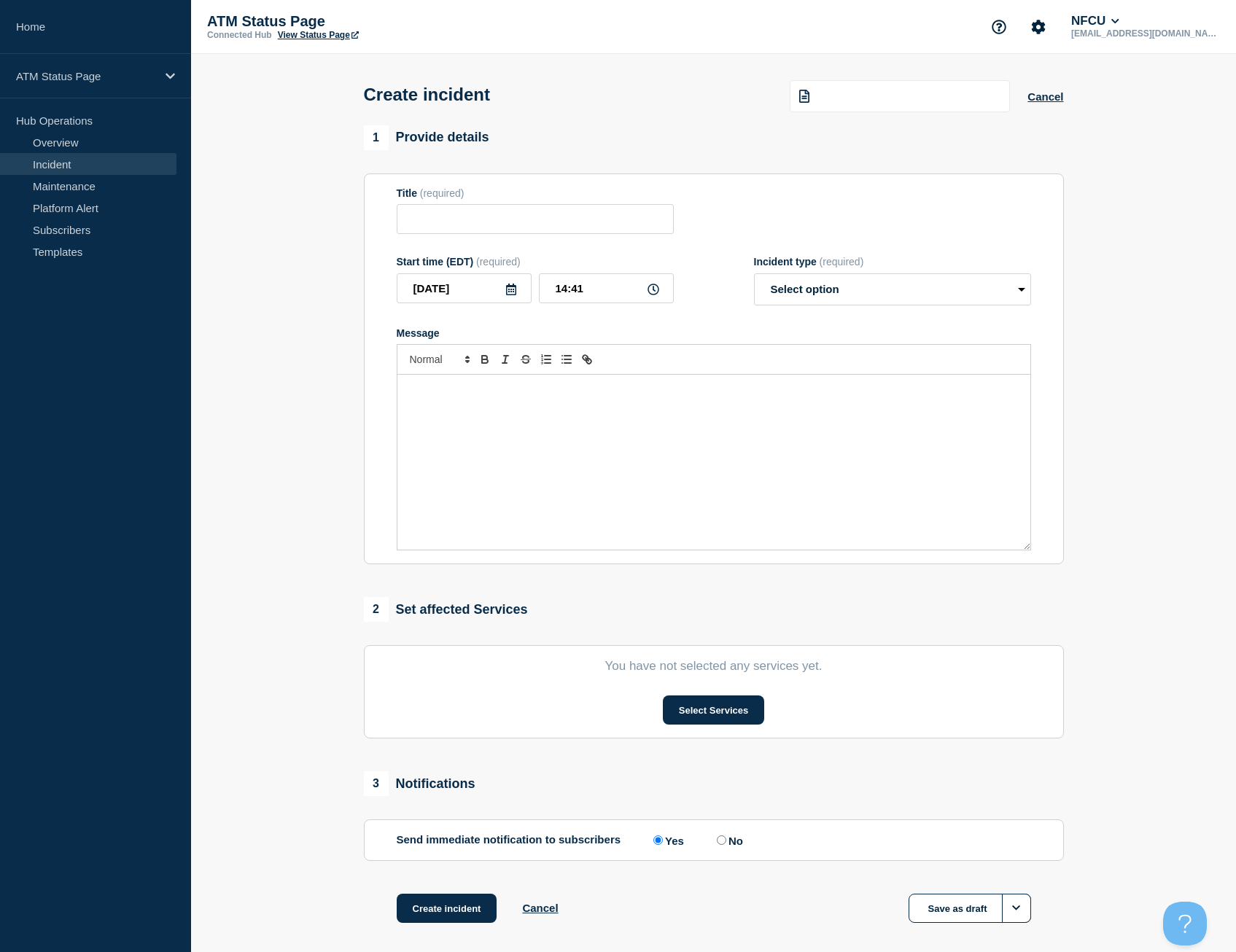
type input "Depository Down"
select select "identified"
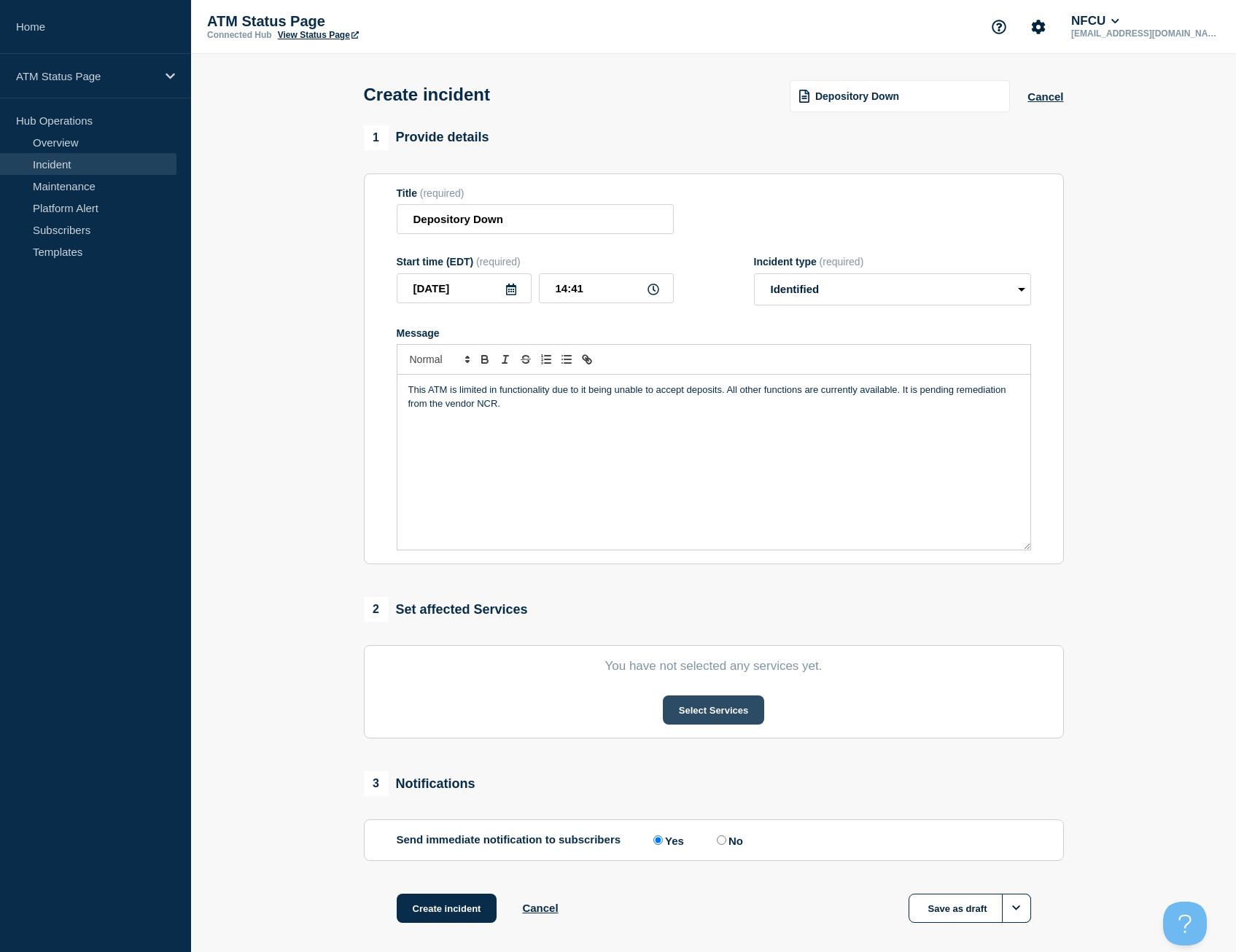
click at [693, 717] on button "Select Services" at bounding box center [714, 710] width 101 height 29
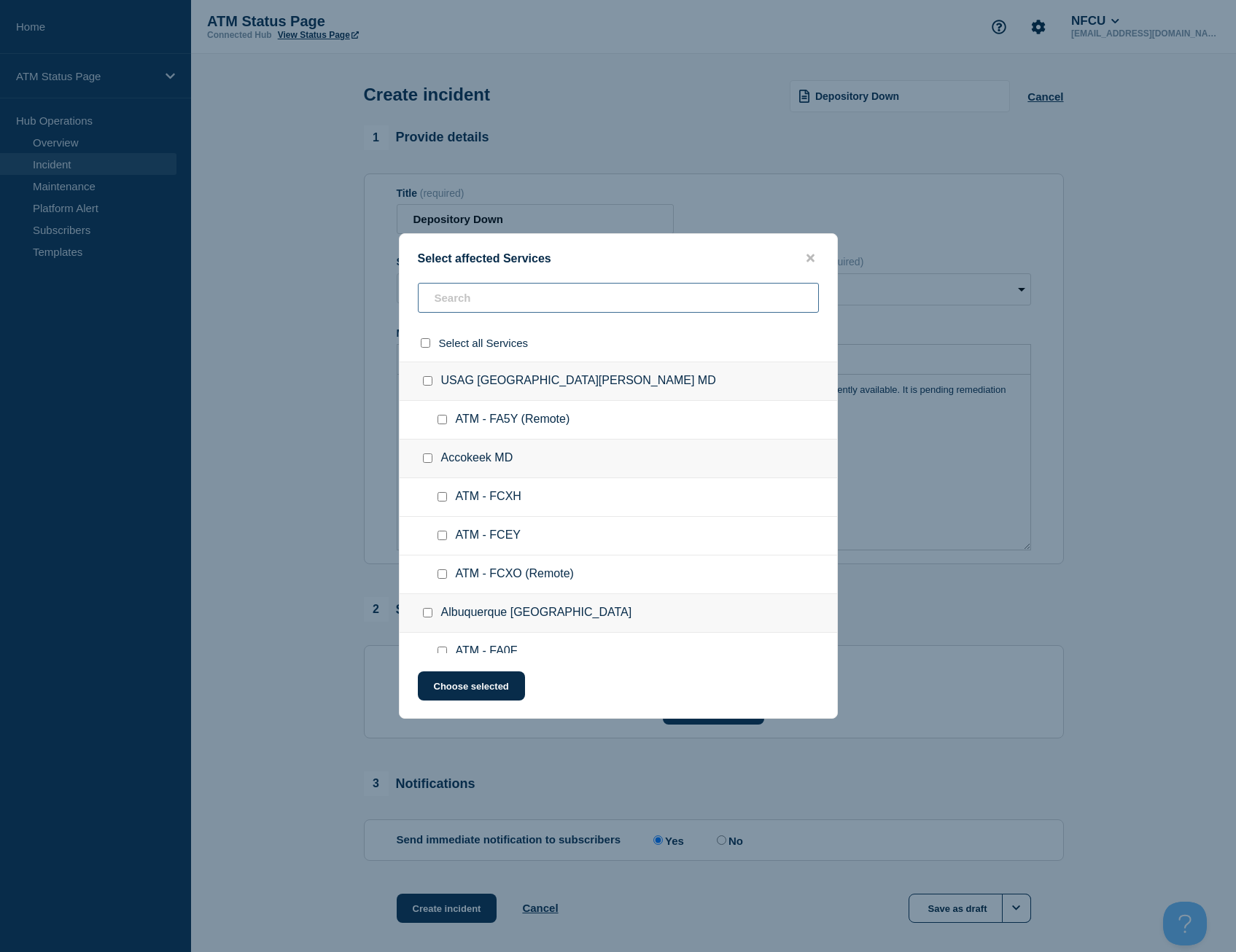
click at [551, 305] on input "text" at bounding box center [618, 298] width 401 height 30
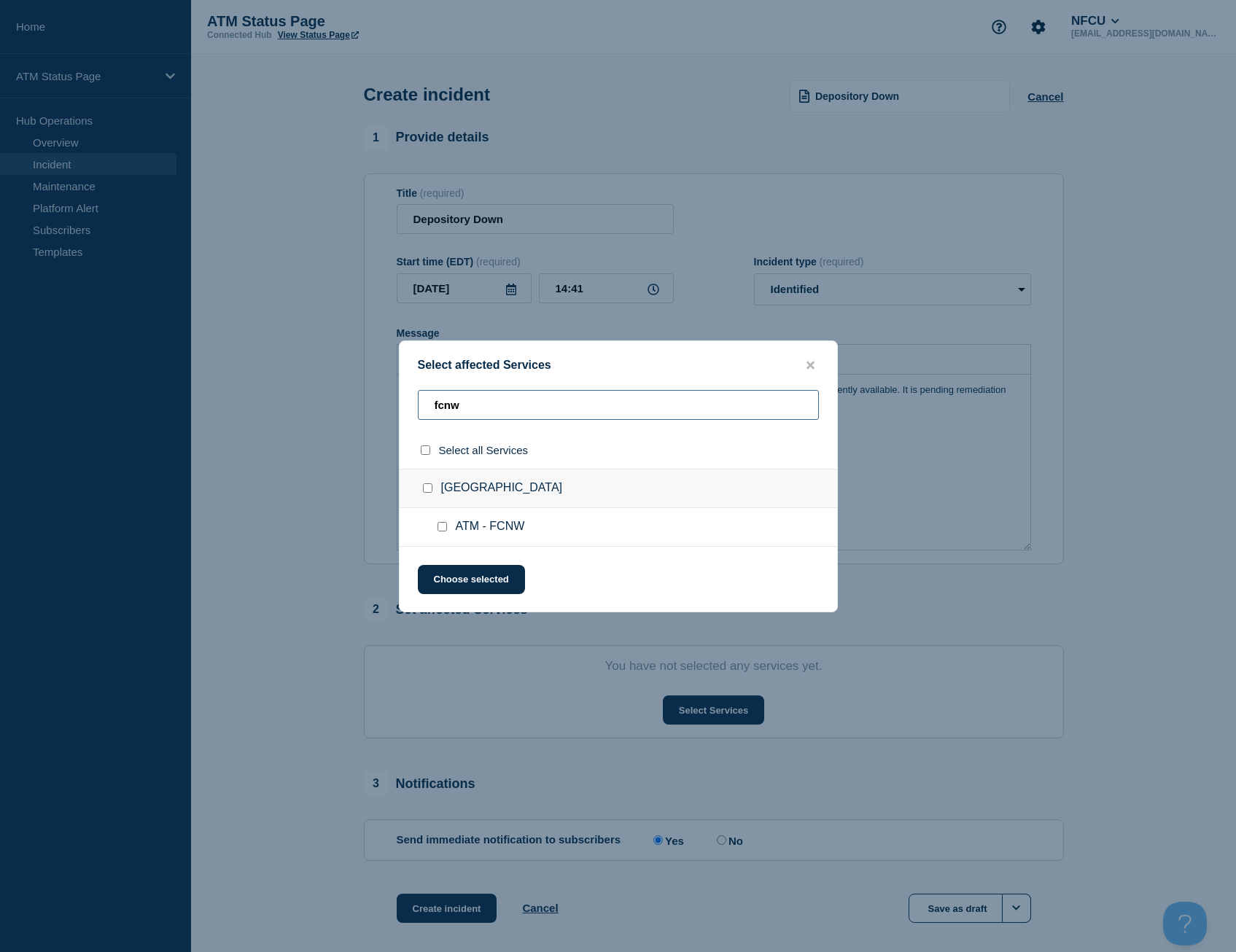
type input "fcnw"
click at [427, 451] on input "select all checkbox" at bounding box center [425, 450] width 10 height 10
checkbox input "true"
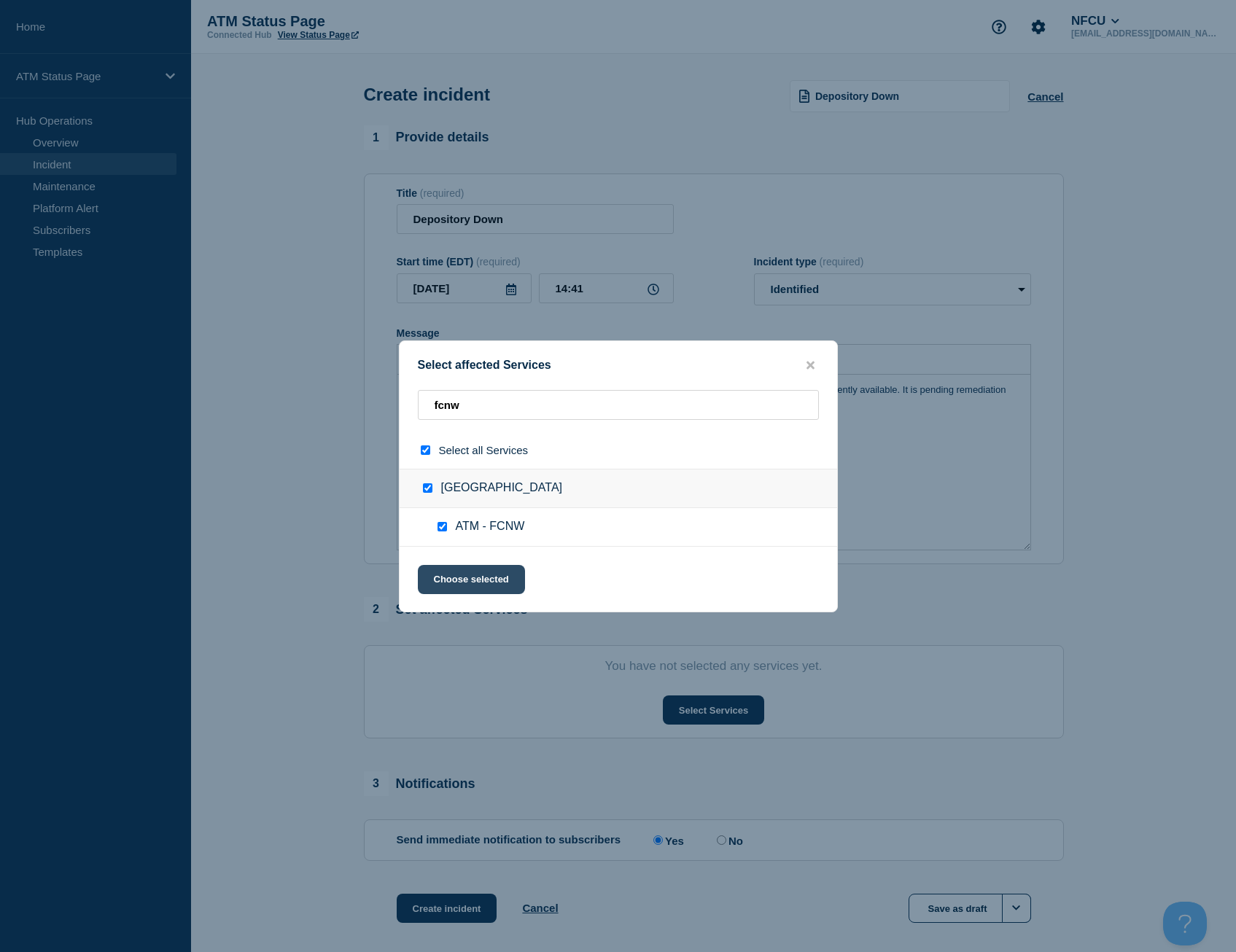
click at [461, 590] on button "Choose selected" at bounding box center [471, 580] width 107 height 29
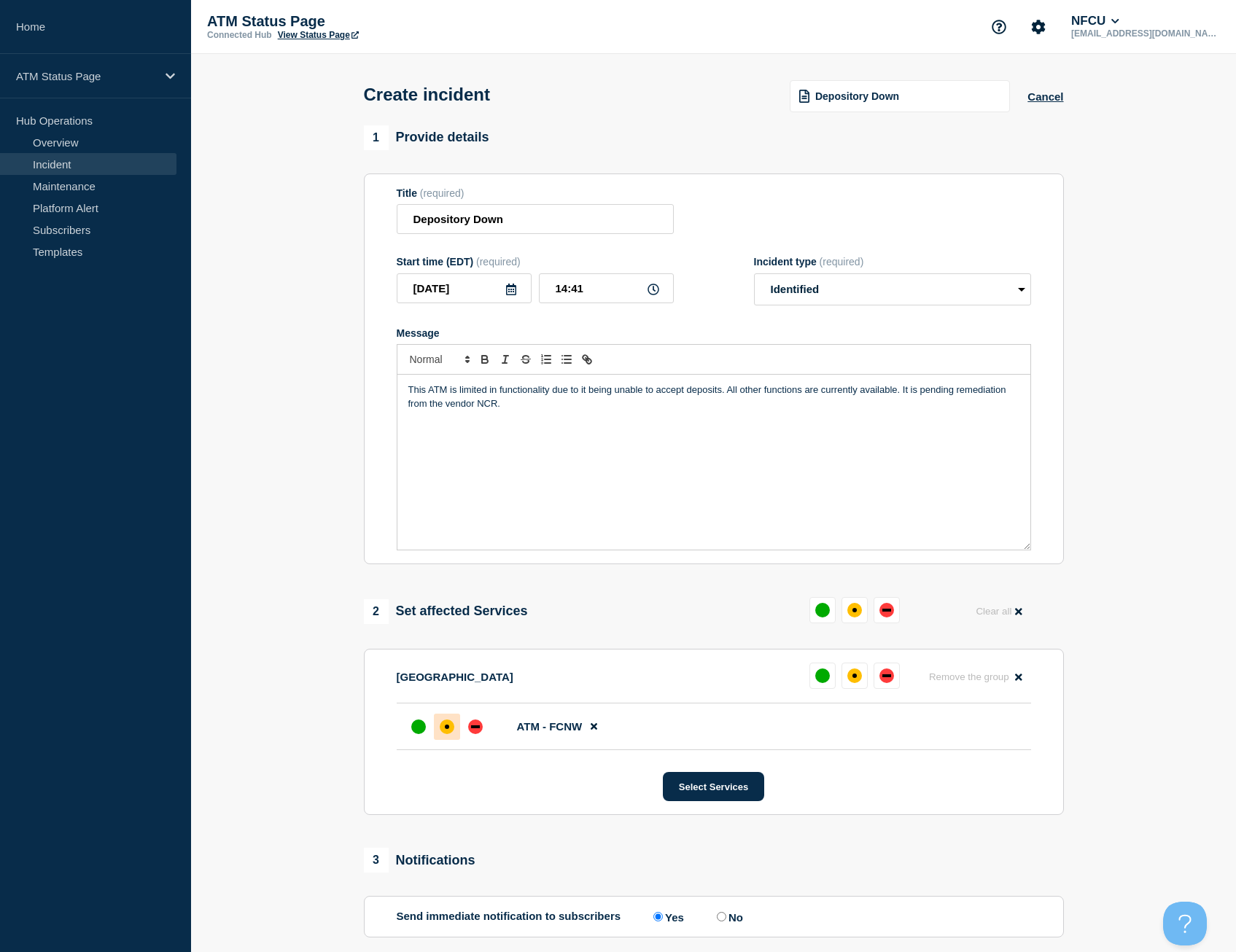
click at [449, 734] on div "affected" at bounding box center [447, 727] width 15 height 15
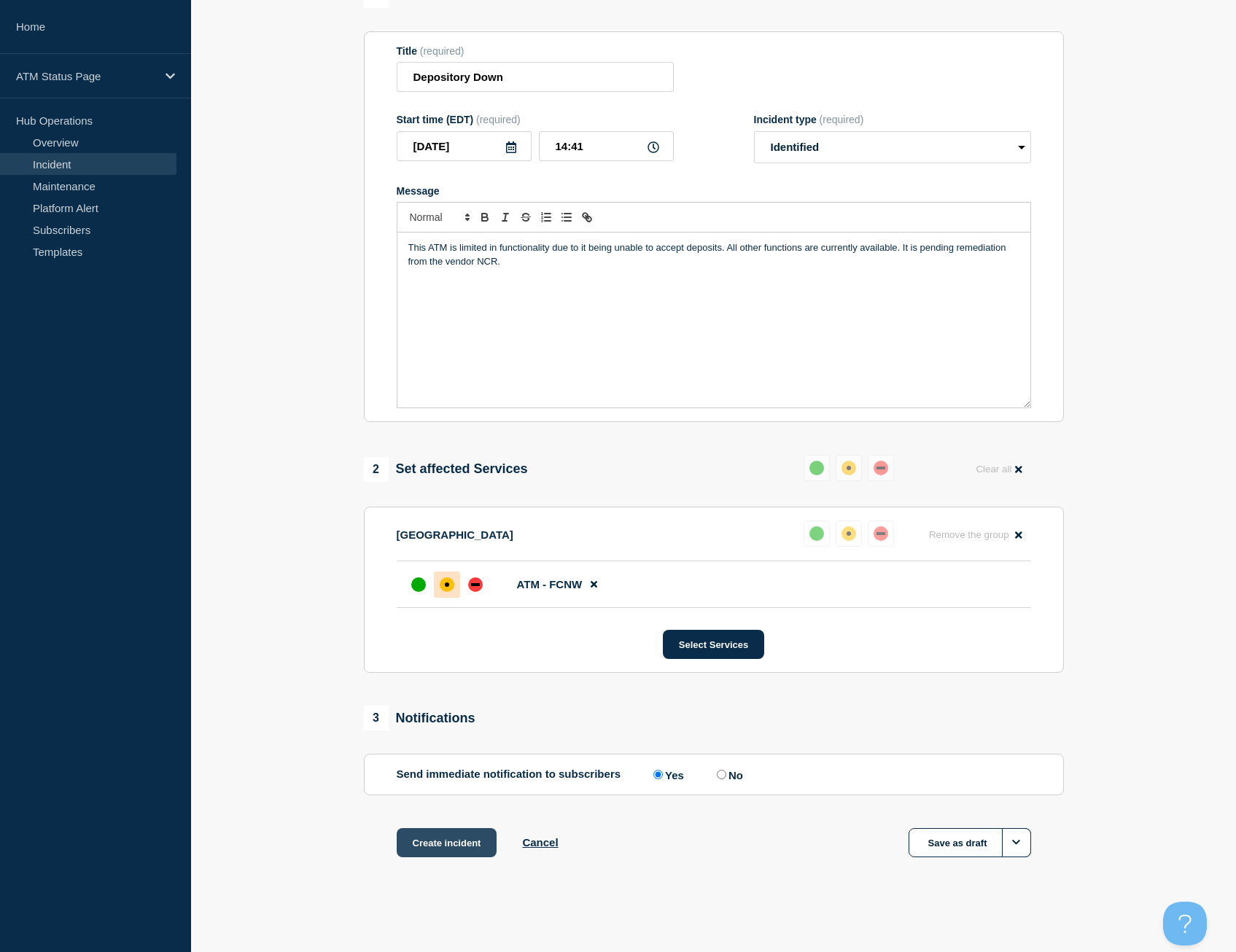
click at [445, 840] on button "Create incident" at bounding box center [447, 843] width 101 height 29
